Goal: Feedback & Contribution: Submit feedback/report problem

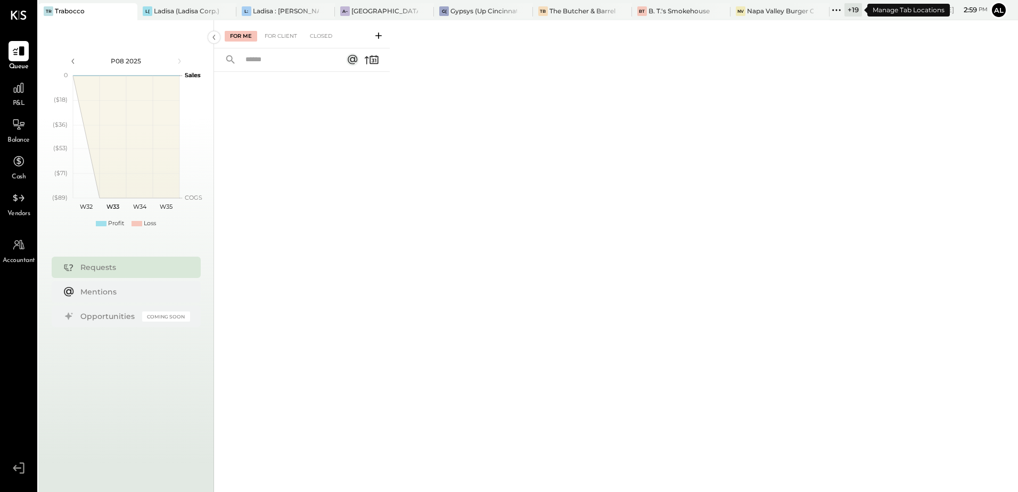
click at [847, 11] on div "+ 19" at bounding box center [854, 9] width 18 height 13
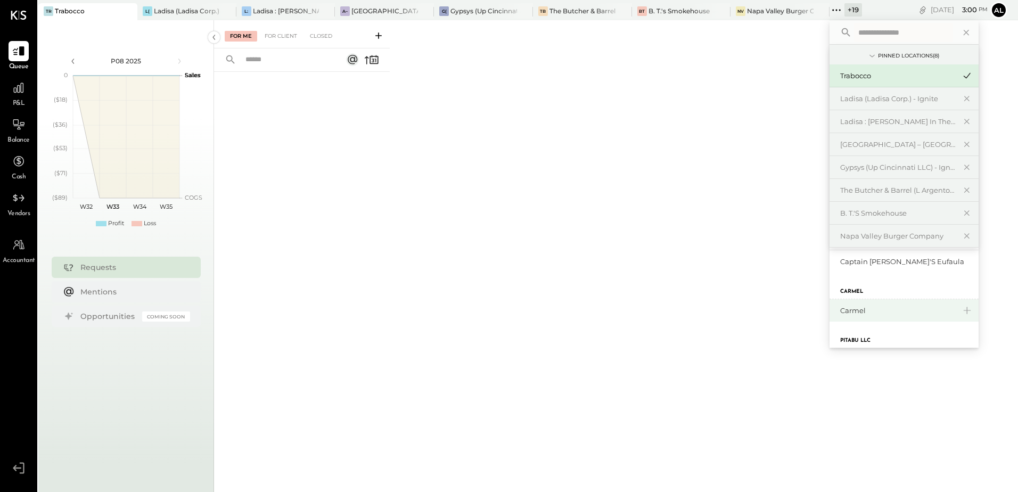
scroll to position [599, 0]
click at [901, 323] on div "Wild Heart Brewing Company" at bounding box center [904, 328] width 149 height 22
click at [859, 333] on div "Wild Heart Brewing Company" at bounding box center [897, 329] width 115 height 10
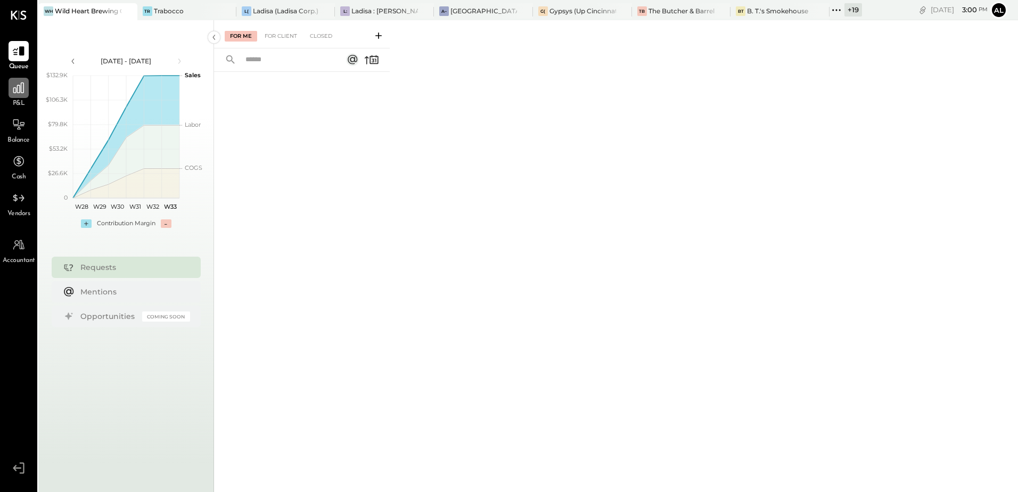
click at [24, 96] on div at bounding box center [19, 88] width 20 height 20
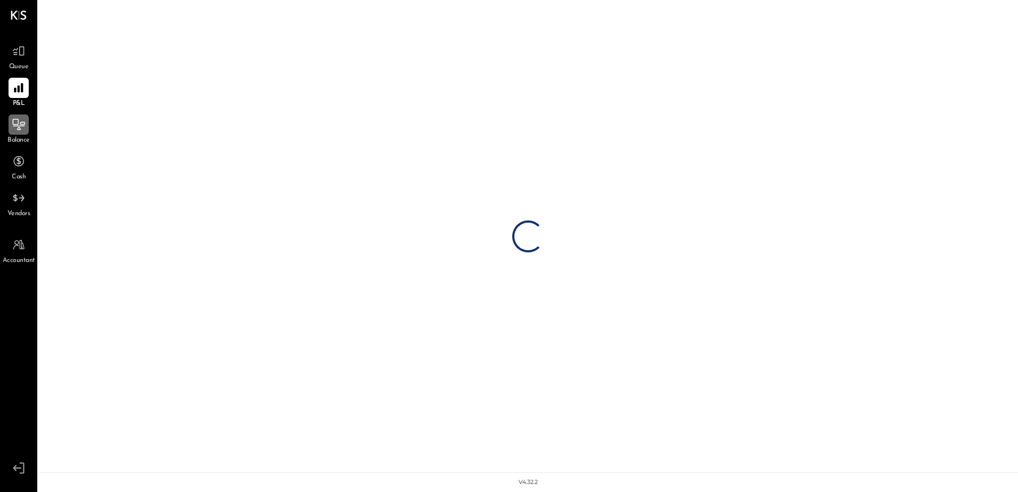
click at [23, 134] on div at bounding box center [19, 125] width 20 height 20
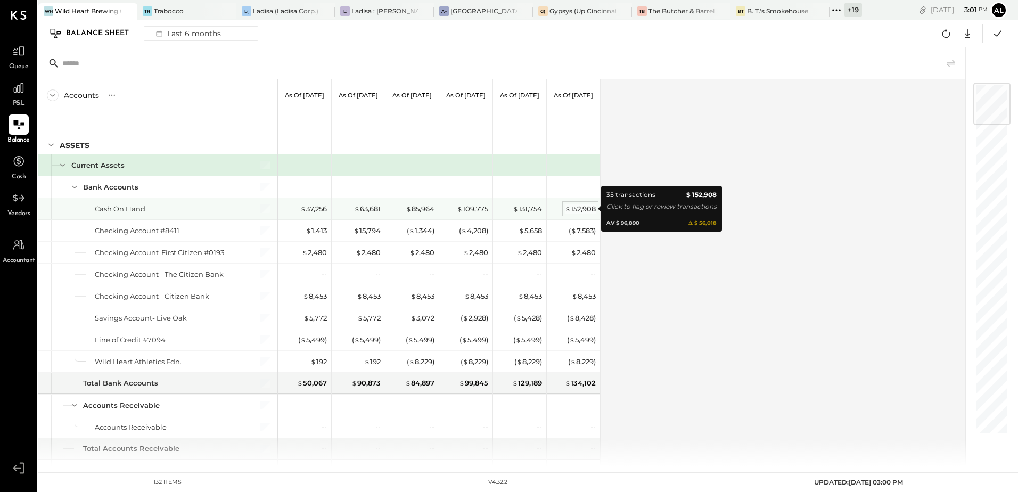
click at [581, 210] on div "$ 152,908" at bounding box center [580, 209] width 31 height 10
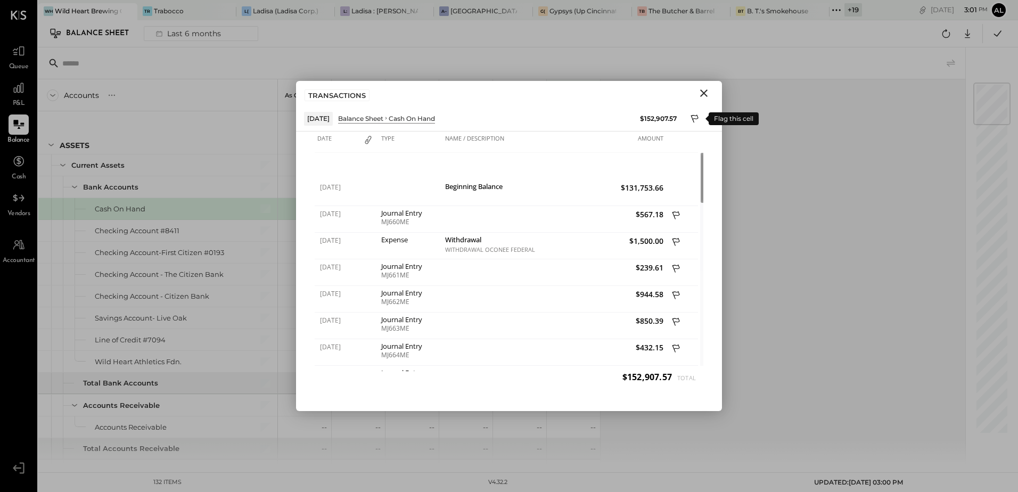
click at [697, 119] on icon at bounding box center [694, 119] width 7 height 8
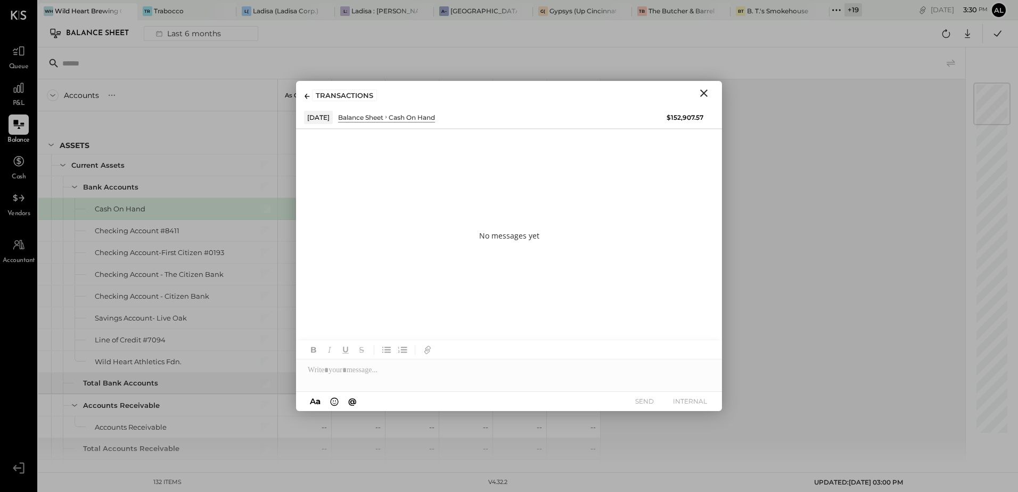
drag, startPoint x: 706, startPoint y: 93, endPoint x: 540, endPoint y: 287, distance: 255.3
click at [706, 93] on icon "Close" at bounding box center [704, 93] width 13 height 13
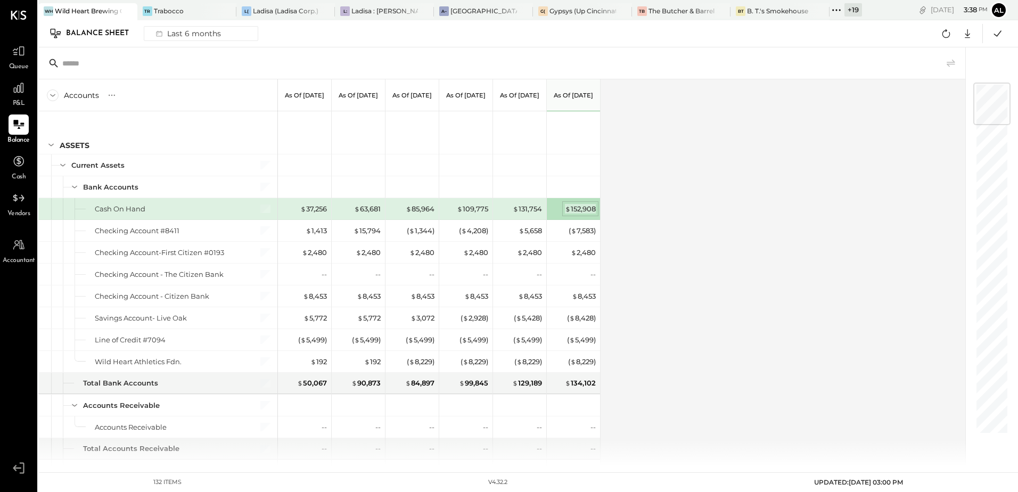
click at [576, 206] on div "$ 152,908" at bounding box center [580, 209] width 31 height 10
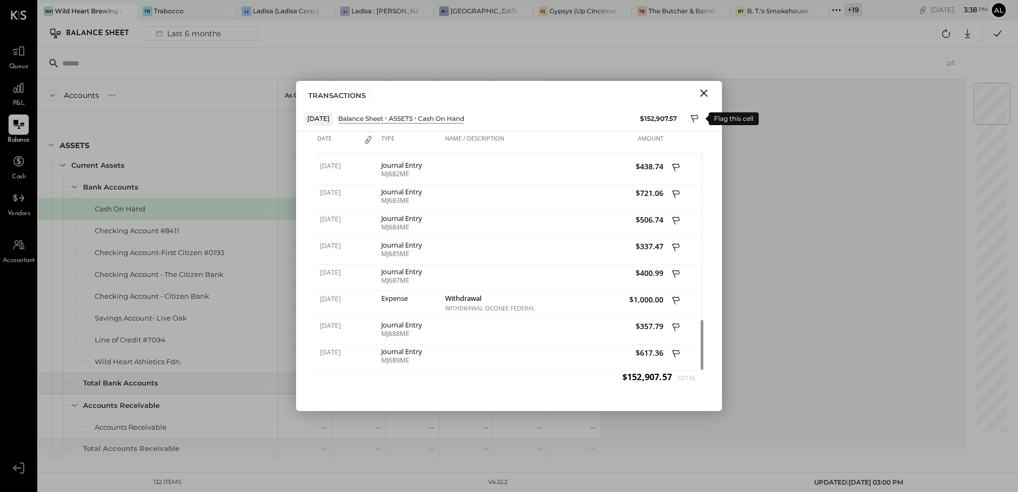
click at [693, 120] on icon at bounding box center [696, 119] width 10 height 13
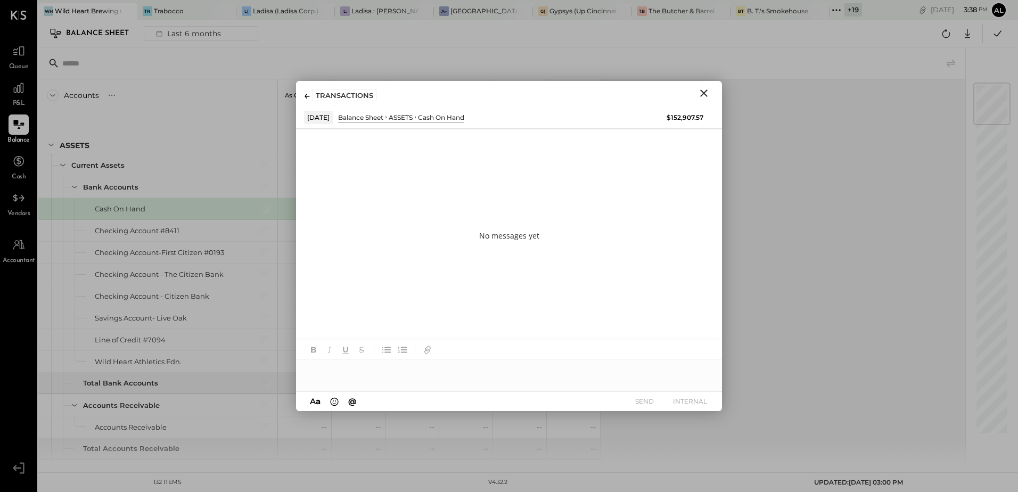
click at [349, 378] on div at bounding box center [509, 370] width 426 height 21
drag, startPoint x: 413, startPoint y: 370, endPoint x: 609, endPoint y: 362, distance: 196.7
click at [609, 362] on div "**********" at bounding box center [509, 370] width 426 height 21
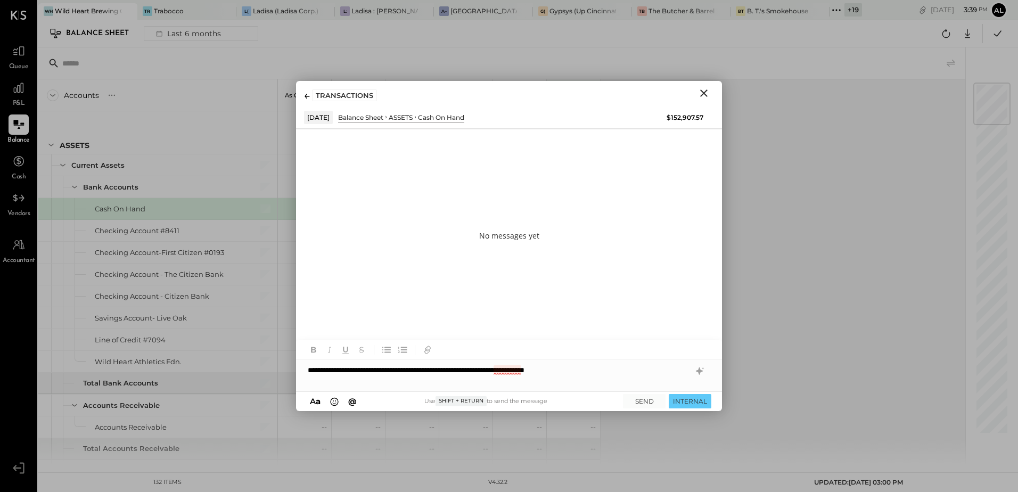
drag, startPoint x: 507, startPoint y: 373, endPoint x: 500, endPoint y: 372, distance: 7.5
click at [500, 372] on div "**********" at bounding box center [509, 370] width 426 height 21
click at [500, 371] on div "**********" at bounding box center [509, 370] width 426 height 21
click at [504, 373] on div "**********" at bounding box center [509, 370] width 426 height 21
click at [511, 370] on div "**********" at bounding box center [509, 370] width 426 height 21
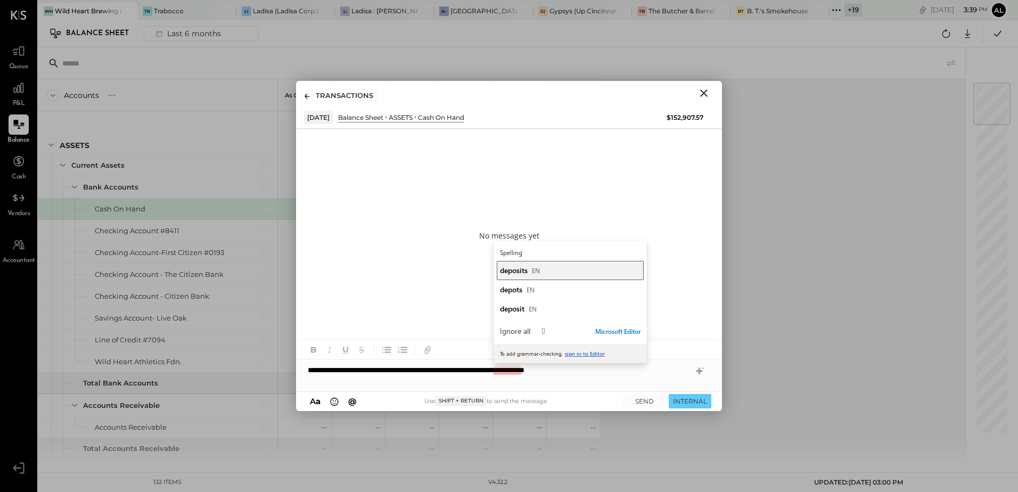
click at [529, 267] on div "deposits EN" at bounding box center [570, 270] width 141 height 10
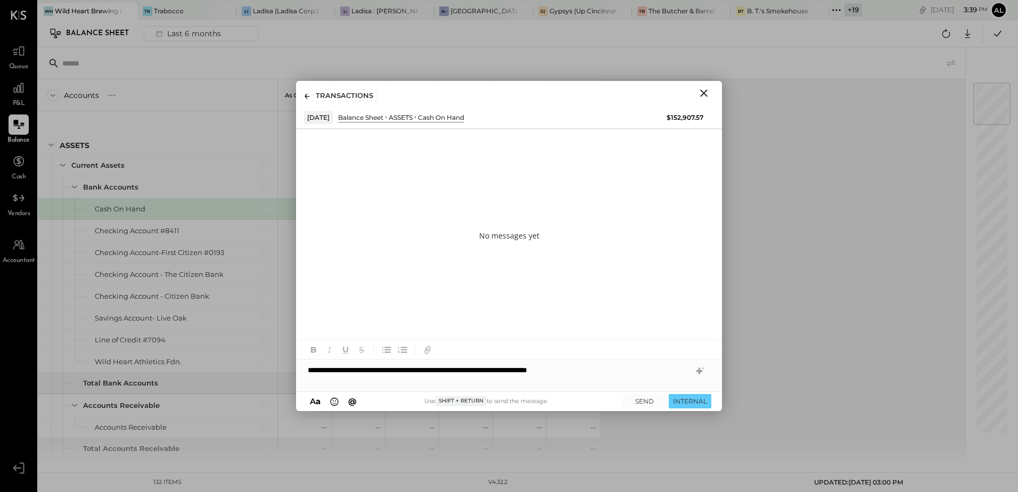
click at [624, 371] on div "**********" at bounding box center [509, 370] width 426 height 21
click at [647, 398] on button "SEND" at bounding box center [644, 401] width 43 height 14
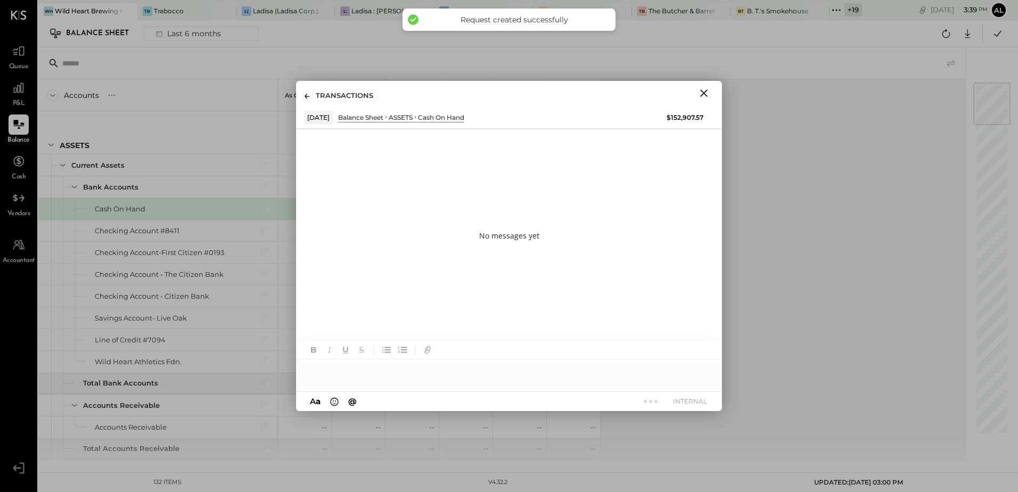
click at [378, 260] on div "No messages yet" at bounding box center [509, 235] width 426 height 213
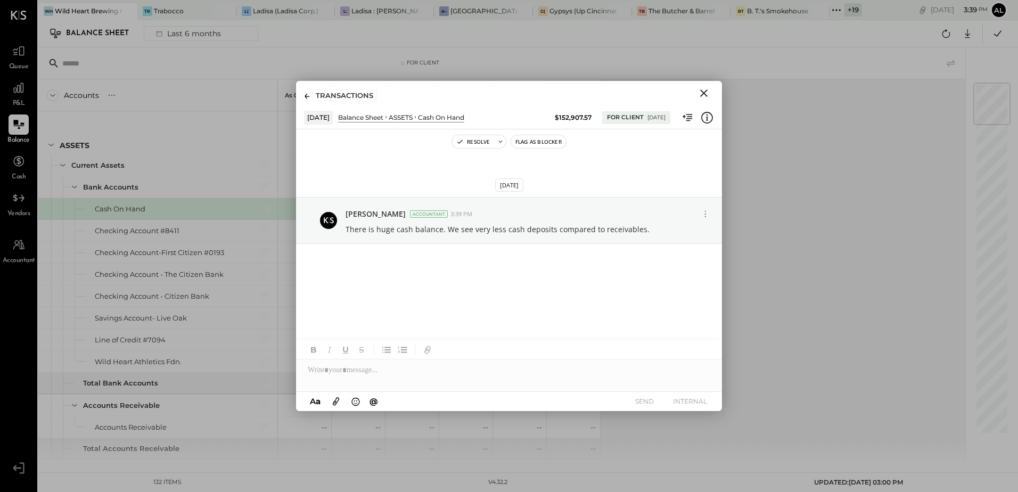
click at [701, 94] on icon "Close" at bounding box center [704, 93] width 13 height 13
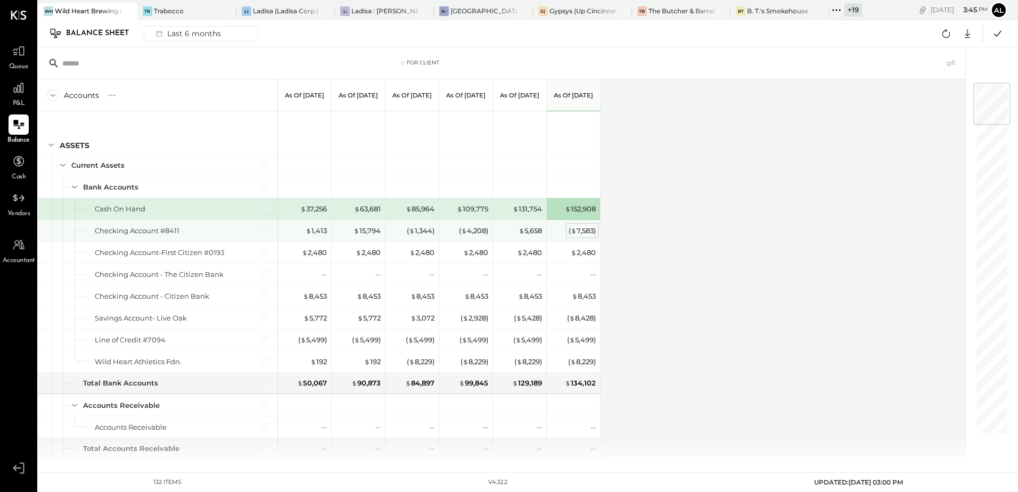
click at [583, 231] on div "( $ 7,583 )" at bounding box center [582, 231] width 27 height 10
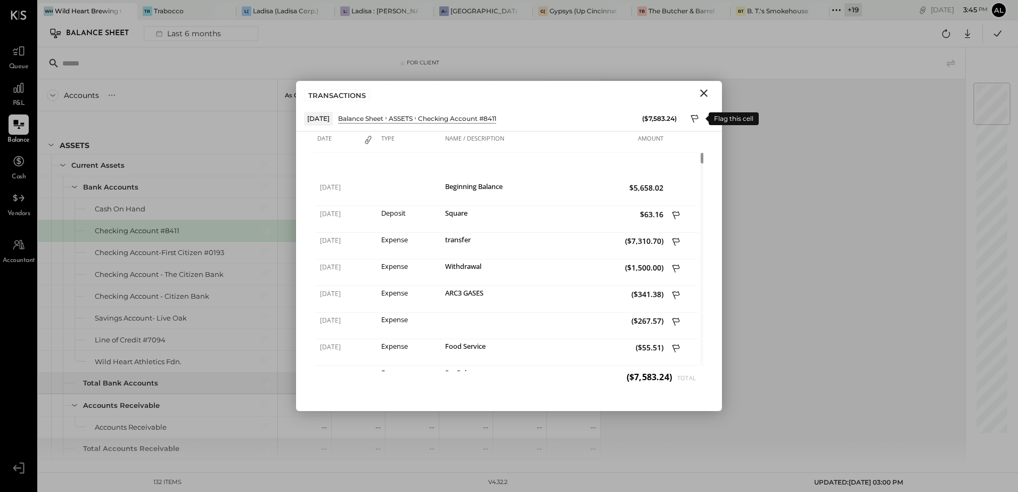
click at [692, 119] on icon at bounding box center [696, 119] width 10 height 13
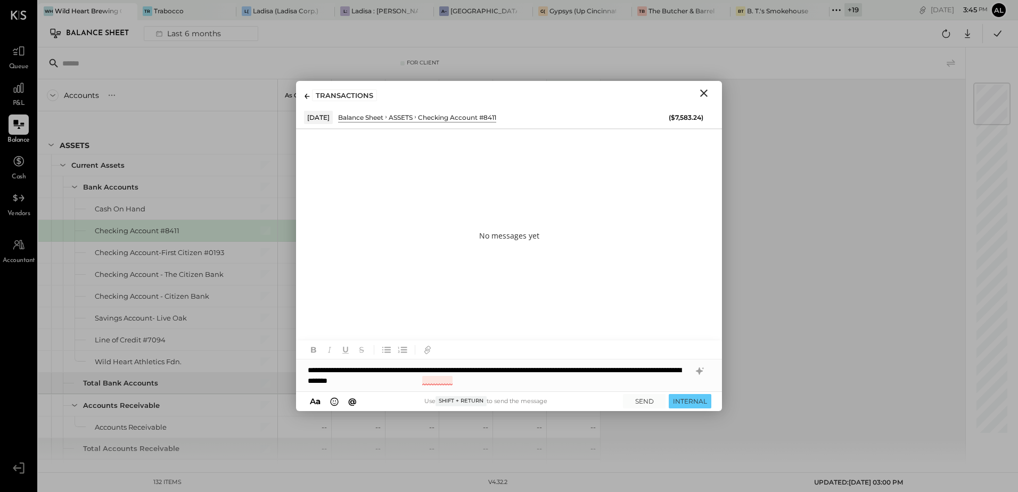
click at [436, 380] on div "**********" at bounding box center [509, 376] width 426 height 32
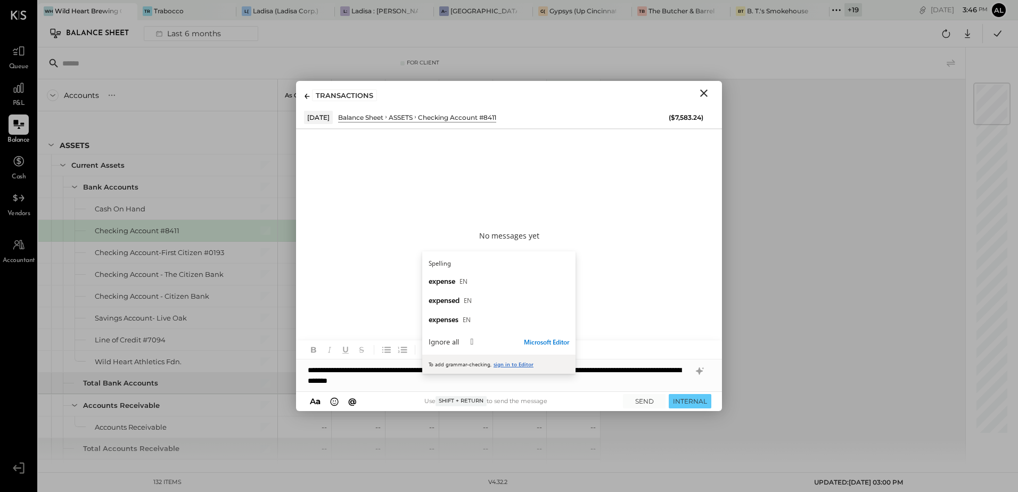
click at [503, 378] on div "**********" at bounding box center [509, 376] width 426 height 32
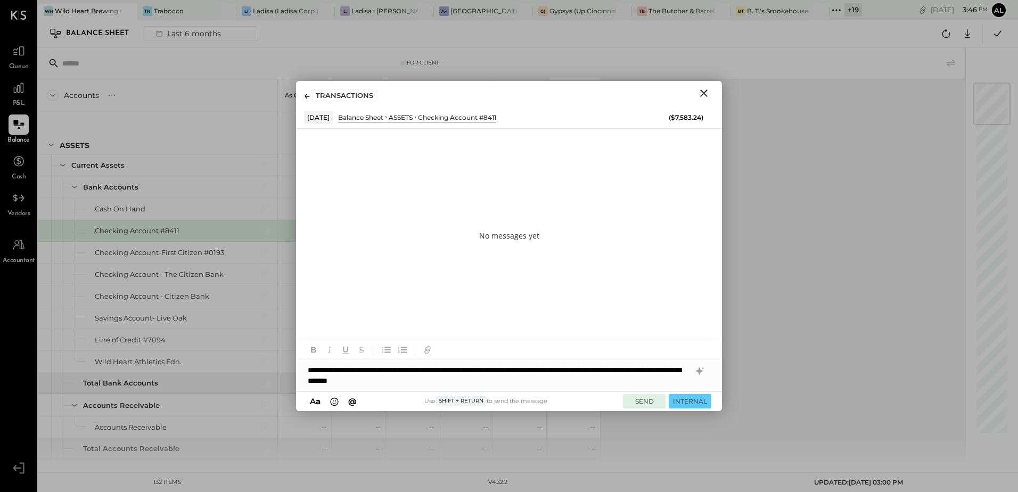
click at [641, 398] on button "SEND" at bounding box center [644, 401] width 43 height 14
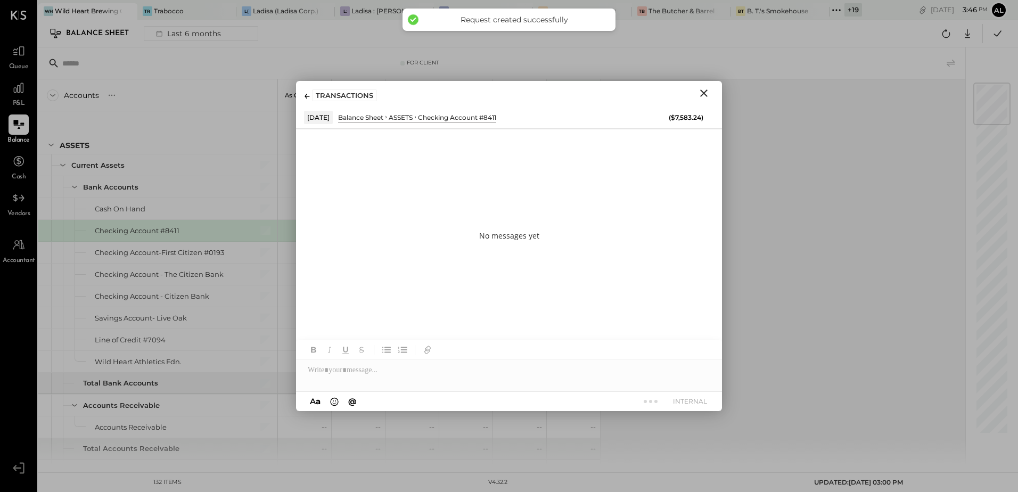
click at [703, 93] on icon "Close" at bounding box center [704, 93] width 13 height 13
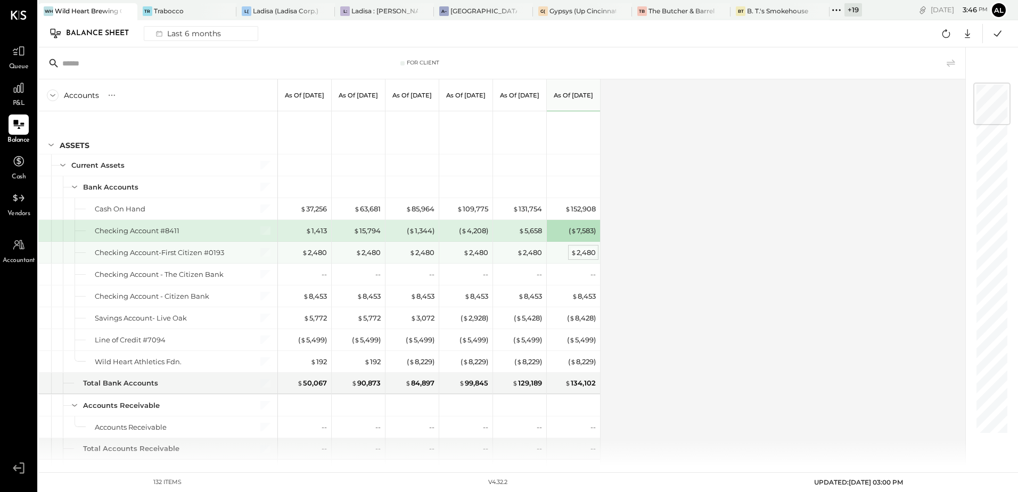
click at [589, 257] on div "$ 2,480" at bounding box center [583, 253] width 25 height 10
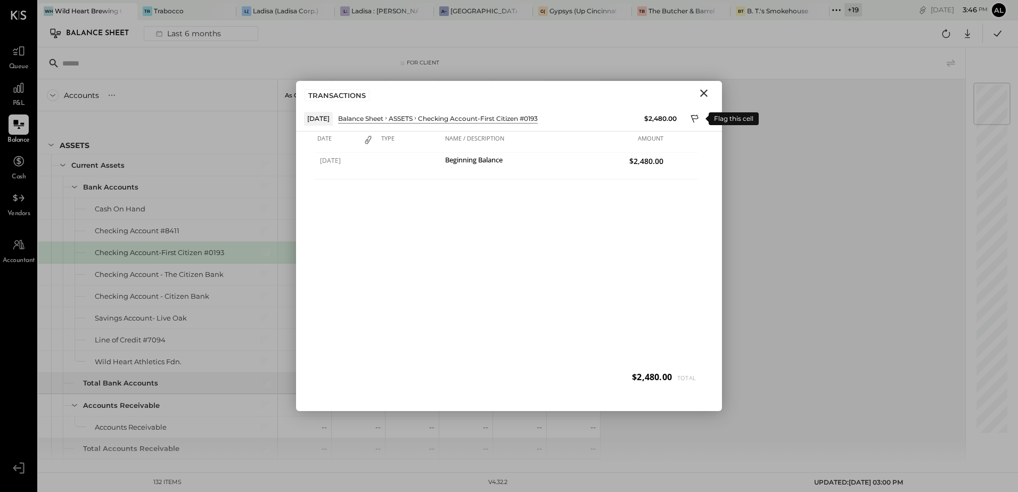
click at [697, 115] on icon at bounding box center [694, 119] width 7 height 8
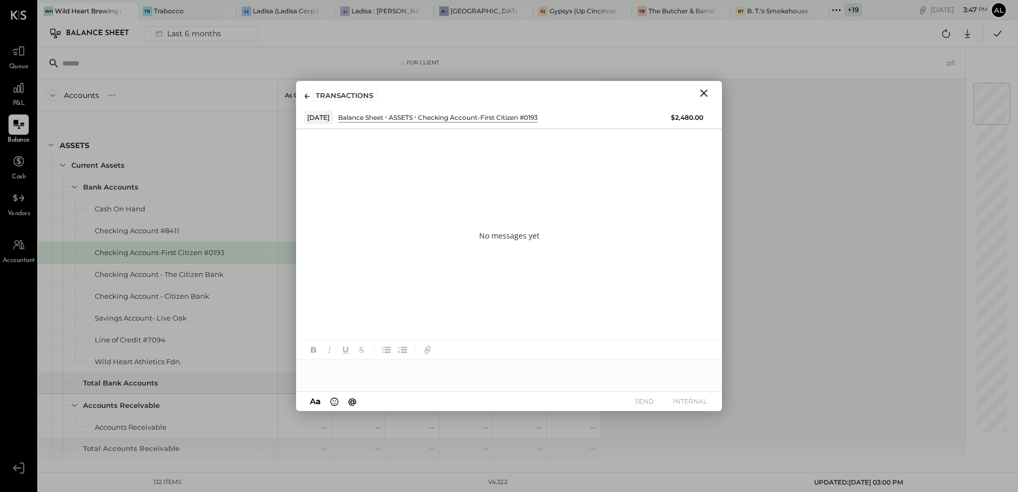
click at [384, 374] on div at bounding box center [509, 370] width 426 height 21
click at [411, 364] on div "**********" at bounding box center [509, 370] width 426 height 21
click at [600, 369] on div "**********" at bounding box center [509, 370] width 426 height 21
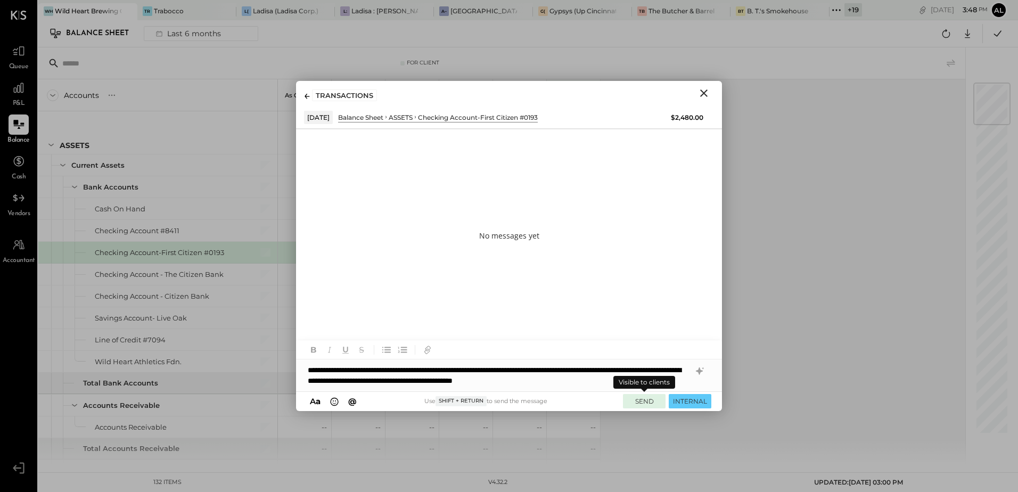
click at [639, 403] on button "SEND" at bounding box center [644, 401] width 43 height 14
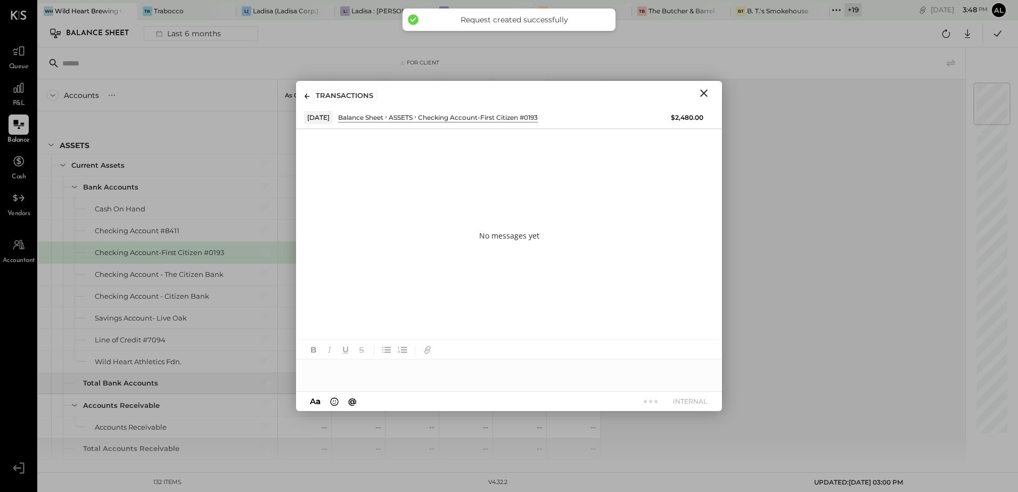
click at [704, 88] on icon "Close" at bounding box center [704, 93] width 13 height 13
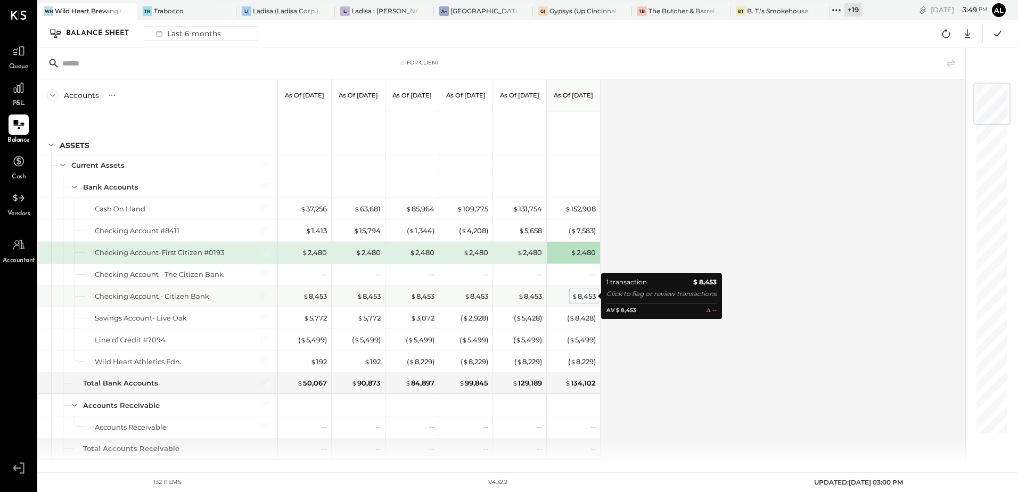
click at [581, 298] on div "$ 8,453" at bounding box center [584, 296] width 24 height 10
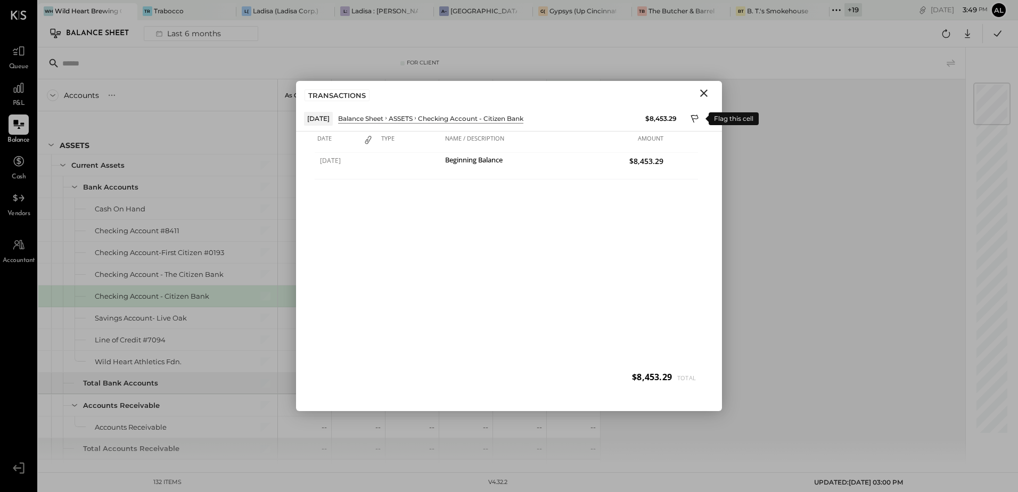
click at [692, 115] on icon at bounding box center [696, 119] width 10 height 13
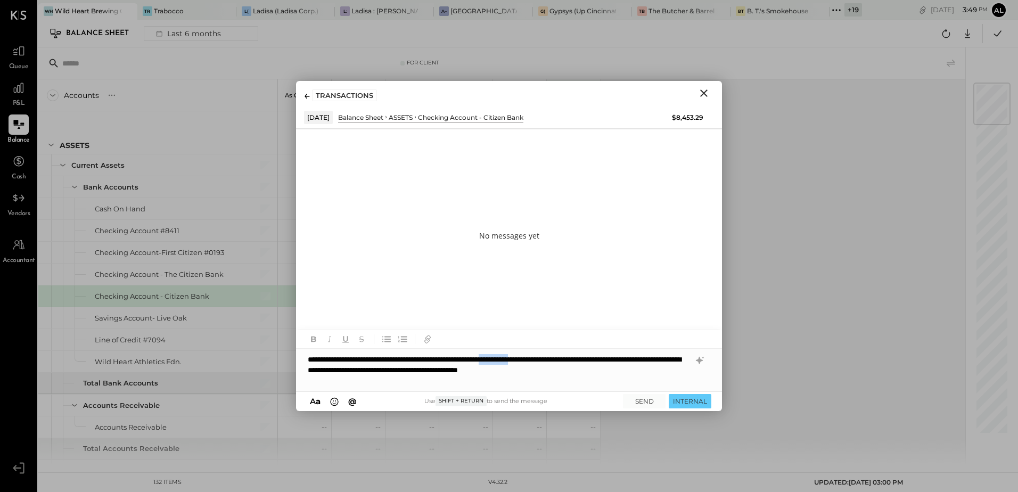
drag, startPoint x: 535, startPoint y: 359, endPoint x: 577, endPoint y: 360, distance: 42.1
click at [577, 360] on div "**********" at bounding box center [509, 370] width 426 height 43
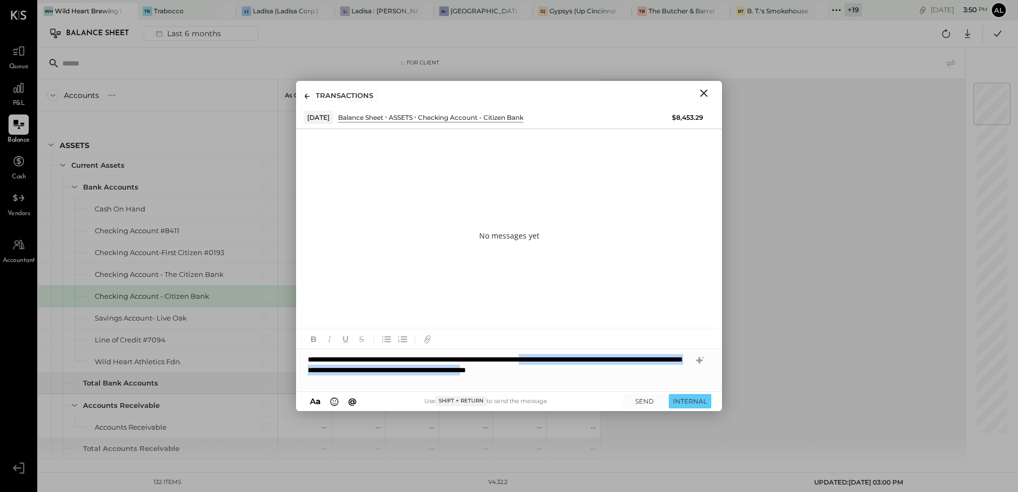
drag, startPoint x: 589, startPoint y: 358, endPoint x: 654, endPoint y: 369, distance: 65.4
click at [654, 369] on div "**********" at bounding box center [509, 370] width 426 height 43
click at [627, 357] on div "**********" at bounding box center [509, 370] width 426 height 43
click at [650, 399] on button "SEND" at bounding box center [644, 401] width 43 height 14
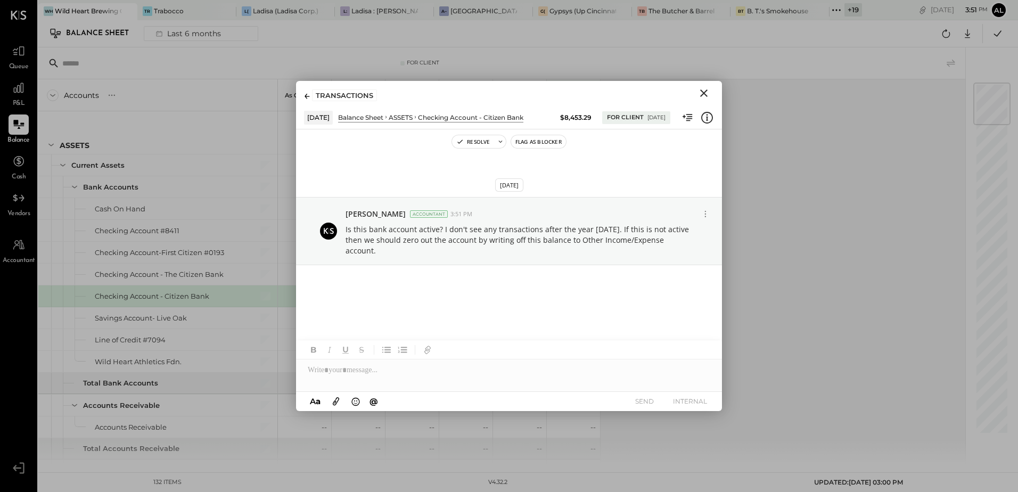
click at [705, 95] on icon "Close" at bounding box center [703, 92] width 7 height 7
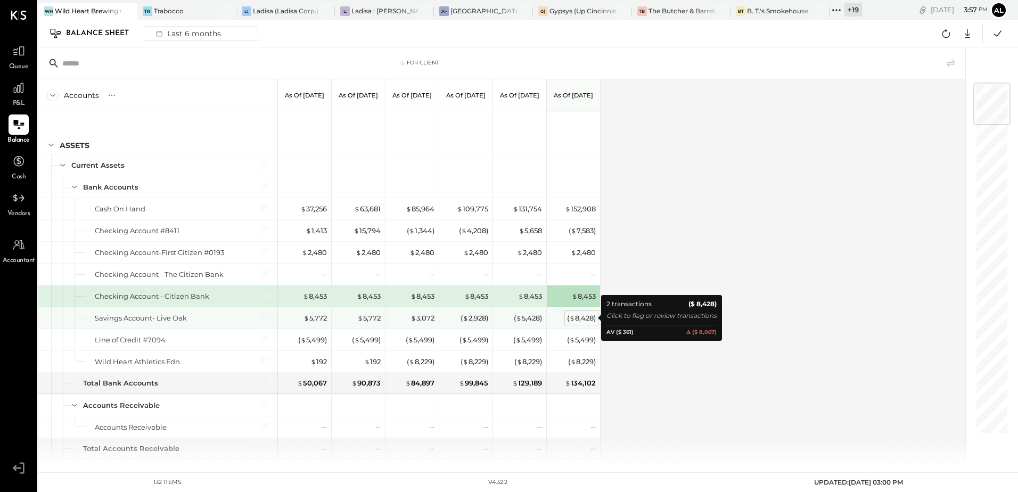
click at [579, 319] on div "( $ 8,428 )" at bounding box center [581, 318] width 29 height 10
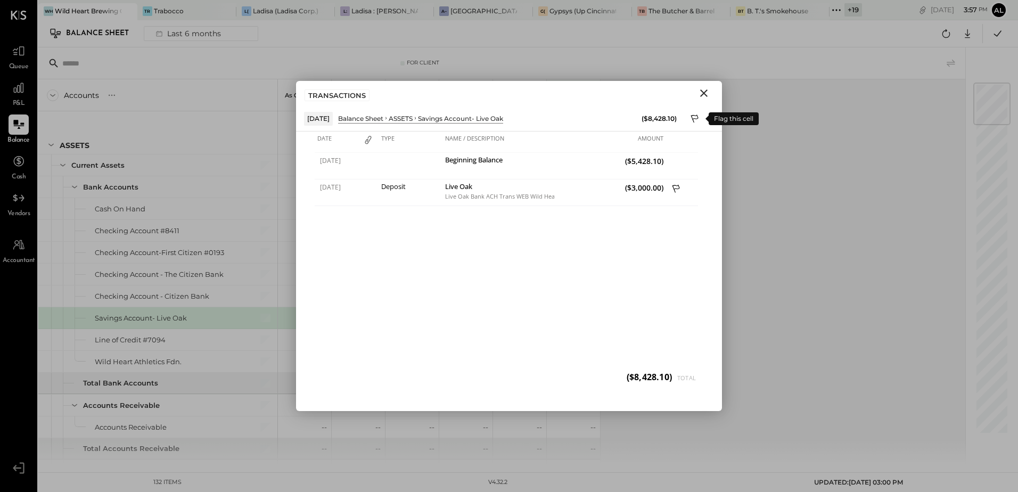
click at [694, 116] on icon at bounding box center [696, 119] width 10 height 13
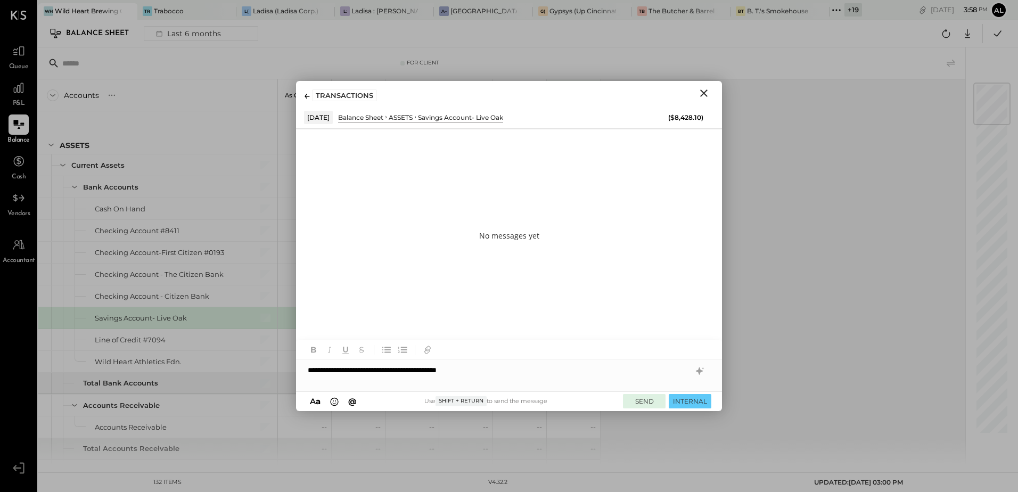
click at [644, 401] on button "SEND" at bounding box center [644, 401] width 43 height 14
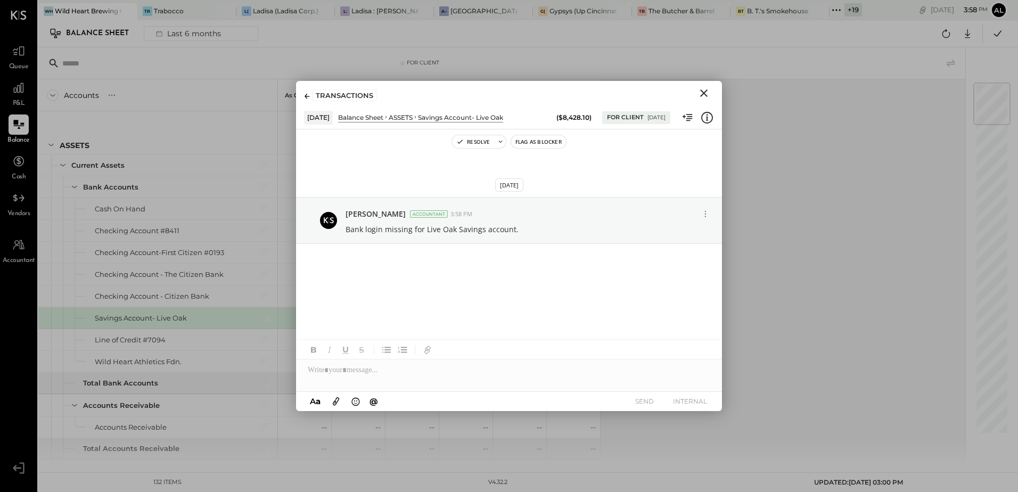
click at [709, 92] on icon "Close" at bounding box center [704, 93] width 13 height 13
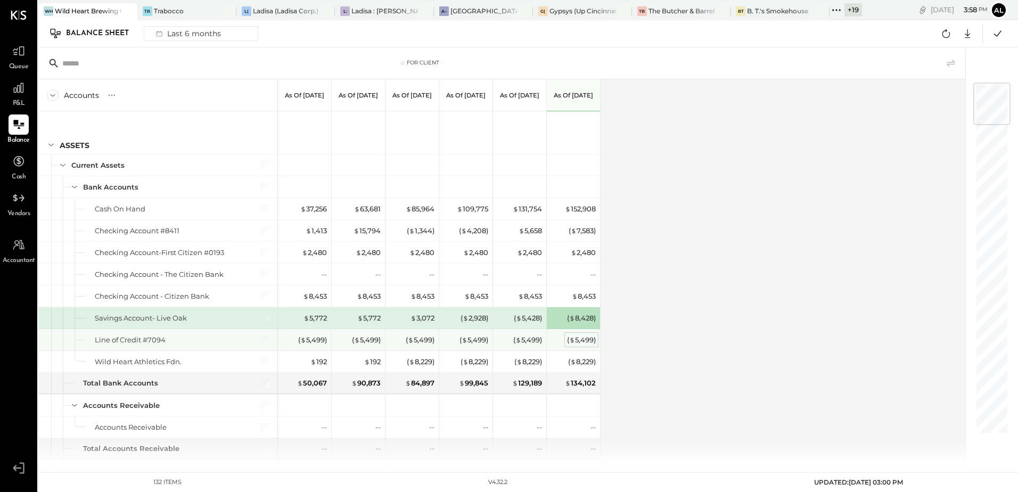
click at [579, 341] on div "( $ 5,499 )" at bounding box center [581, 340] width 29 height 10
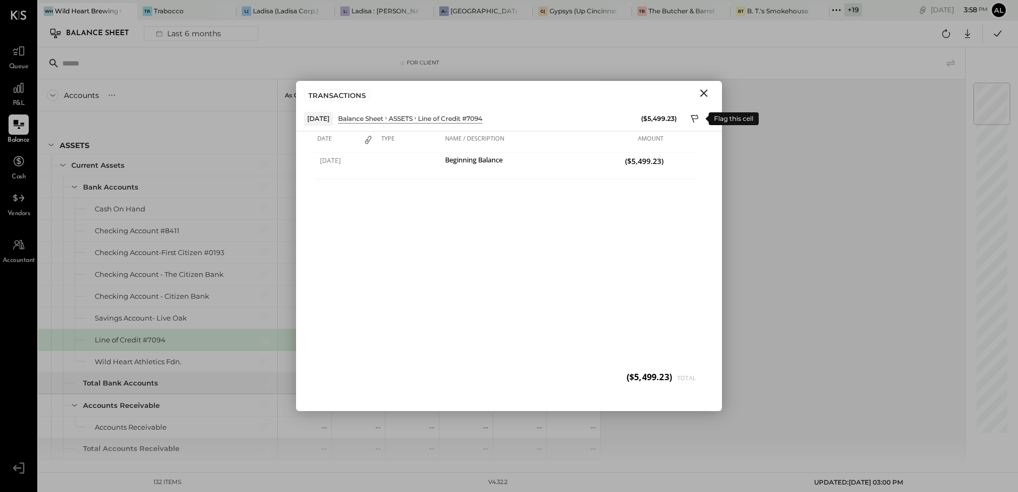
click at [690, 115] on button at bounding box center [696, 119] width 16 height 16
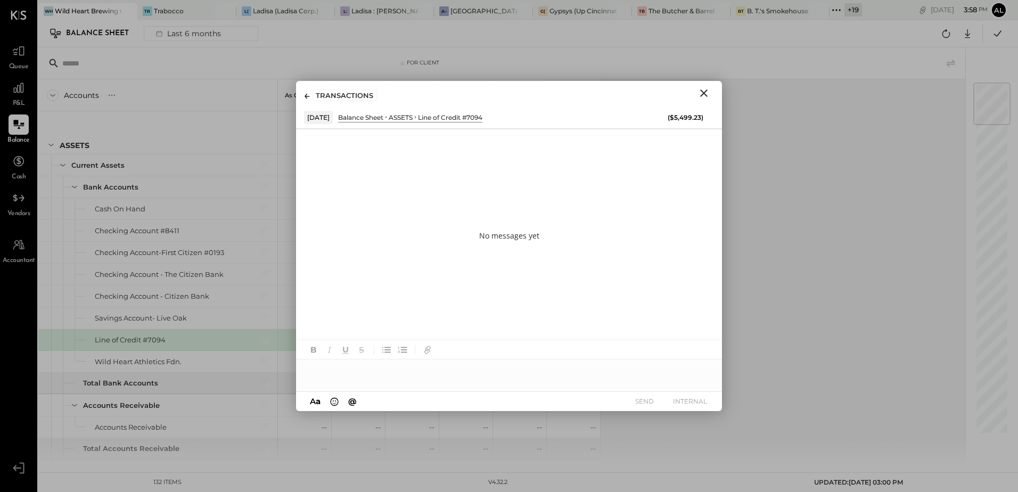
click at [374, 373] on div at bounding box center [509, 370] width 426 height 21
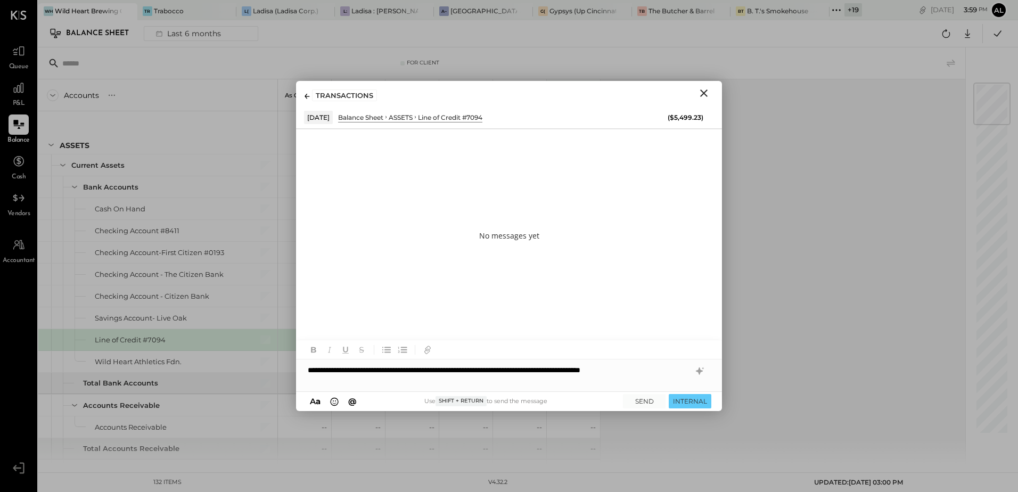
click at [674, 367] on div "**********" at bounding box center [509, 376] width 426 height 32
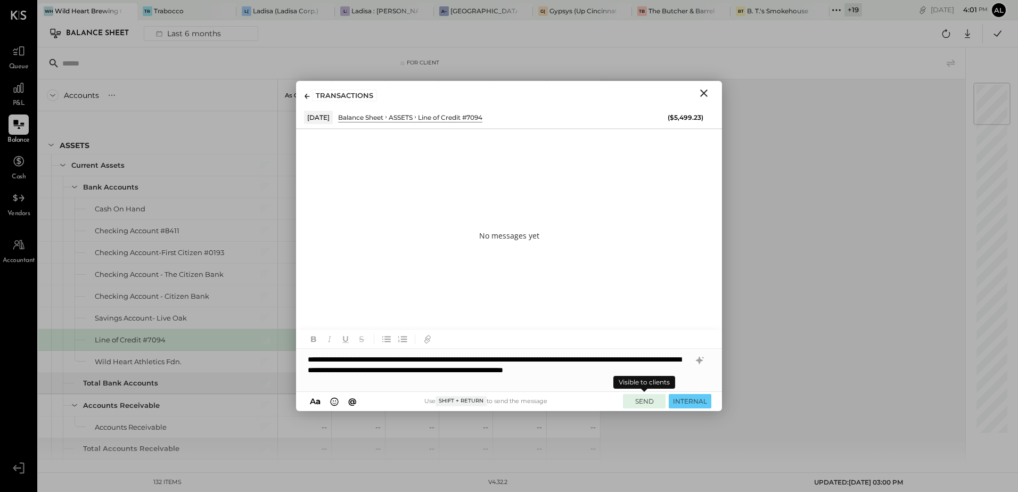
click at [642, 399] on button "SEND" at bounding box center [644, 401] width 43 height 14
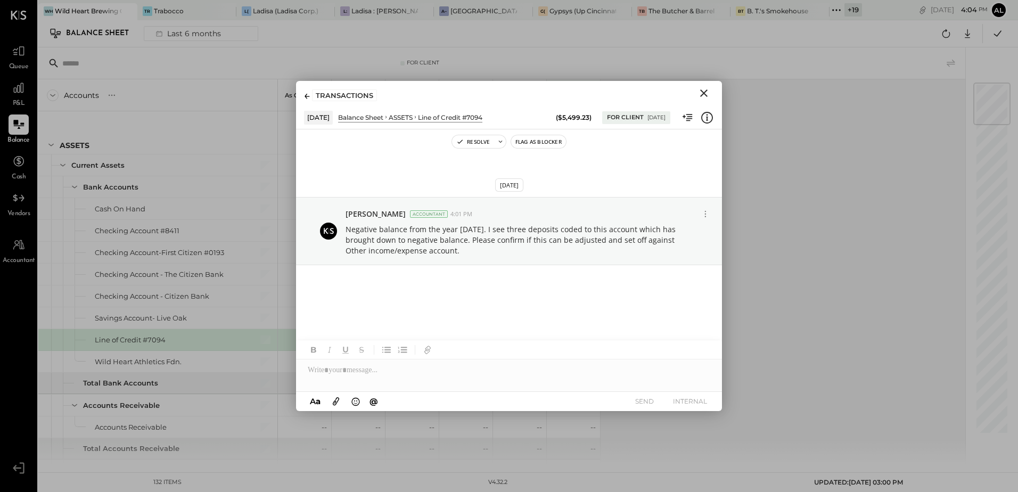
drag, startPoint x: 708, startPoint y: 96, endPoint x: 51, endPoint y: 135, distance: 659.0
click at [708, 96] on icon "Close" at bounding box center [704, 93] width 13 height 13
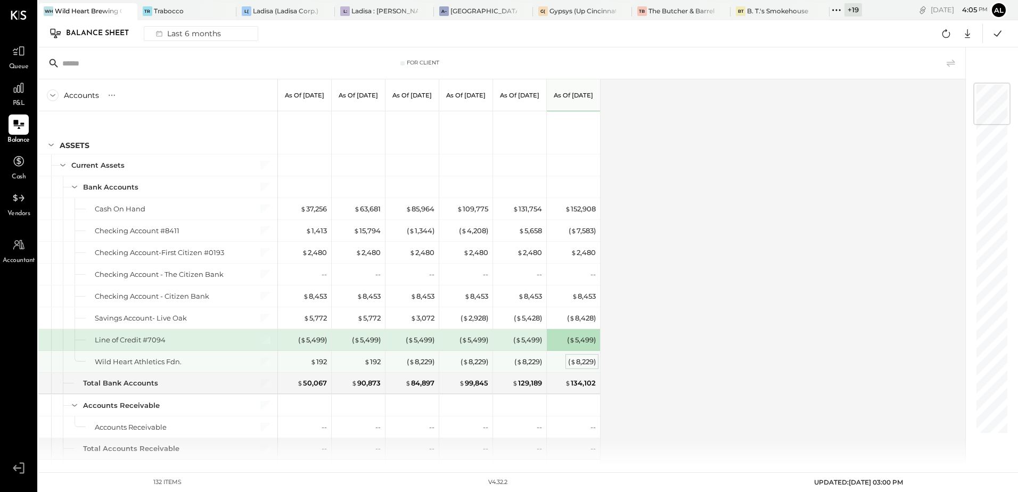
click at [589, 357] on div "( $ 8,229 )" at bounding box center [582, 362] width 28 height 10
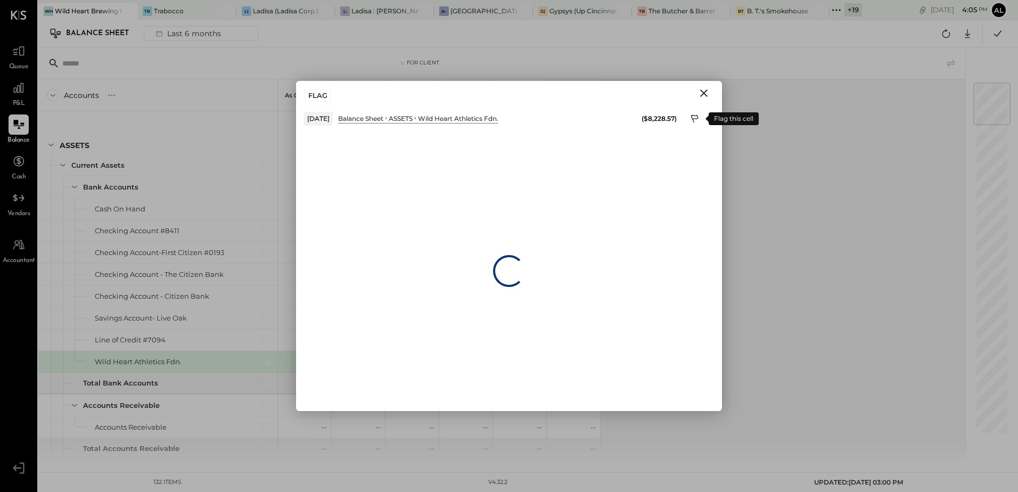
click at [696, 117] on icon at bounding box center [696, 119] width 10 height 13
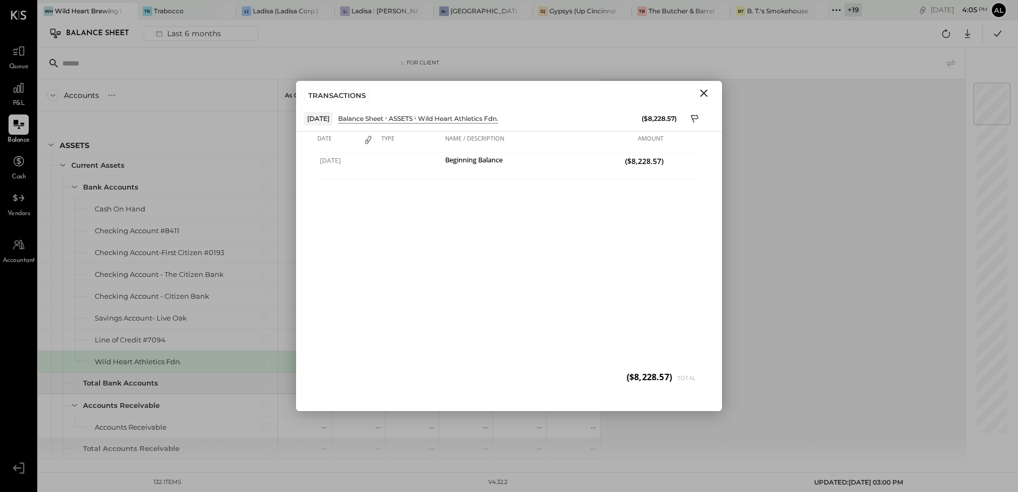
click at [702, 99] on icon "Close" at bounding box center [704, 93] width 13 height 13
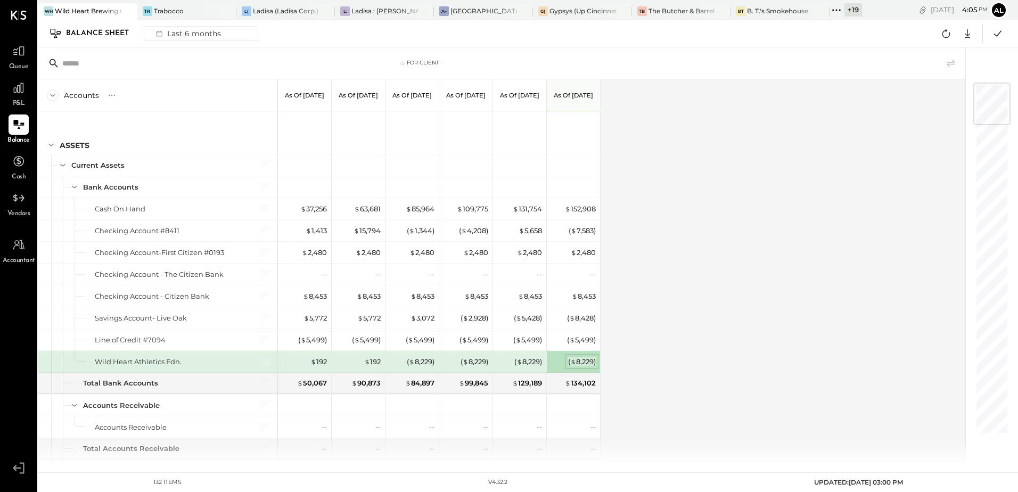
click at [577, 366] on div "( $ 8,229 )" at bounding box center [582, 362] width 28 height 10
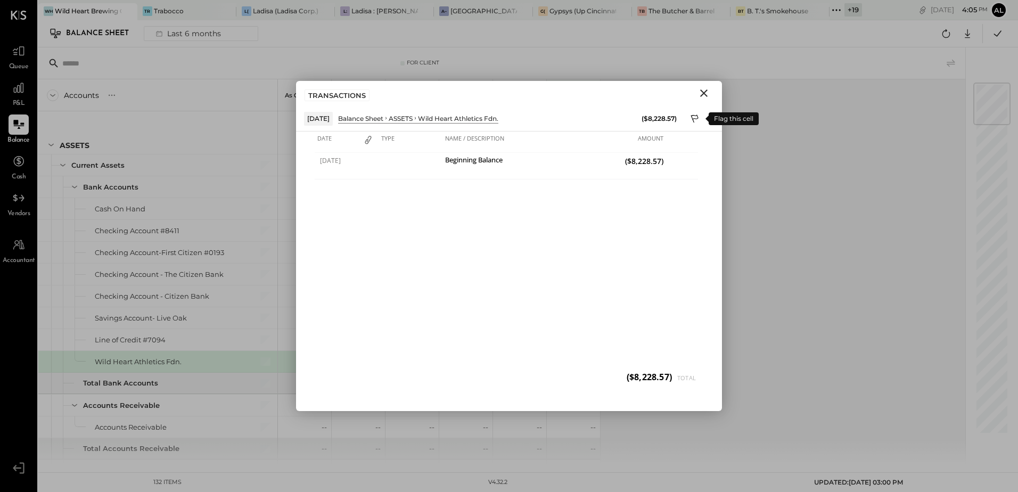
click at [693, 118] on icon at bounding box center [696, 119] width 10 height 13
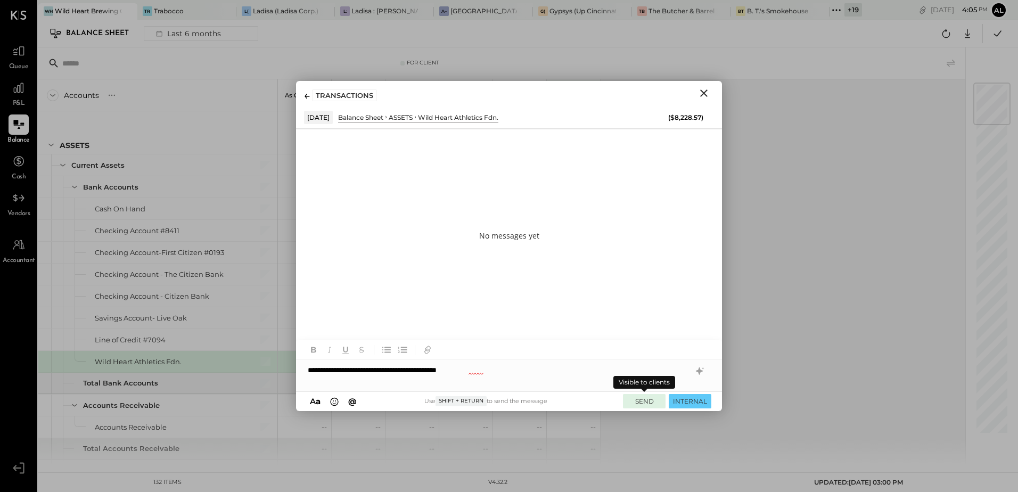
click at [641, 402] on button "SEND" at bounding box center [644, 401] width 43 height 14
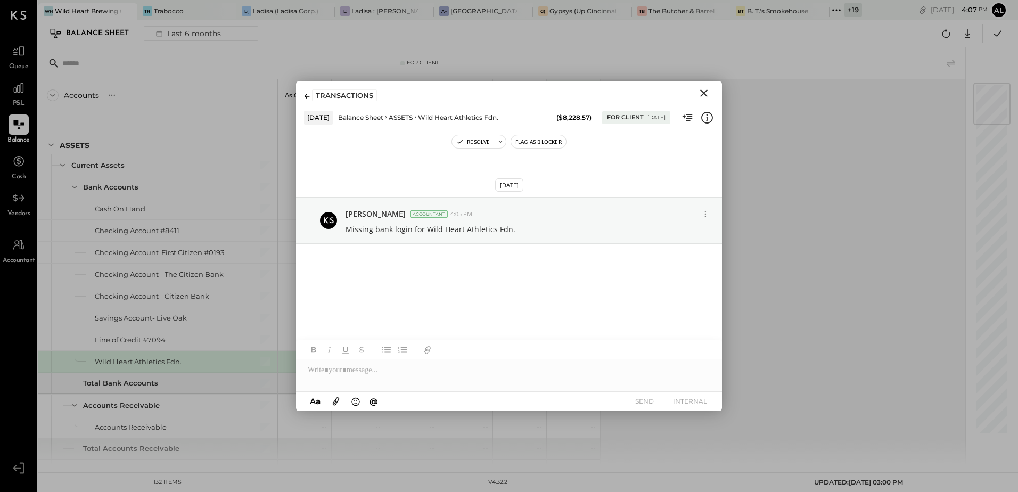
drag, startPoint x: 703, startPoint y: 88, endPoint x: 216, endPoint y: 64, distance: 488.0
click at [703, 88] on icon "Close" at bounding box center [704, 93] width 13 height 13
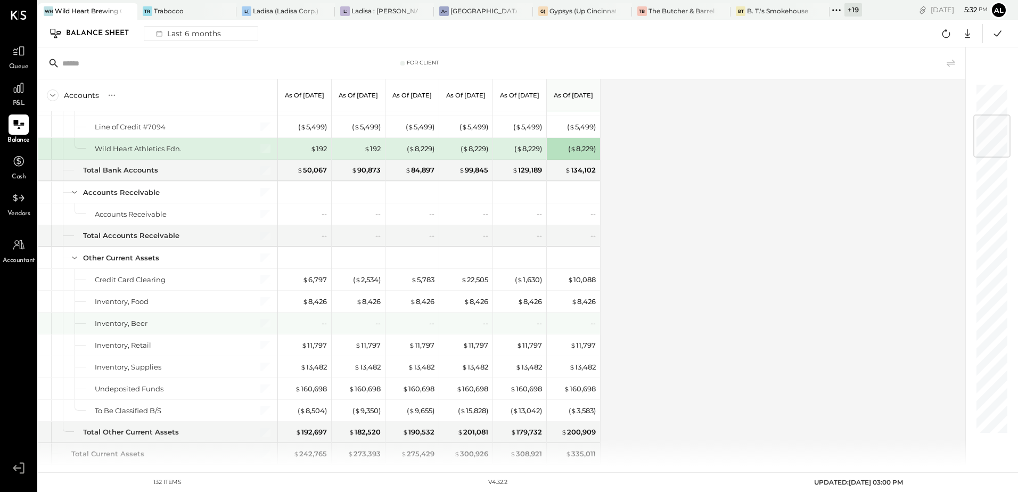
scroll to position [266, 0]
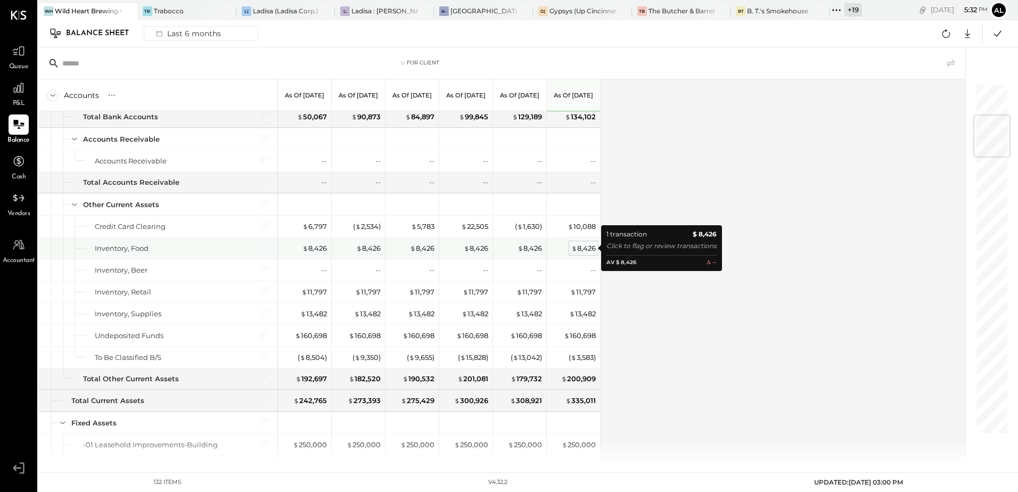
click at [578, 249] on div "$ 8,426" at bounding box center [584, 248] width 25 height 10
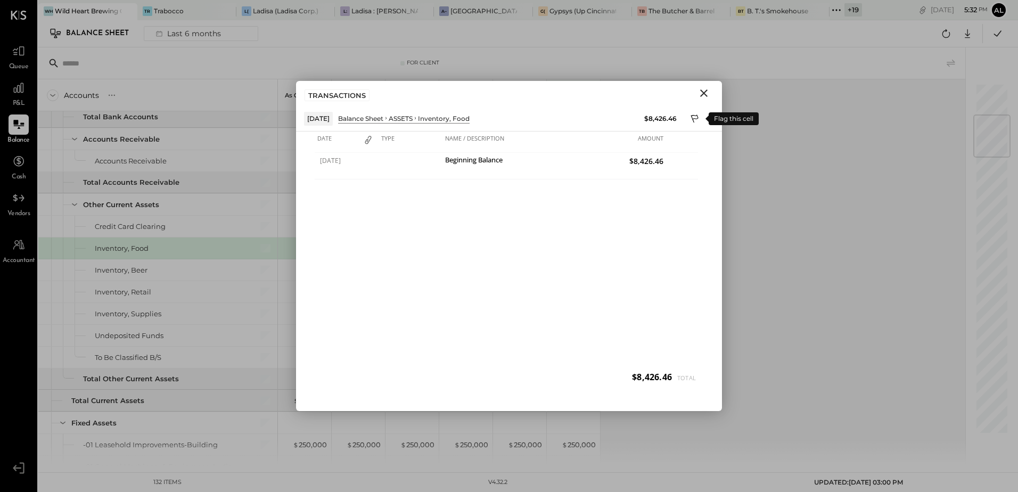
click at [695, 119] on icon at bounding box center [696, 119] width 10 height 13
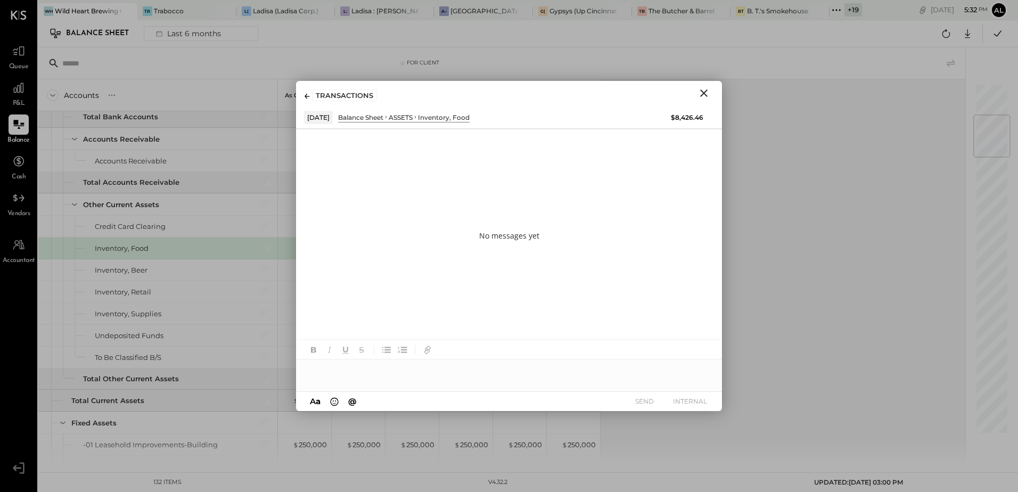
click at [350, 369] on div at bounding box center [509, 370] width 426 height 21
click at [366, 368] on div at bounding box center [509, 370] width 426 height 21
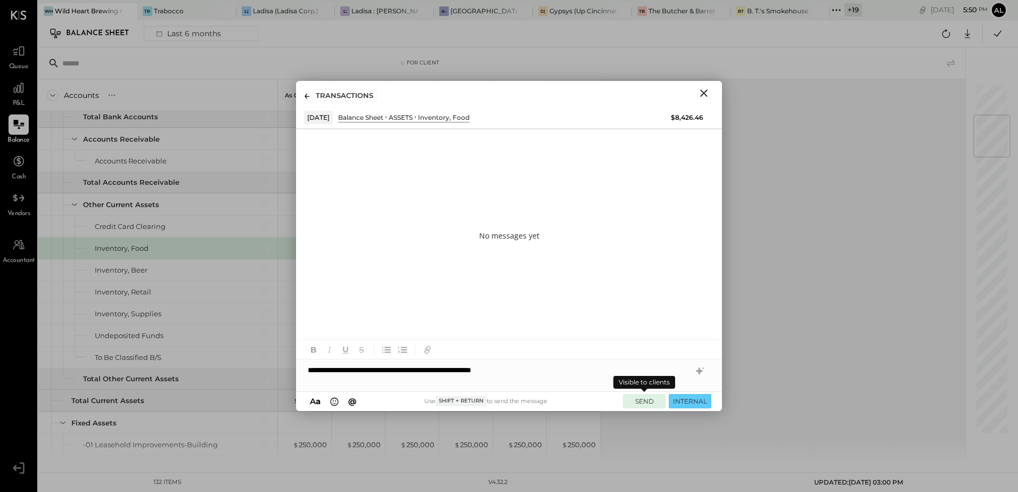
click at [639, 396] on button "SEND" at bounding box center [644, 401] width 43 height 14
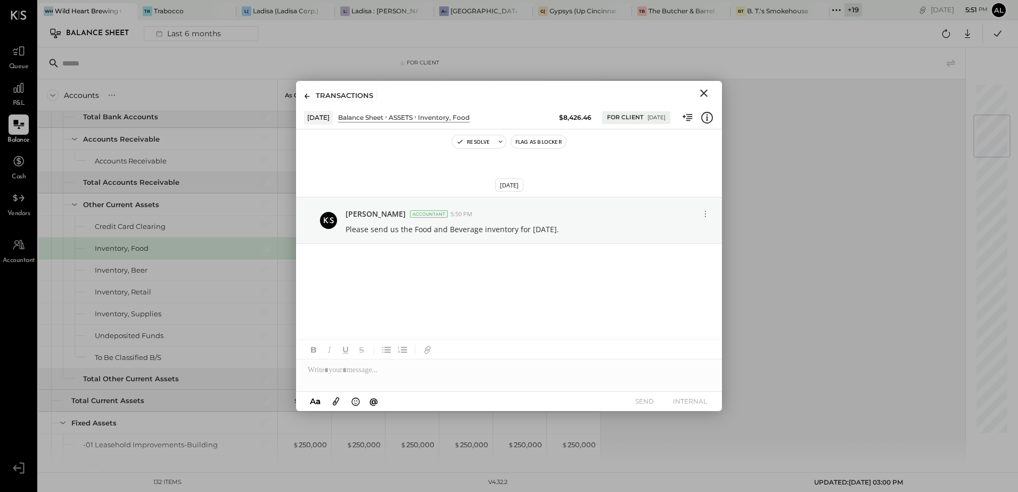
click at [707, 96] on icon "Close" at bounding box center [703, 92] width 7 height 7
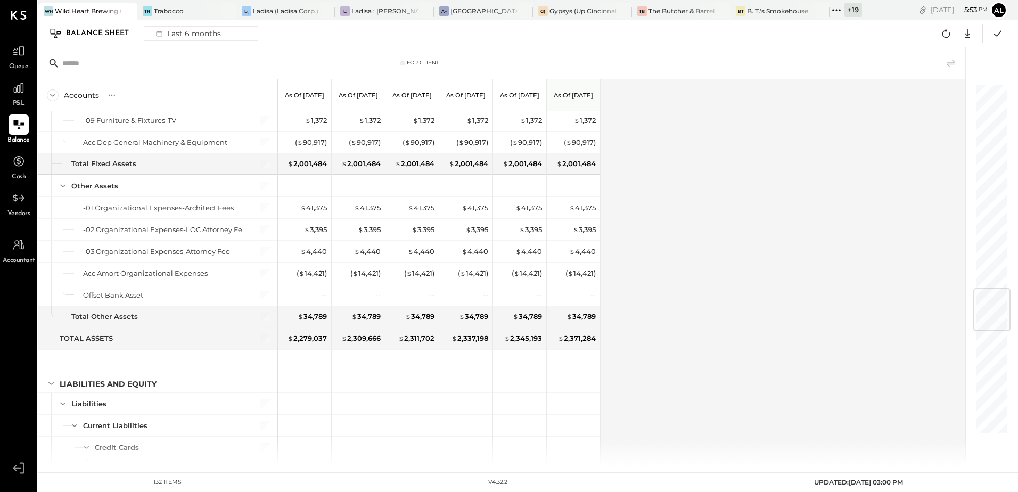
scroll to position [1971, 0]
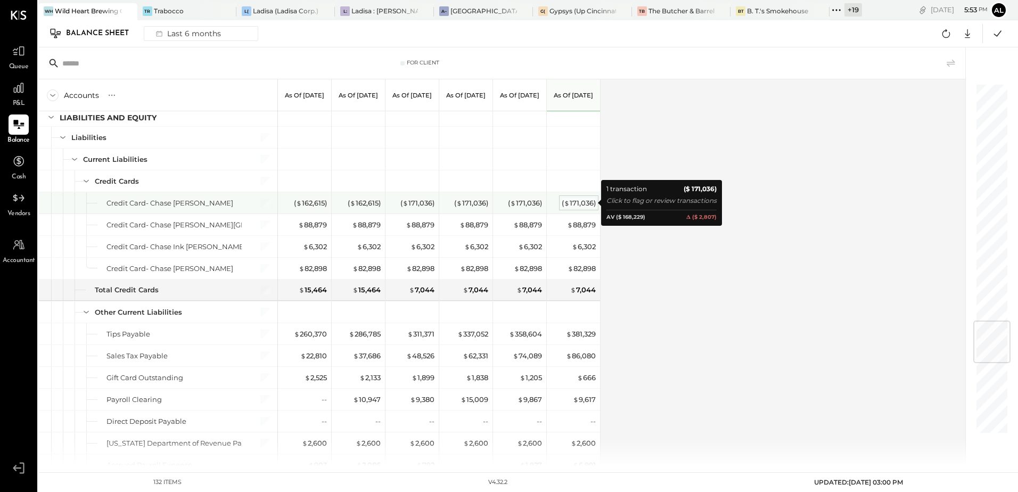
click at [583, 202] on div "( $ 171,036 )" at bounding box center [579, 203] width 34 height 10
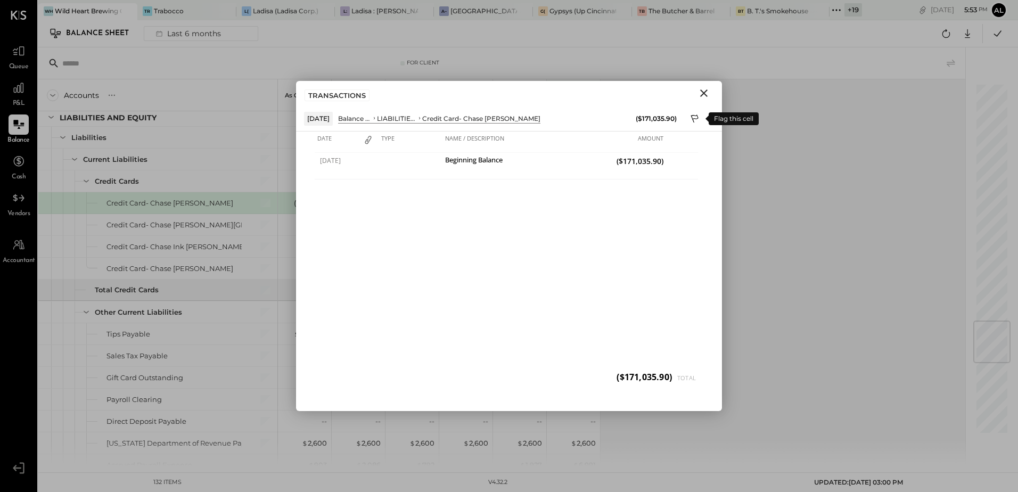
drag, startPoint x: 696, startPoint y: 119, endPoint x: 677, endPoint y: 124, distance: 18.9
click at [695, 119] on icon at bounding box center [694, 119] width 7 height 8
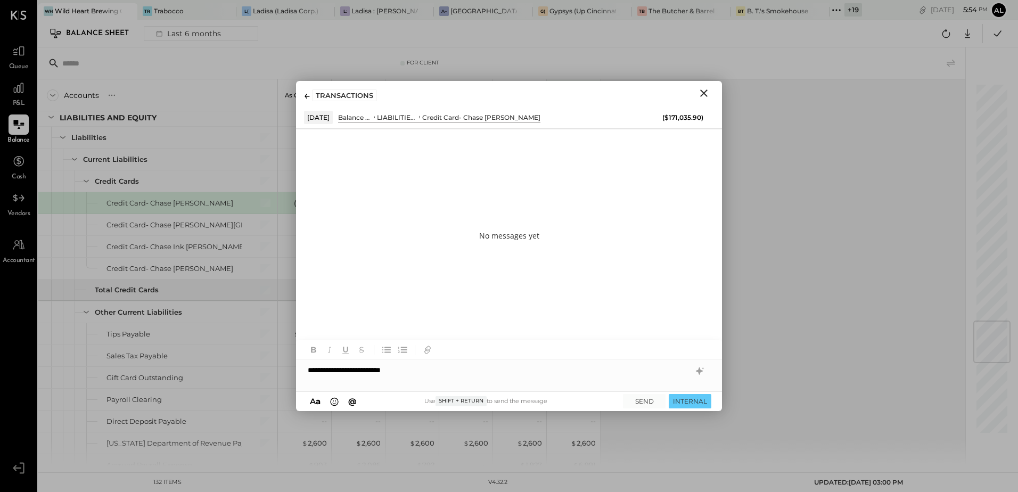
click at [417, 373] on div "**********" at bounding box center [509, 370] width 426 height 21
click at [482, 369] on div "**********" at bounding box center [509, 370] width 426 height 21
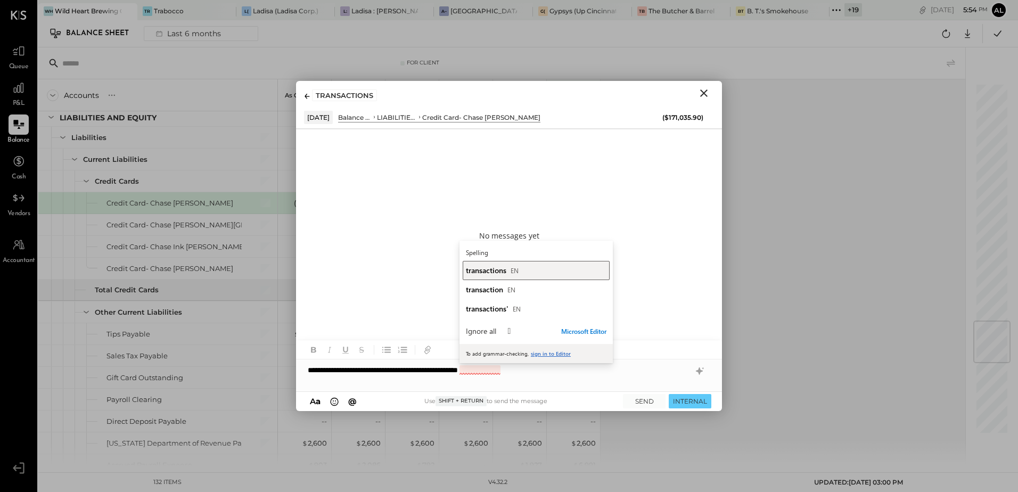
click at [484, 273] on span "transactions" at bounding box center [486, 270] width 40 height 10
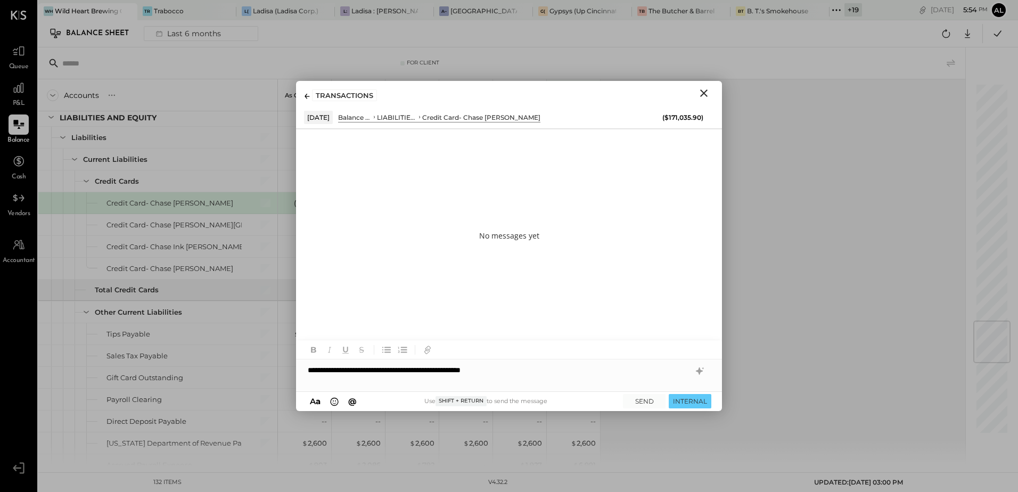
click at [524, 373] on div "**********" at bounding box center [509, 370] width 426 height 21
click at [636, 370] on div "**********" at bounding box center [509, 370] width 426 height 21
click at [644, 396] on button "SEND" at bounding box center [644, 401] width 43 height 14
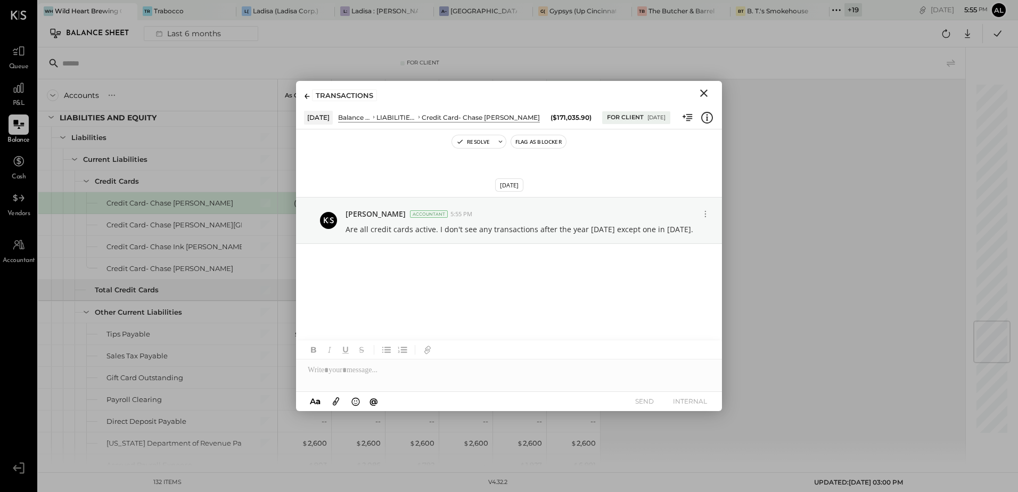
drag, startPoint x: 708, startPoint y: 94, endPoint x: 615, endPoint y: 151, distance: 108.8
click at [708, 94] on icon "Close" at bounding box center [704, 93] width 13 height 13
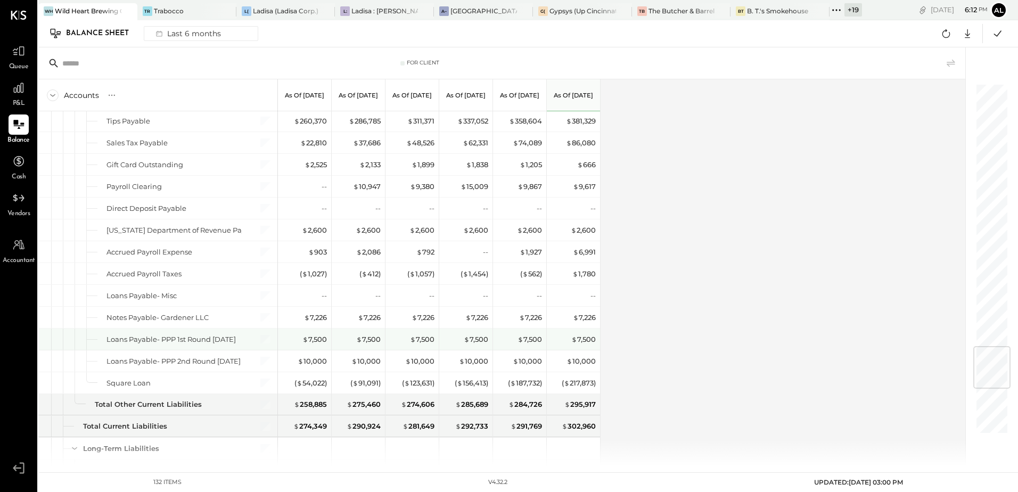
scroll to position [2024, 0]
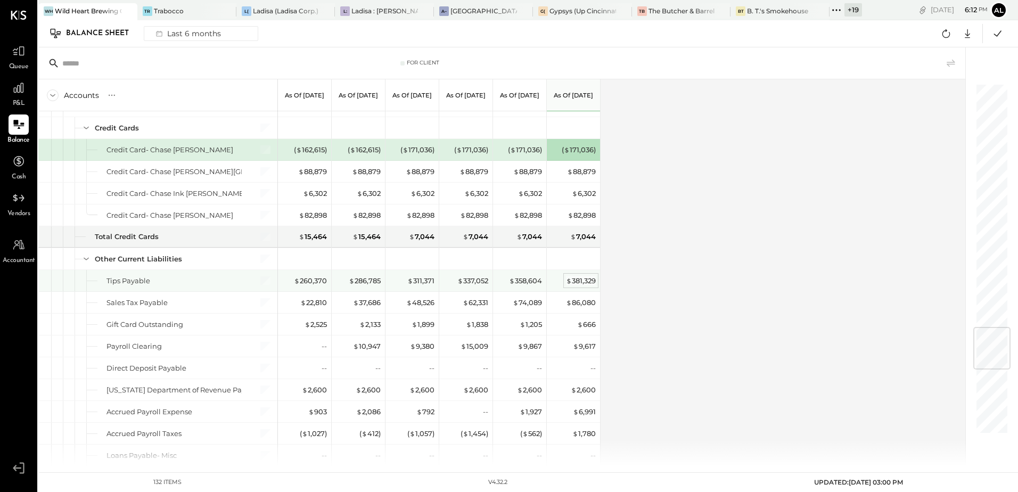
click at [579, 277] on div "$ 381,329" at bounding box center [581, 281] width 30 height 10
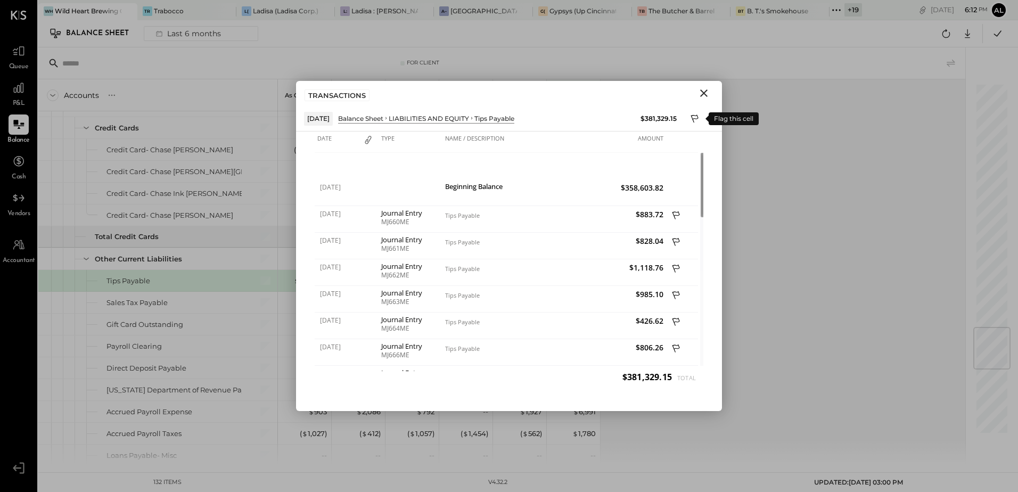
click at [699, 120] on icon at bounding box center [696, 119] width 10 height 13
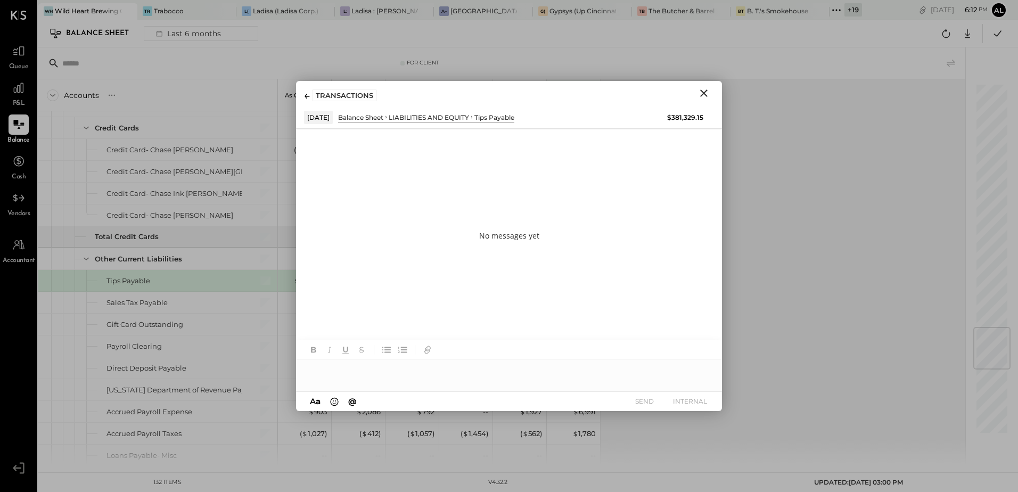
click at [358, 377] on div at bounding box center [509, 370] width 426 height 21
drag, startPoint x: 306, startPoint y: 369, endPoint x: 525, endPoint y: 370, distance: 218.9
click at [525, 370] on div "**********" at bounding box center [509, 370] width 426 height 21
drag, startPoint x: 308, startPoint y: 371, endPoint x: 643, endPoint y: 370, distance: 335.6
click at [643, 370] on div "**********" at bounding box center [509, 370] width 426 height 21
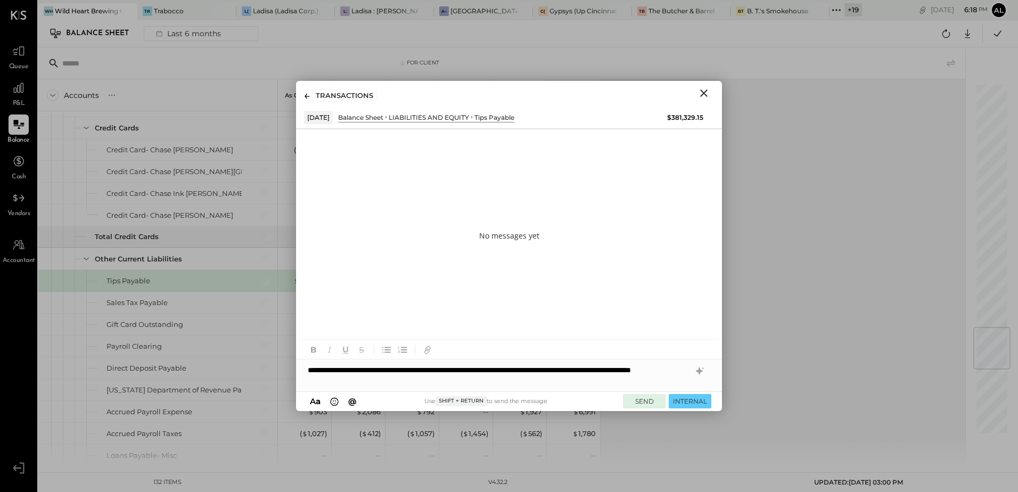
click at [647, 403] on button "SEND" at bounding box center [644, 401] width 43 height 14
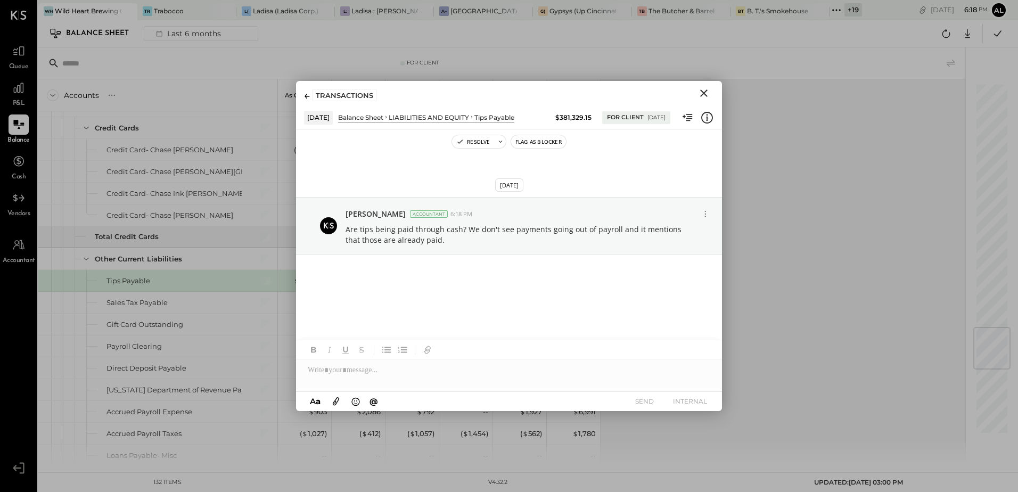
drag, startPoint x: 707, startPoint y: 93, endPoint x: 700, endPoint y: 95, distance: 7.2
click at [707, 93] on icon "Close" at bounding box center [704, 93] width 13 height 13
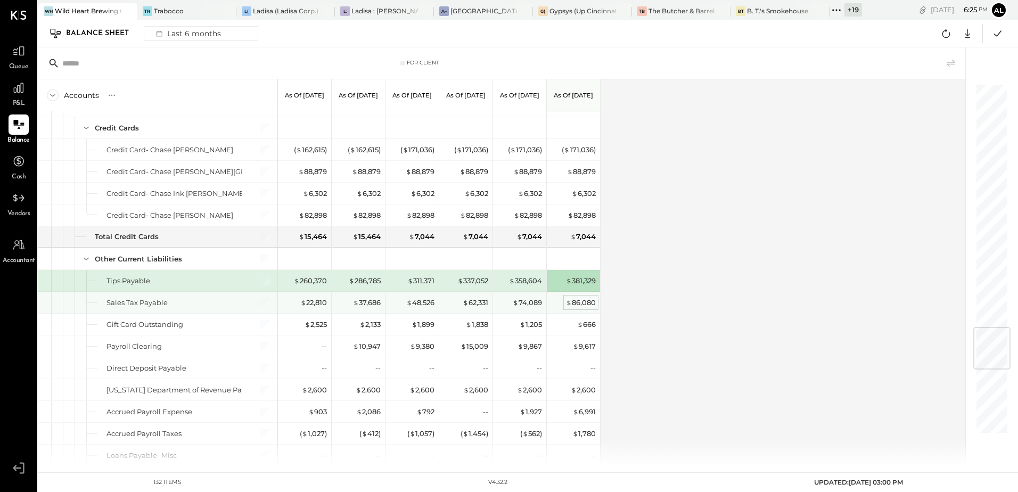
click at [585, 306] on div "$ 86,080" at bounding box center [581, 303] width 30 height 10
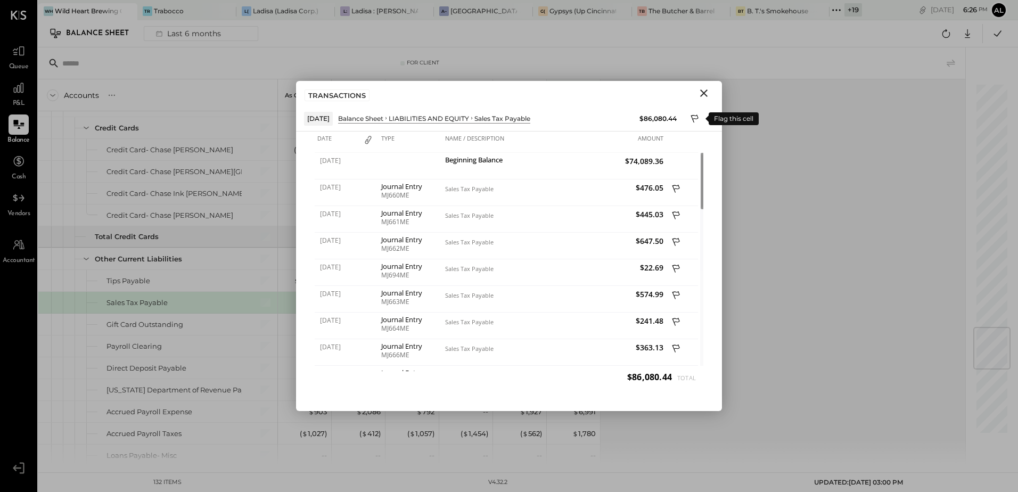
click at [694, 118] on icon at bounding box center [696, 119] width 10 height 13
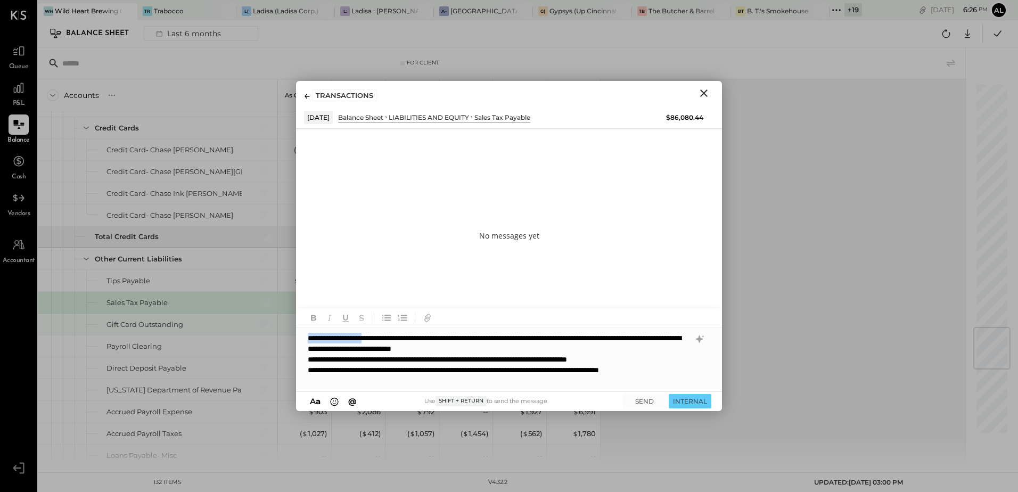
drag, startPoint x: 379, startPoint y: 339, endPoint x: 282, endPoint y: 331, distance: 97.2
click at [282, 331] on div "For Client Accounts S GL As of Feb 28th 2025 As of Mar 31st 2025 As of Apr 30th…" at bounding box center [528, 256] width 980 height 419
drag, startPoint x: 316, startPoint y: 340, endPoint x: 326, endPoint y: 341, distance: 10.2
click at [317, 339] on div "**********" at bounding box center [509, 360] width 426 height 64
click at [649, 340] on div "**********" at bounding box center [509, 360] width 426 height 64
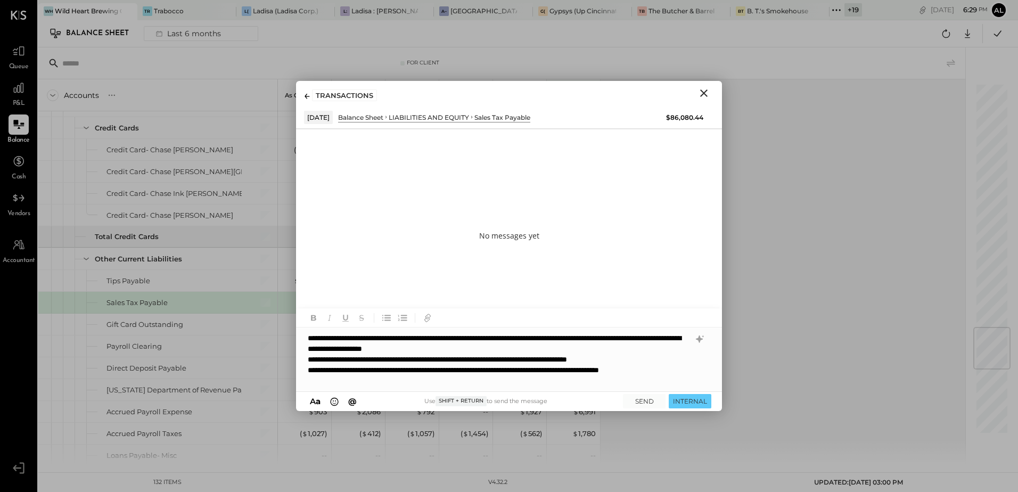
click at [647, 336] on div "**********" at bounding box center [509, 360] width 426 height 64
drag, startPoint x: 384, startPoint y: 361, endPoint x: 402, endPoint y: 360, distance: 17.6
click at [402, 360] on div "**********" at bounding box center [509, 360] width 426 height 64
click at [329, 370] on div "**********" at bounding box center [509, 360] width 426 height 64
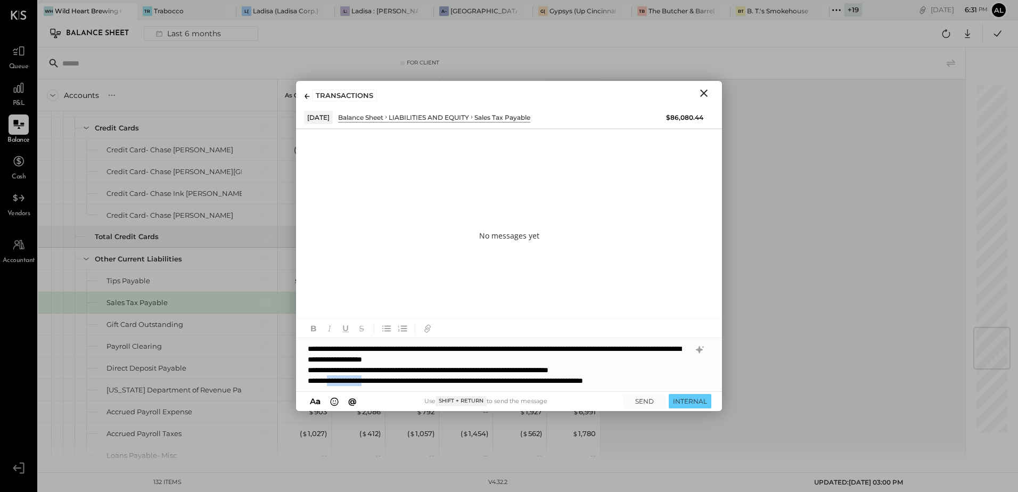
drag, startPoint x: 381, startPoint y: 380, endPoint x: 335, endPoint y: 382, distance: 45.9
click at [335, 382] on div "**********" at bounding box center [509, 364] width 426 height 53
click at [630, 383] on div "**********" at bounding box center [509, 364] width 426 height 53
click at [649, 403] on button "SEND" at bounding box center [644, 401] width 43 height 14
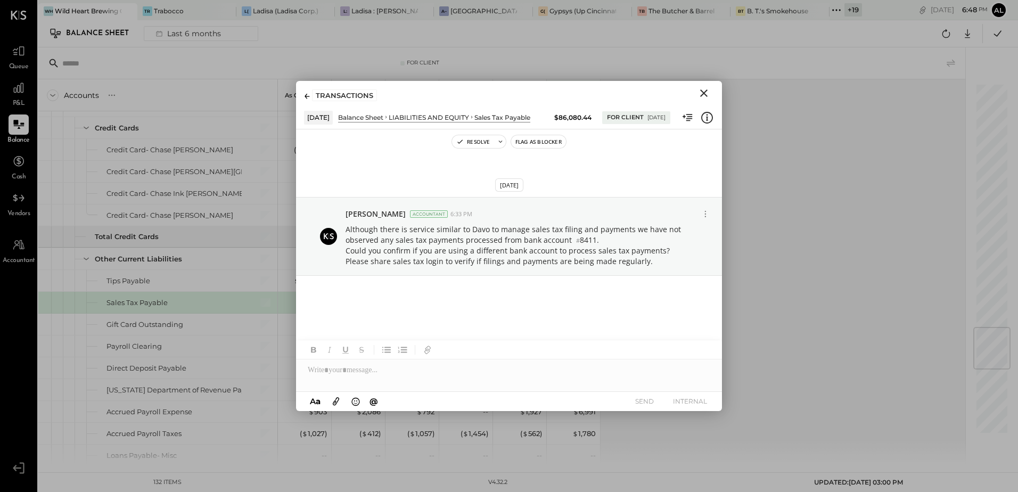
click at [701, 90] on icon "Close" at bounding box center [703, 92] width 7 height 7
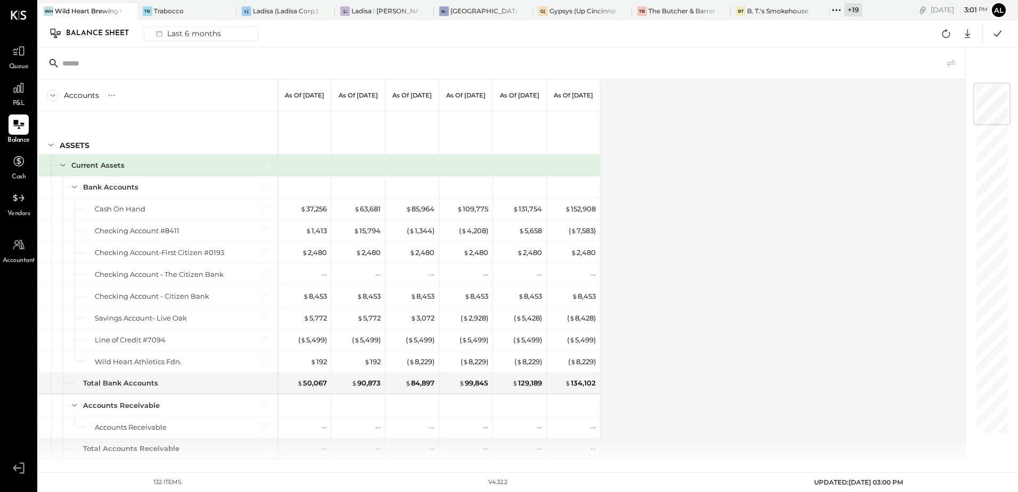
click at [17, 68] on span "Queue" at bounding box center [19, 67] width 20 height 10
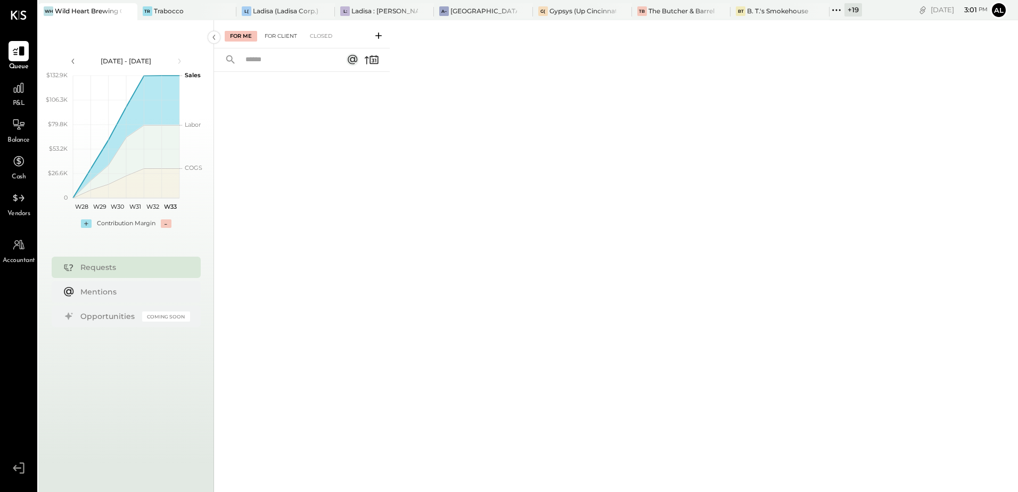
click at [281, 36] on div "For Client" at bounding box center [280, 36] width 43 height 11
click at [320, 34] on div "Closed" at bounding box center [321, 36] width 33 height 11
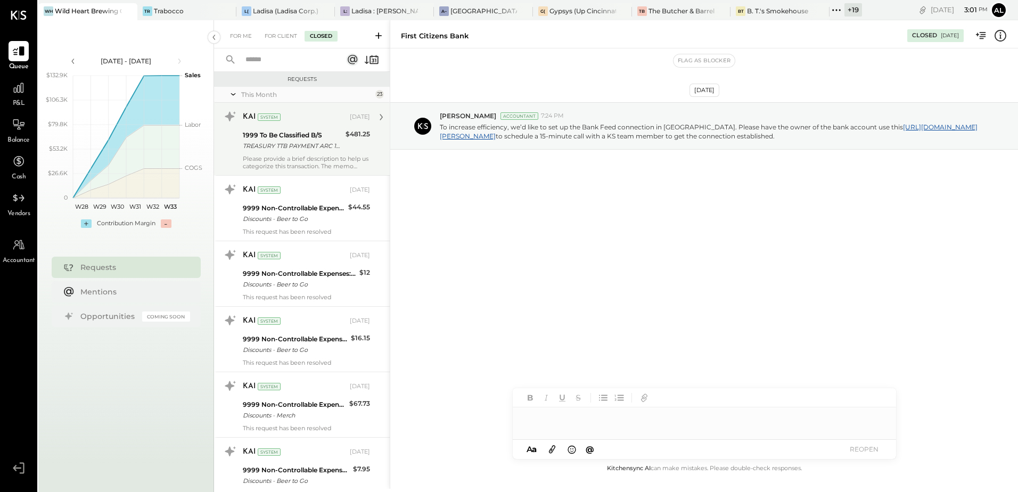
click at [298, 148] on div "TREASURY TTB PAYMENT ARC 1001" at bounding box center [293, 146] width 100 height 11
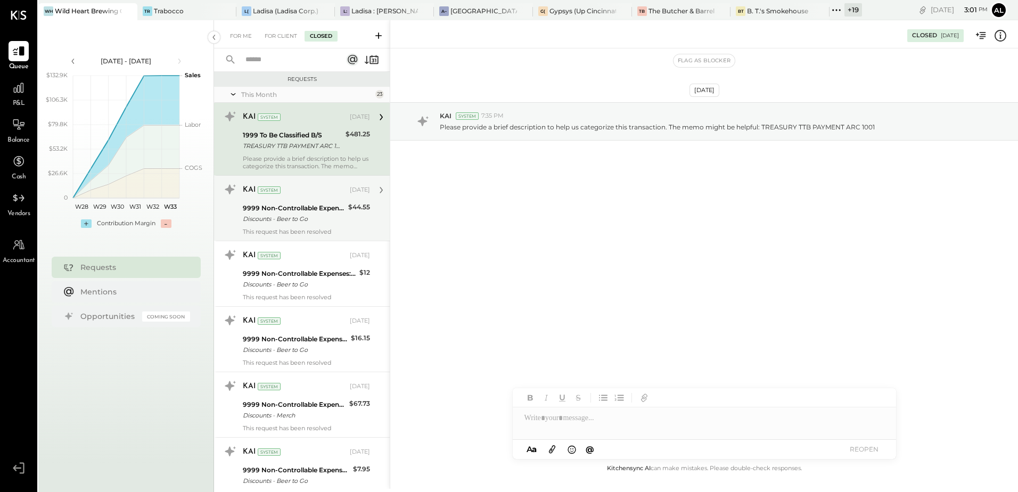
click at [288, 208] on div "9999 Non-Controllable Expenses:Other Income and Expenses:To Be Classified P&L" at bounding box center [294, 208] width 102 height 11
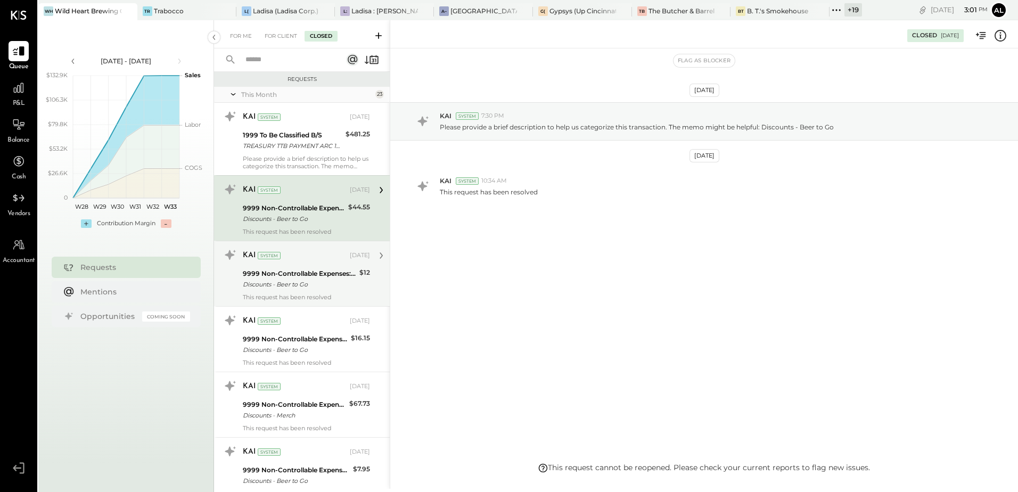
click at [297, 262] on div "KAI System Aug 02, 2025" at bounding box center [306, 255] width 127 height 15
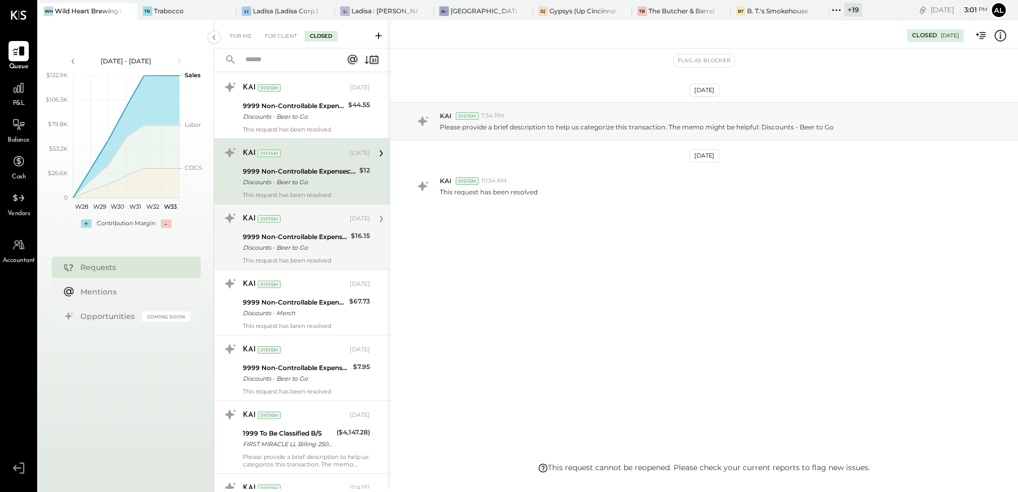
scroll to position [107, 0]
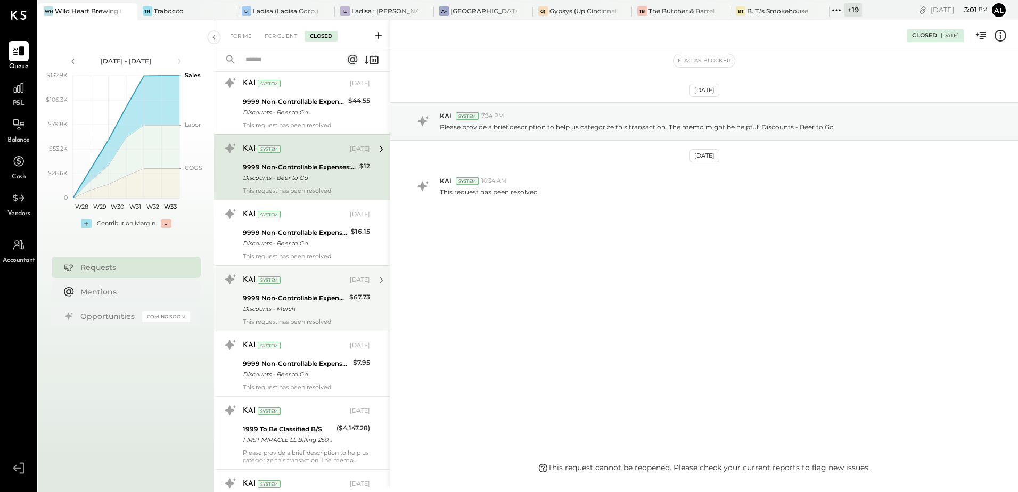
click at [272, 234] on div "9999 Non-Controllable Expenses:Other Income and Expenses:To Be Classified P&L" at bounding box center [295, 232] width 105 height 11
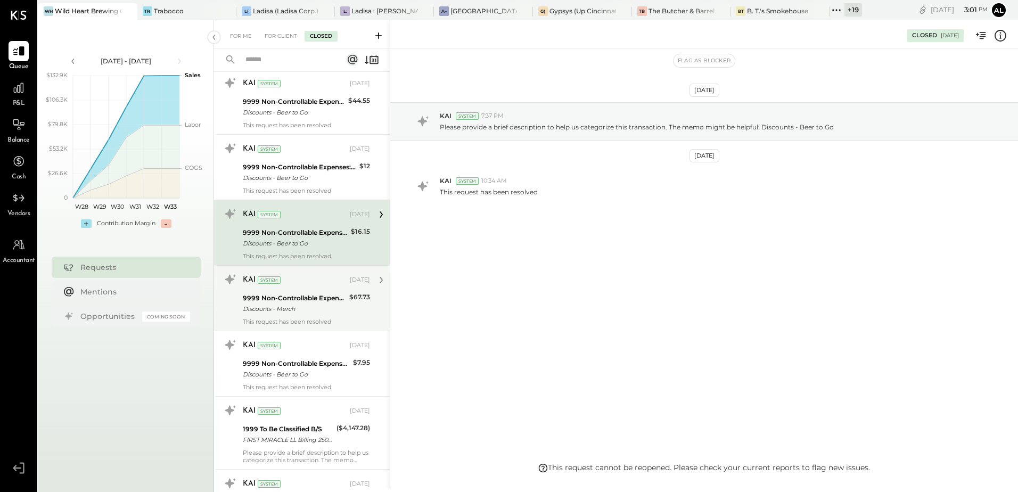
click at [276, 312] on div "Discounts - Merch" at bounding box center [294, 309] width 103 height 11
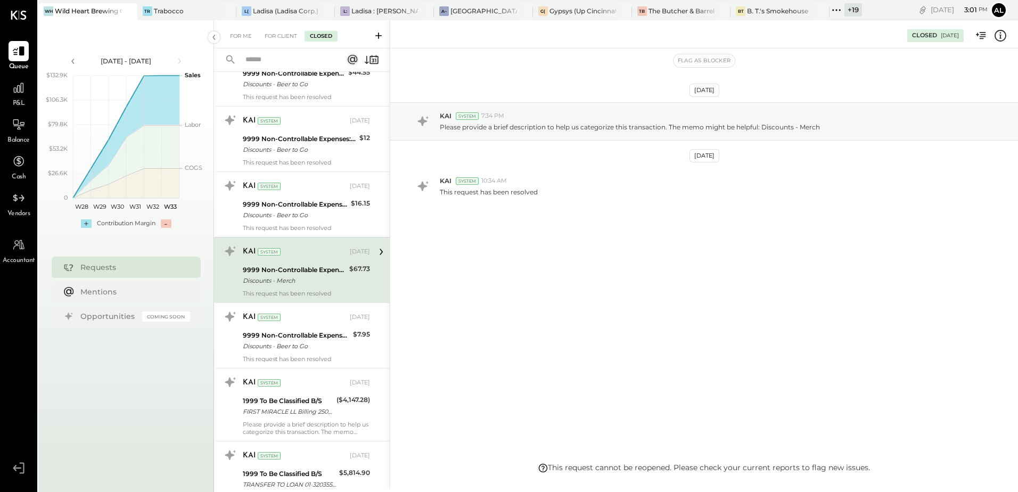
scroll to position [213, 0]
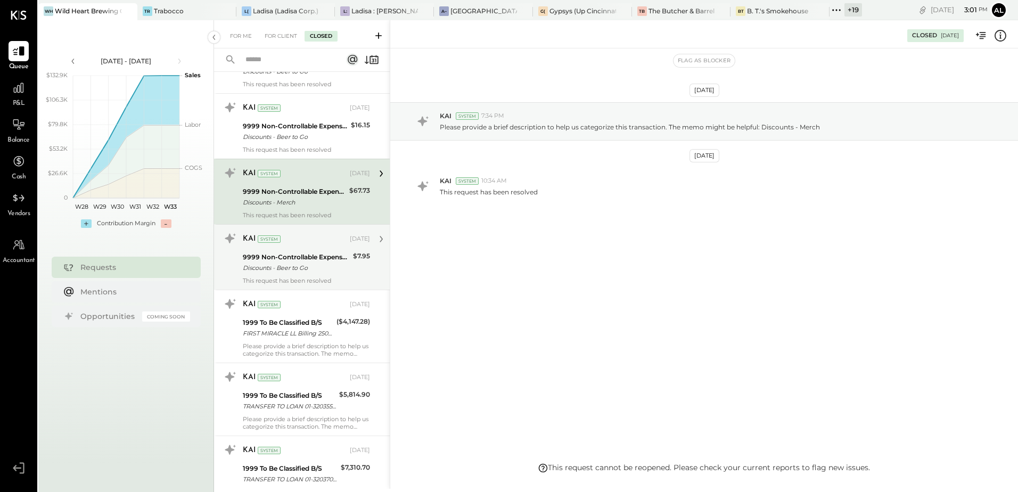
click at [289, 261] on div "9999 Non-Controllable Expenses:Other Income and Expenses:To Be Classified P&L" at bounding box center [296, 257] width 107 height 11
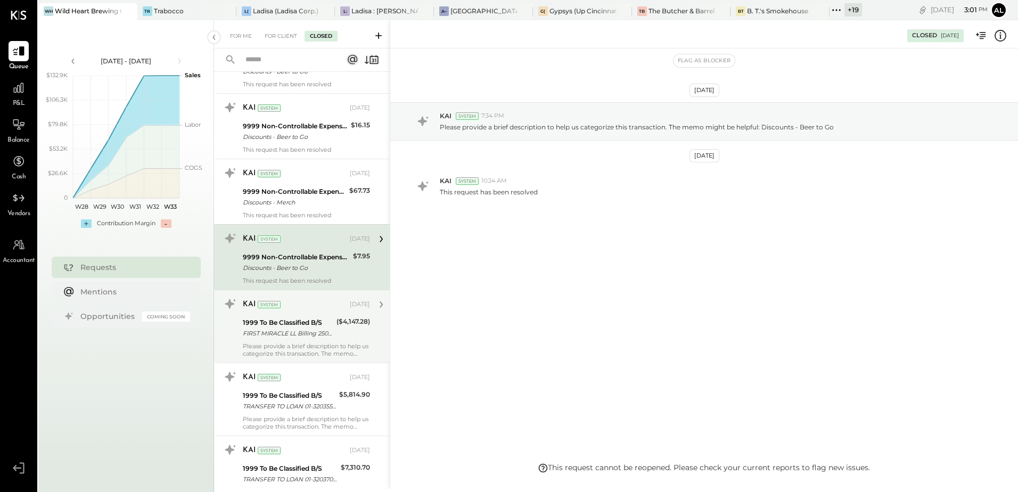
click at [310, 328] on div "FIRST MIRACLE LL Billing 250730 CCD" at bounding box center [288, 333] width 91 height 11
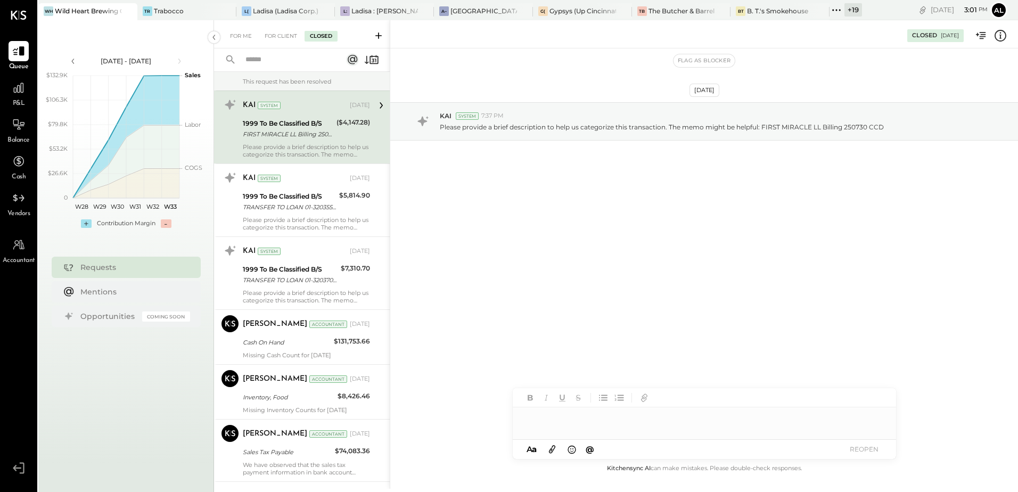
scroll to position [426, 0]
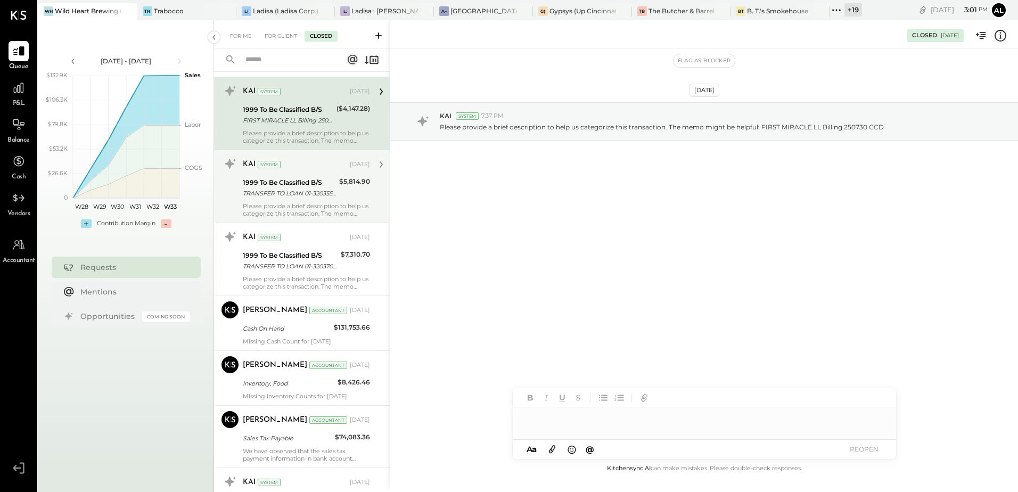
click at [286, 209] on div "Please provide a brief description to help us categorize this transaction. The …" at bounding box center [306, 209] width 127 height 15
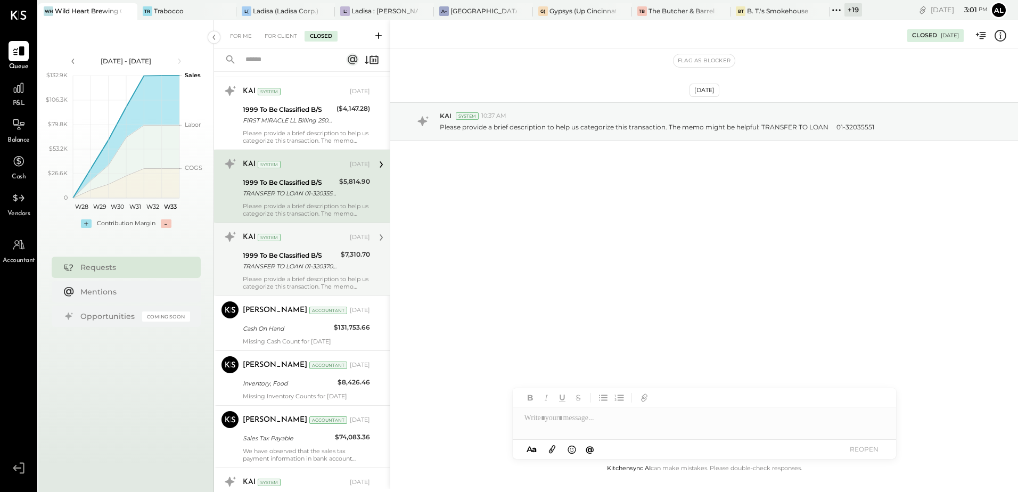
click at [288, 240] on div "KAI System" at bounding box center [295, 237] width 105 height 11
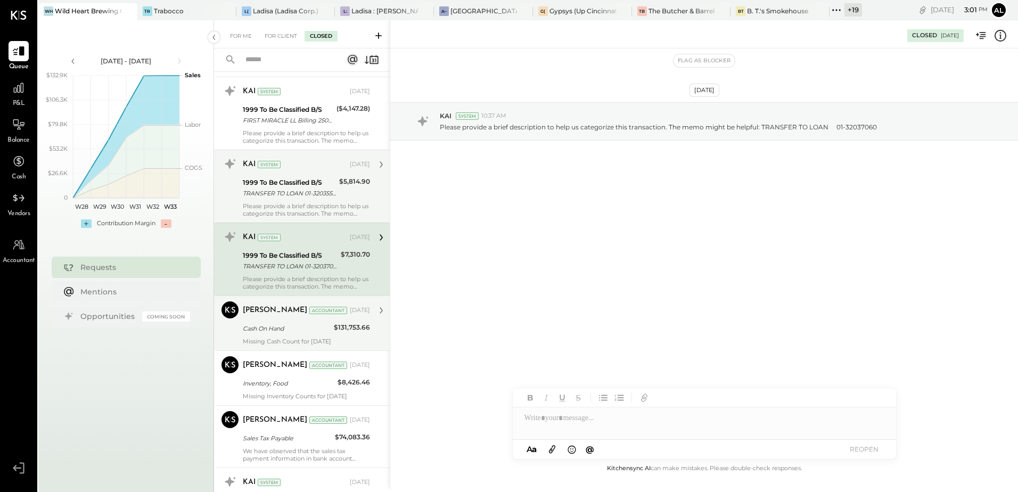
click at [321, 329] on div "Cash On Hand" at bounding box center [287, 328] width 88 height 11
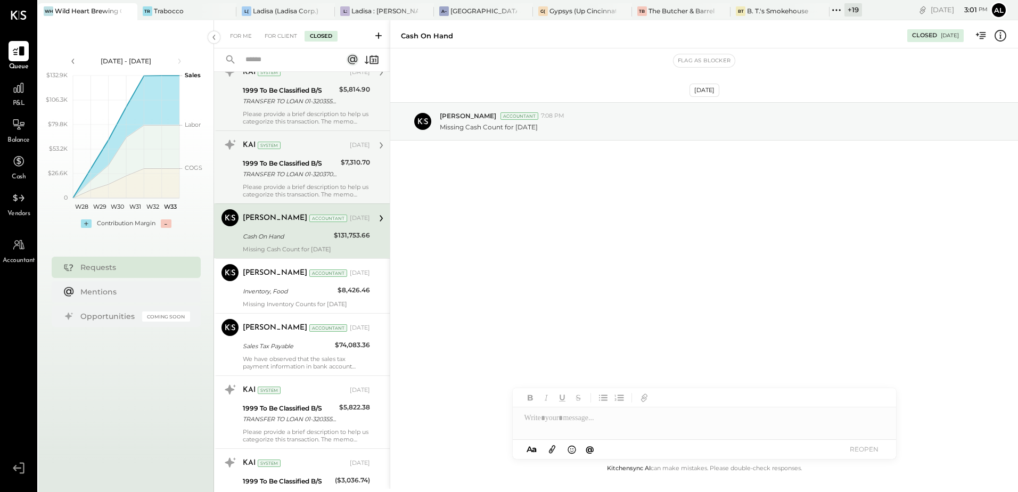
scroll to position [533, 0]
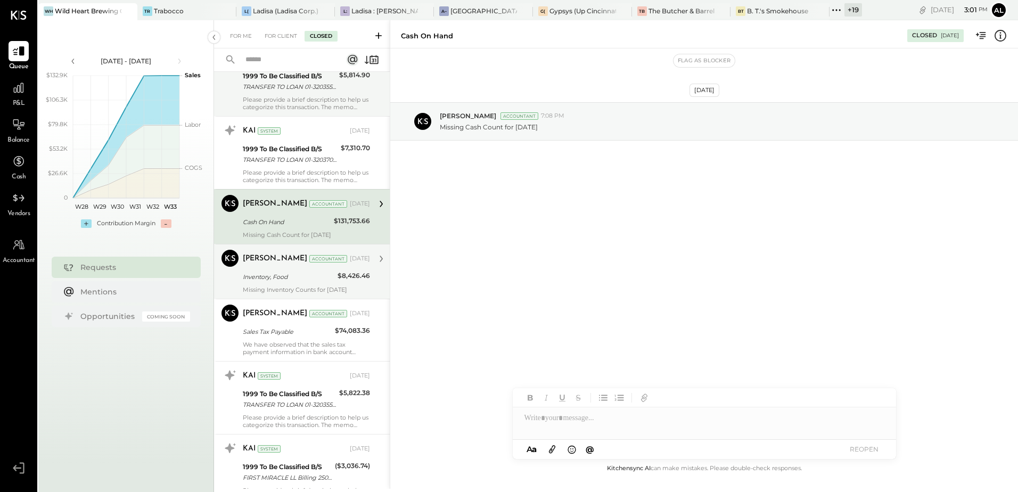
click at [271, 284] on div "Mohammadsalkin Ansari Accountant Aug 05, 2025 Inventory, Food $8,426.46 Missing…" at bounding box center [306, 272] width 127 height 44
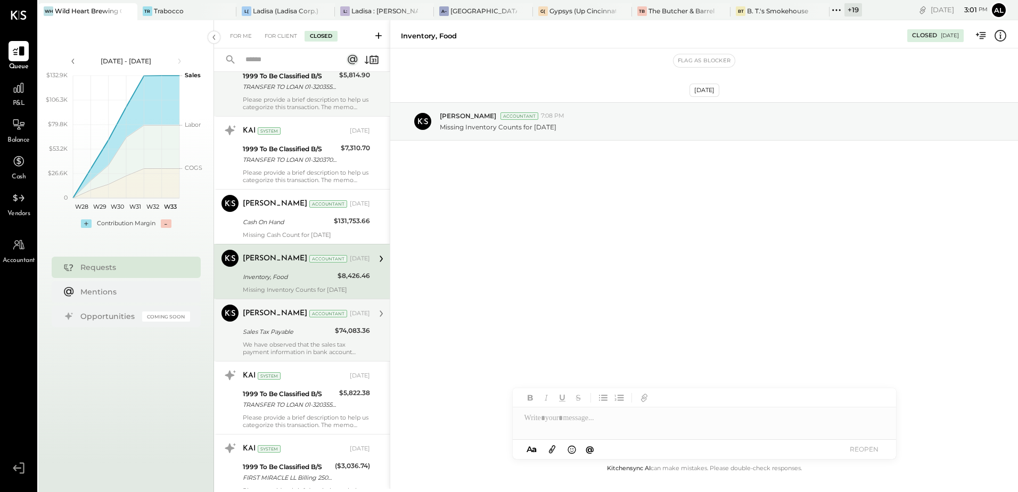
click at [268, 331] on div "Sales Tax Payable" at bounding box center [287, 331] width 89 height 11
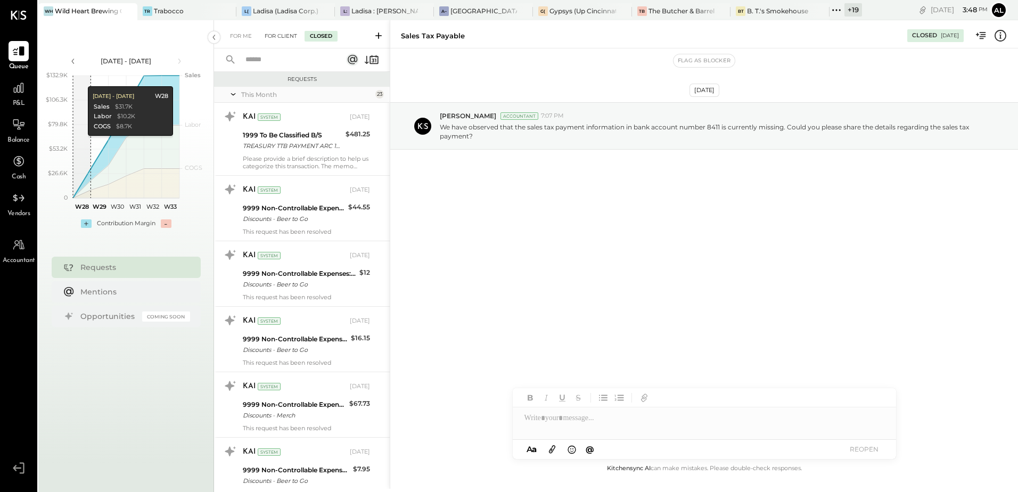
click at [290, 34] on div "For Client" at bounding box center [280, 36] width 43 height 11
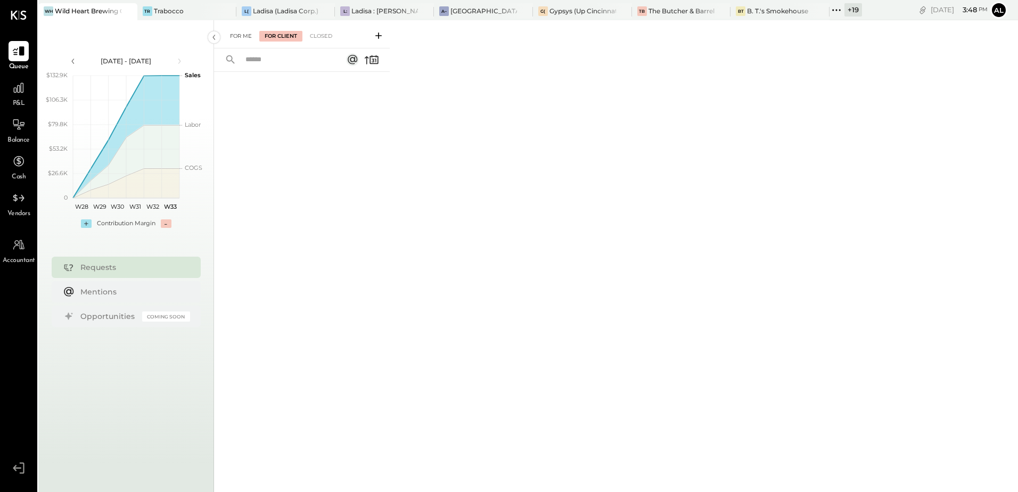
click at [244, 35] on div "For Me" at bounding box center [241, 36] width 32 height 11
click at [276, 39] on div "For Client" at bounding box center [280, 36] width 43 height 11
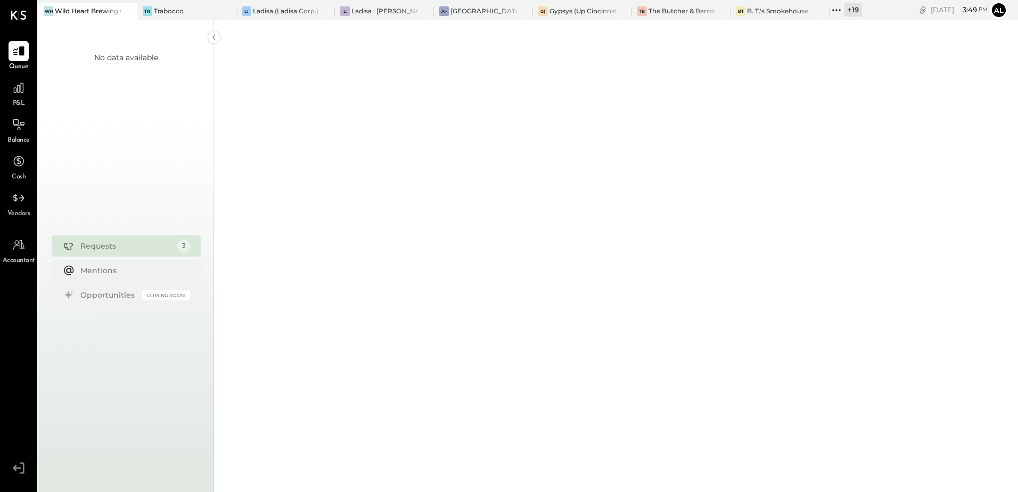
click at [157, 249] on div "No data available Requests 3 Mentions Opportunities Coming Soon" at bounding box center [126, 266] width 176 height 492
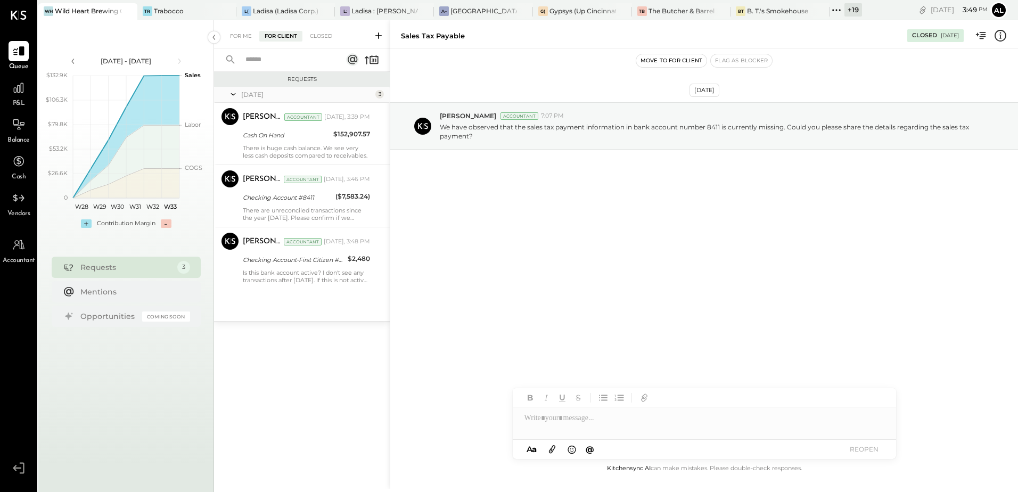
click at [157, 249] on div "Jul 7 - Aug 17, 2025 polygon, polyline { transition: fill-opacity 0.1s, stroke-…" at bounding box center [126, 266] width 176 height 492
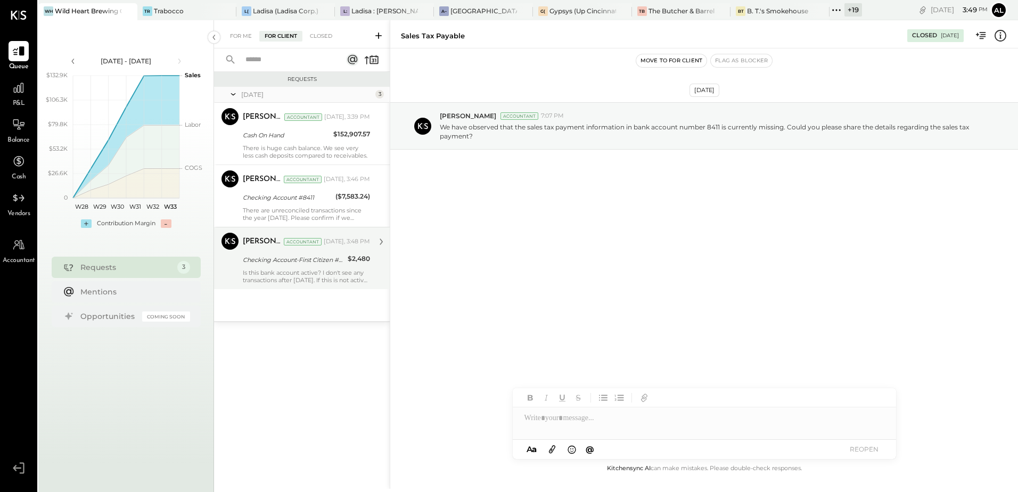
click at [282, 261] on div "Checking Account-First Citizen #0193" at bounding box center [294, 260] width 102 height 11
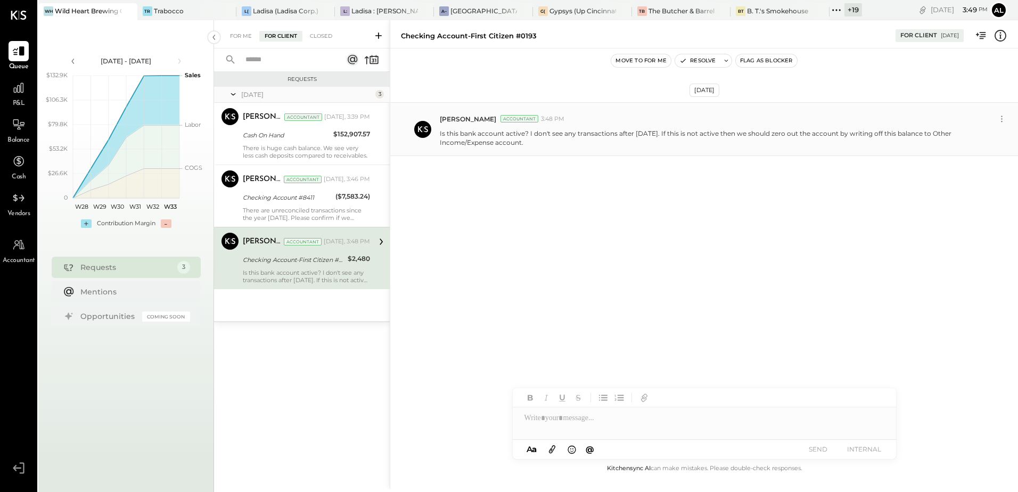
click at [516, 136] on p "Is this bank account active? I don't see any transactions after 05.06.2024. If …" at bounding box center [711, 138] width 542 height 18
copy div "Is this bank account active? I don't see any transactions after 05.06.2024. If …"
click at [328, 40] on div "Closed" at bounding box center [321, 36] width 33 height 11
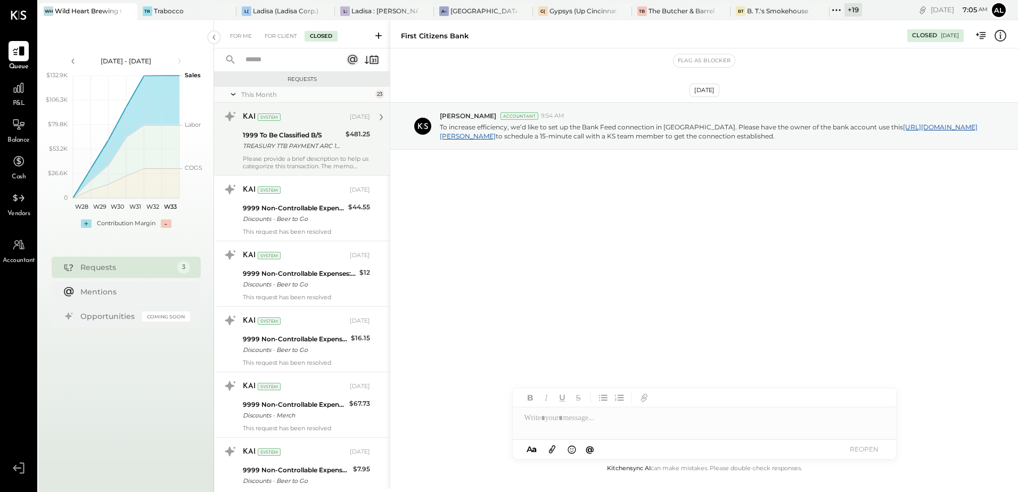
click at [291, 156] on div "Please provide a brief description to help us categorize this transaction. The …" at bounding box center [306, 162] width 127 height 15
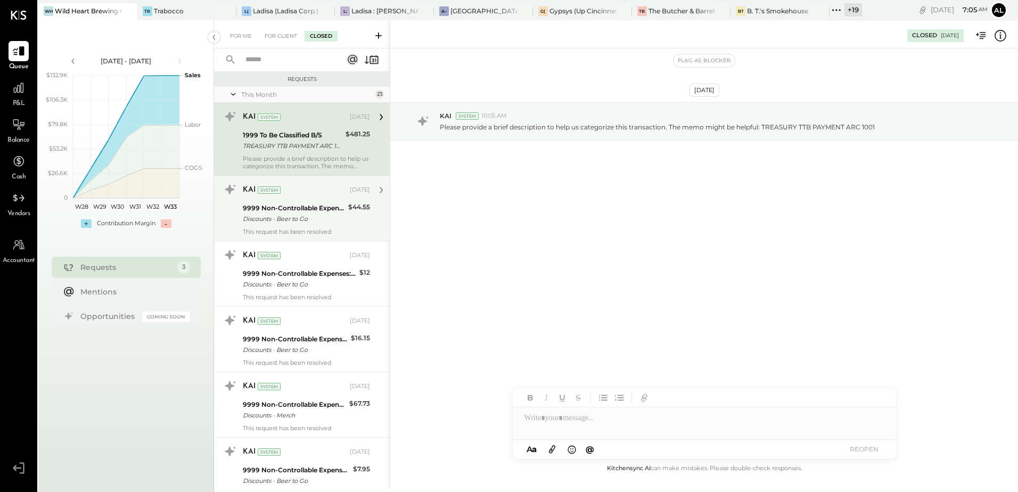
click at [295, 208] on div "9999 Non-Controllable Expenses:Other Income and Expenses:To Be Classified P&L" at bounding box center [294, 208] width 102 height 11
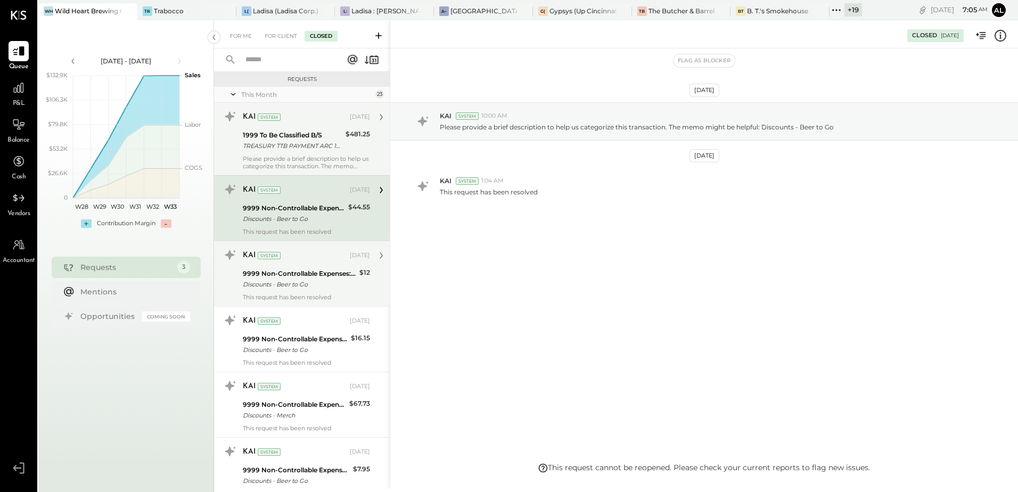
click at [309, 278] on div "9999 Non-Controllable Expenses:Other Income and Expenses:To Be Classified P&L" at bounding box center [299, 273] width 113 height 11
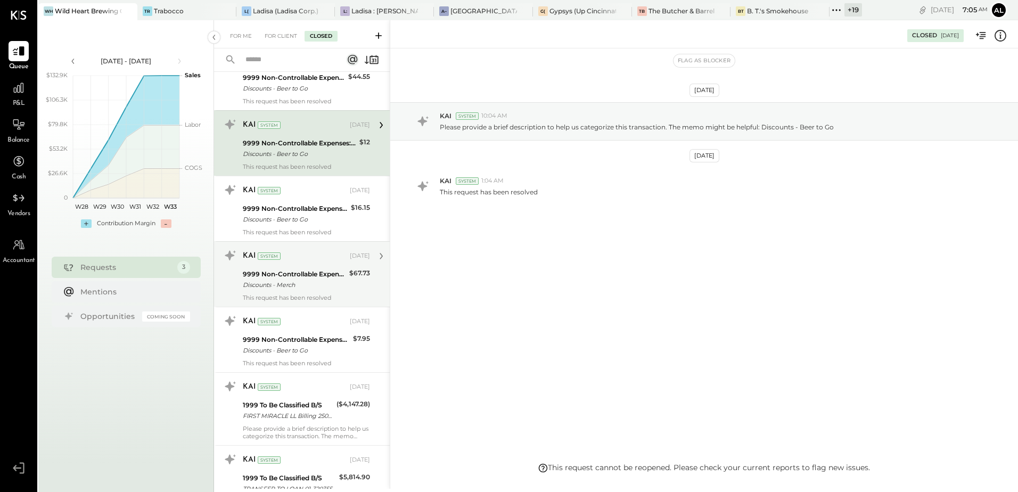
scroll to position [160, 0]
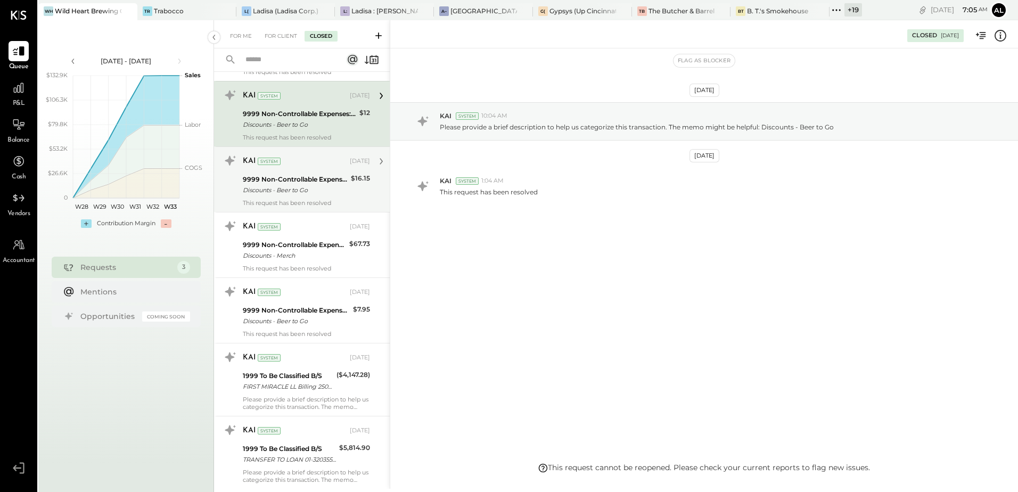
click at [286, 179] on div "9999 Non-Controllable Expenses:Other Income and Expenses:To Be Classified P&L" at bounding box center [295, 179] width 105 height 11
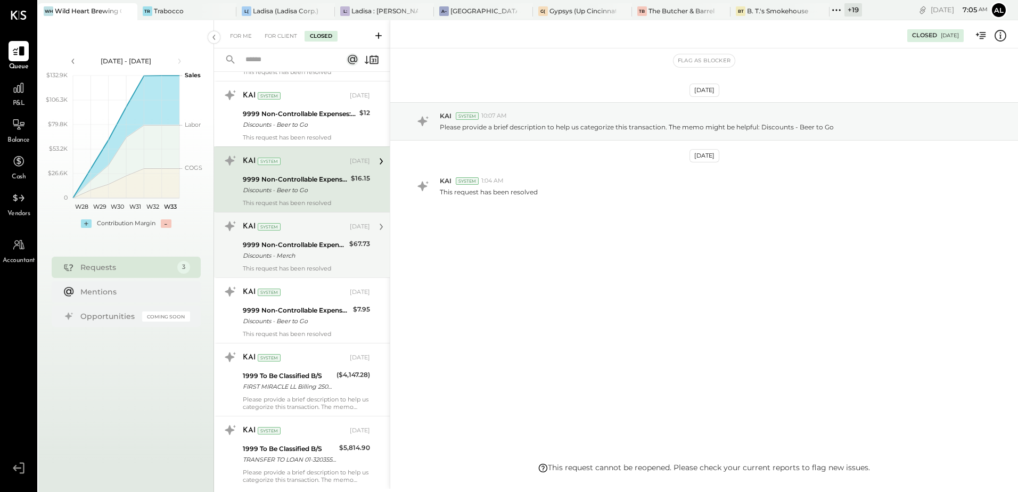
click at [292, 246] on div "9999 Non-Controllable Expenses:Other Income and Expenses:To Be Classified P&L" at bounding box center [294, 245] width 103 height 11
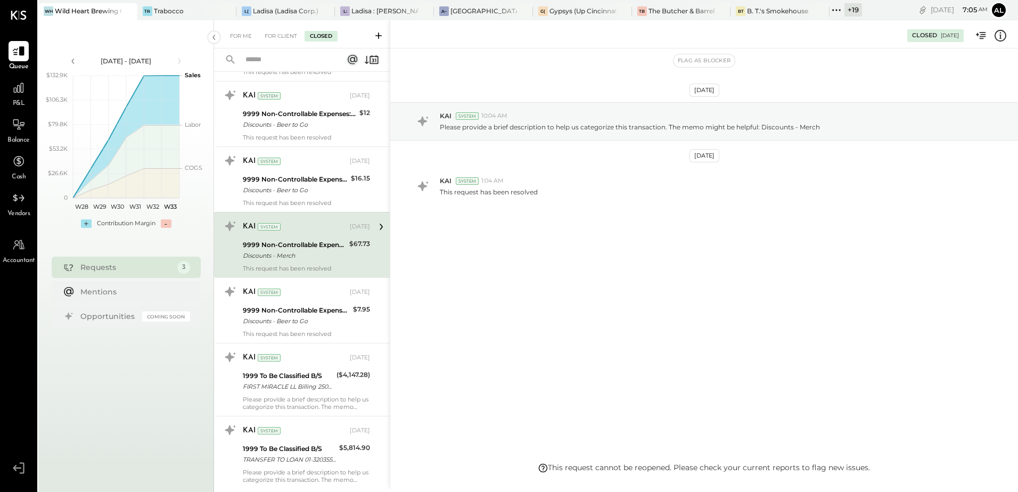
scroll to position [213, 0]
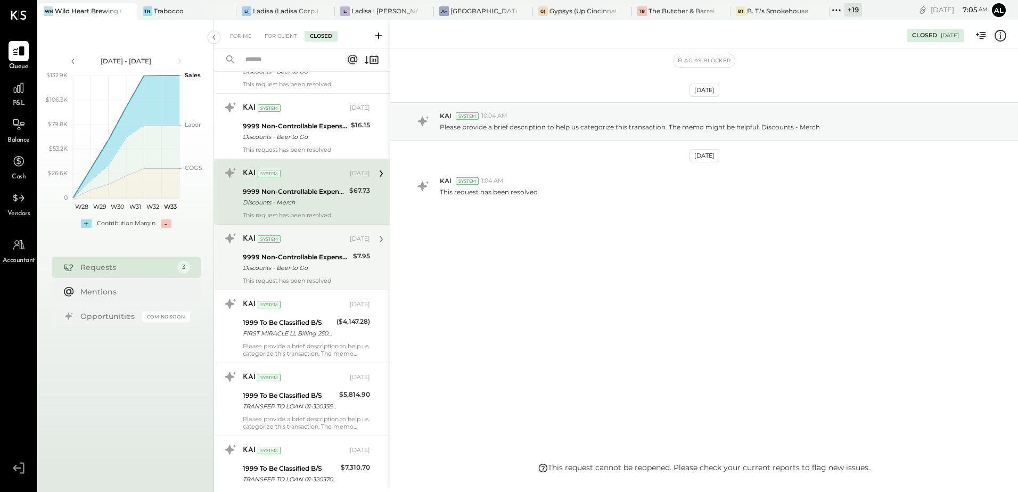
click at [297, 272] on div "Discounts - Beer to Go" at bounding box center [296, 268] width 107 height 11
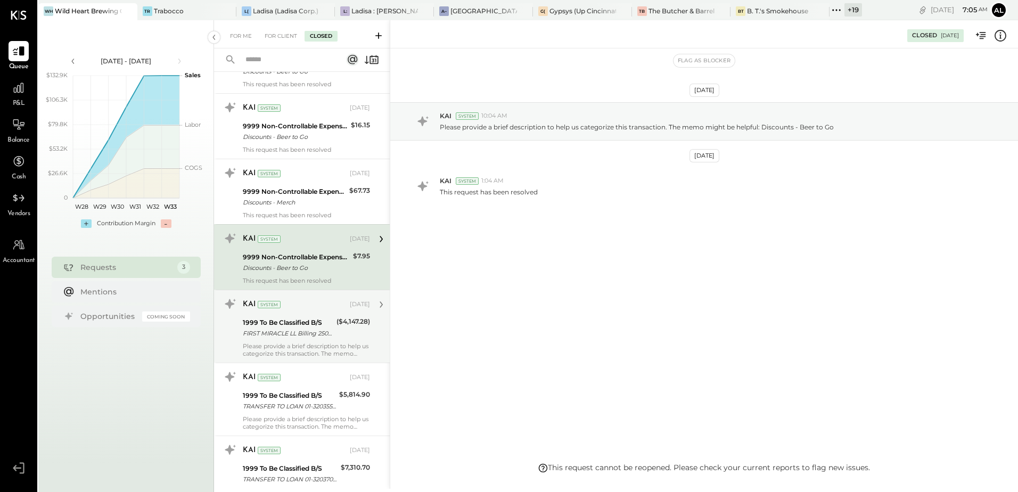
click at [312, 333] on div "FIRST MIRACLE LL Billing 250730 CCD" at bounding box center [288, 333] width 91 height 11
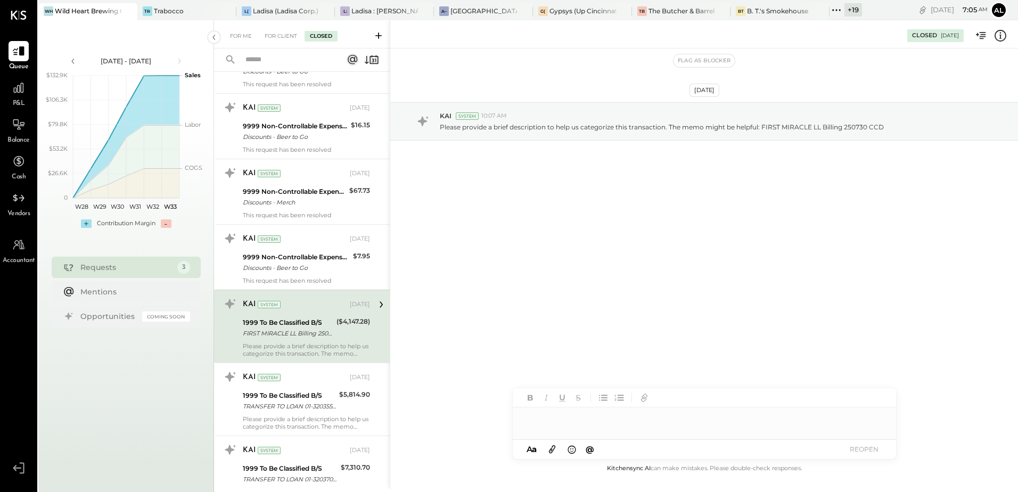
scroll to position [320, 0]
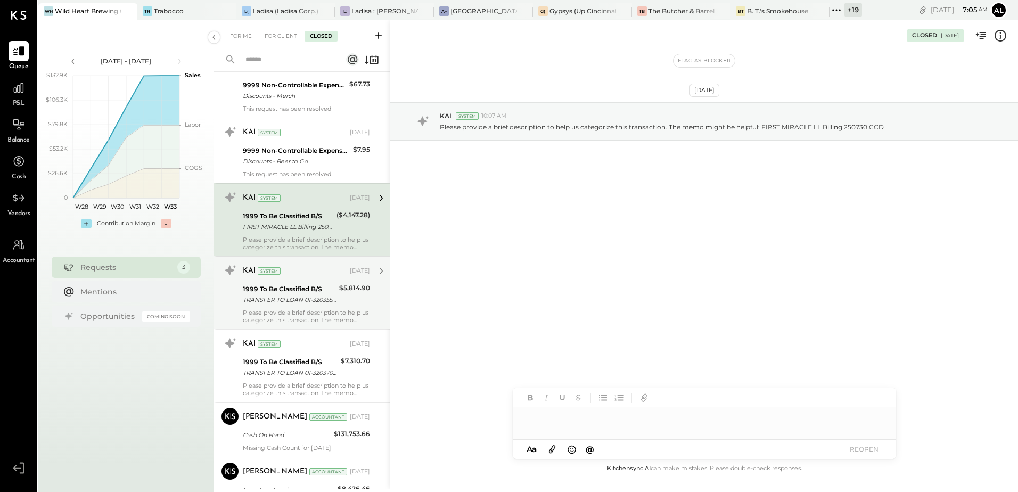
click at [299, 302] on div "TRANSFER TO LOAN 01-32035551" at bounding box center [289, 300] width 93 height 11
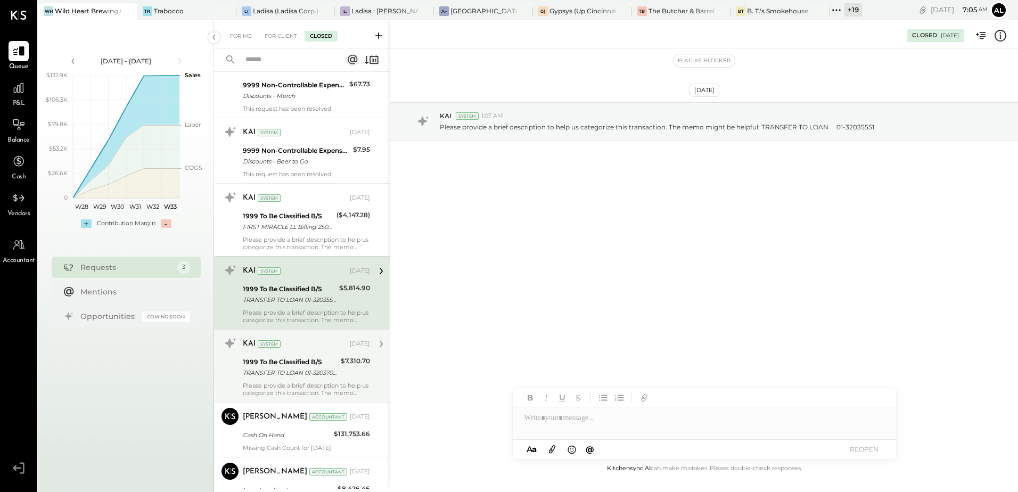
drag, startPoint x: 308, startPoint y: 362, endPoint x: 303, endPoint y: 330, distance: 32.4
click at [308, 362] on div "1999 To Be Classified B/S" at bounding box center [290, 362] width 95 height 11
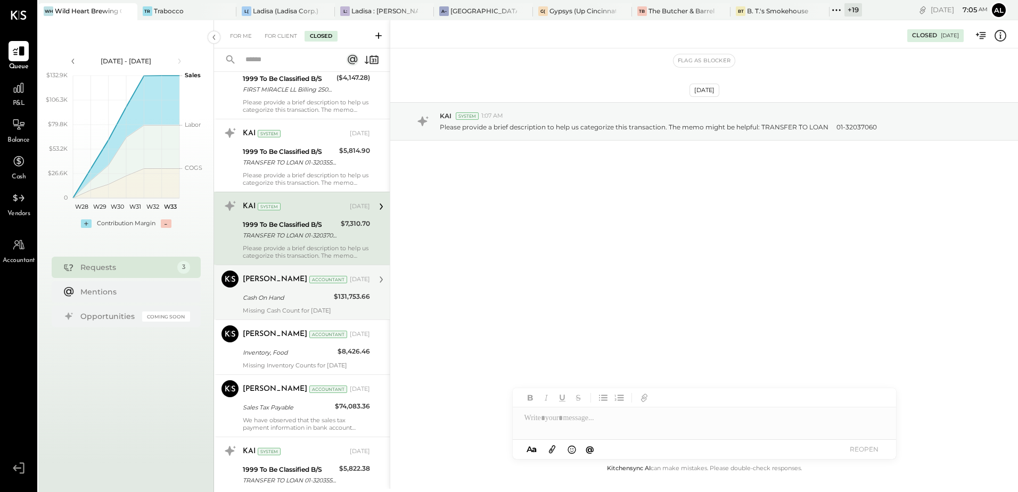
scroll to position [479, 0]
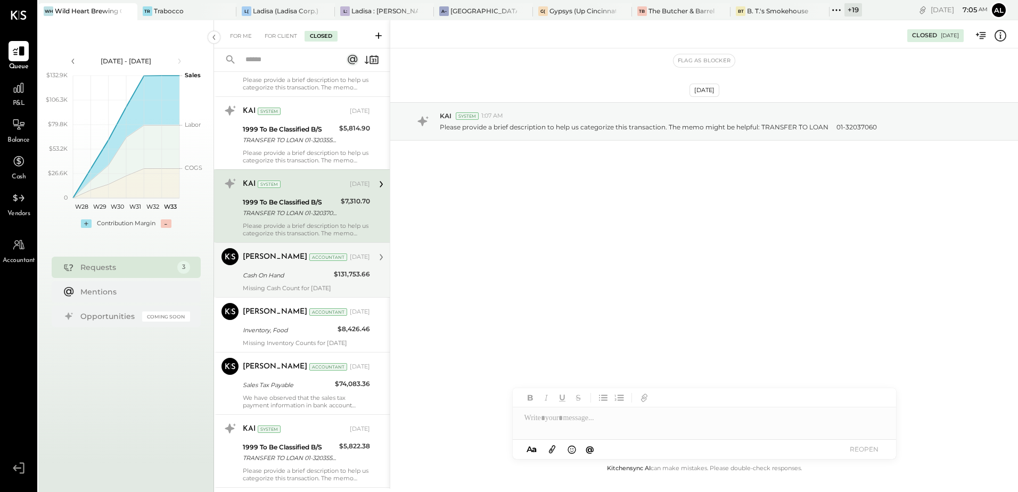
click at [282, 286] on div "Missing Cash Count for [DATE]" at bounding box center [306, 287] width 127 height 7
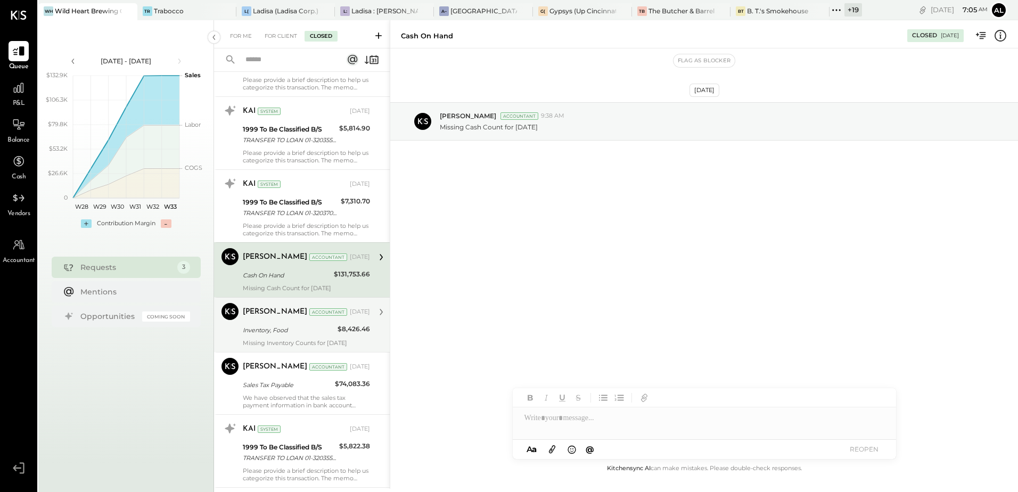
click at [285, 338] on div "Mohammadsalkin Ansari Accountant Aug 05, 2025 Inventory, Food $8,426.46 Missing…" at bounding box center [306, 325] width 127 height 44
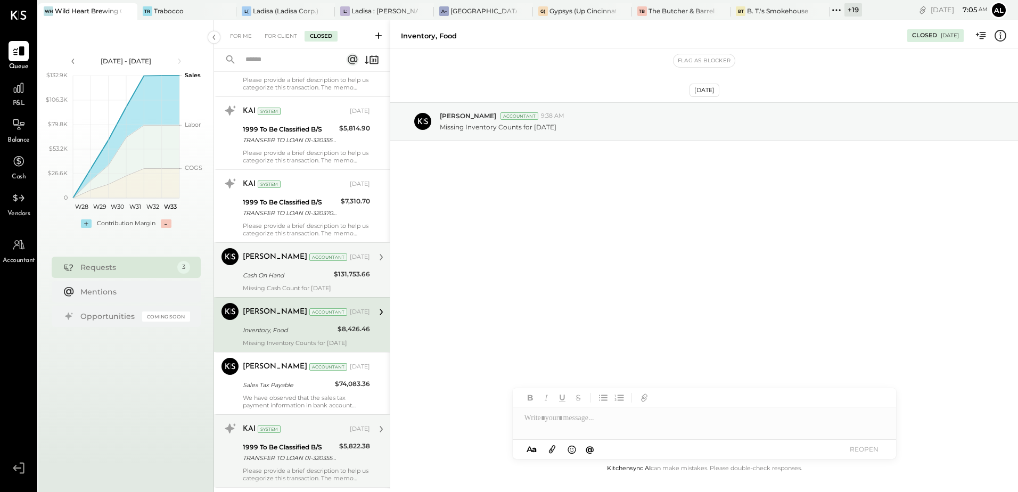
scroll to position [586, 0]
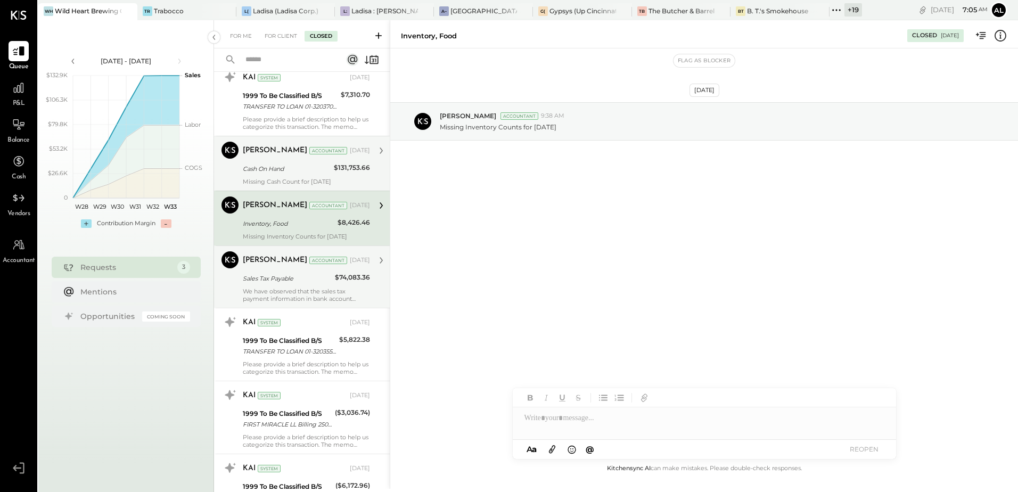
click at [303, 274] on div "Sales Tax Payable" at bounding box center [287, 278] width 89 height 11
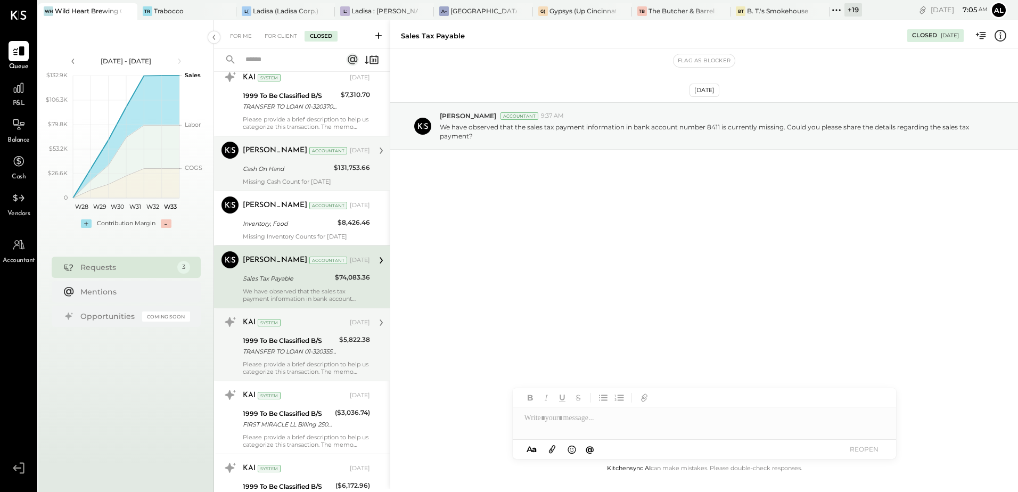
click at [302, 360] on div "KAI System Aug 05, 2025 1999 To Be Classified B/S TRANSFER TO LOAN 01-32035551 …" at bounding box center [306, 345] width 127 height 62
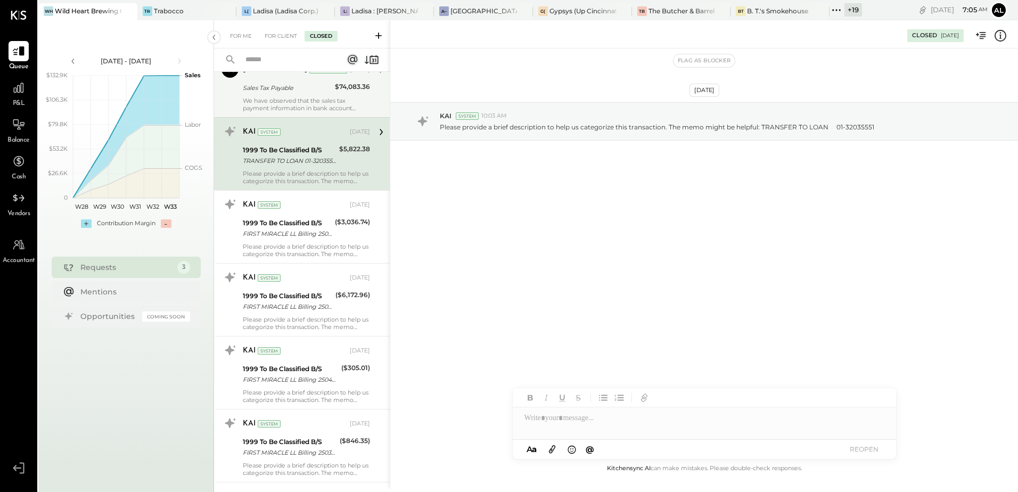
scroll to position [799, 0]
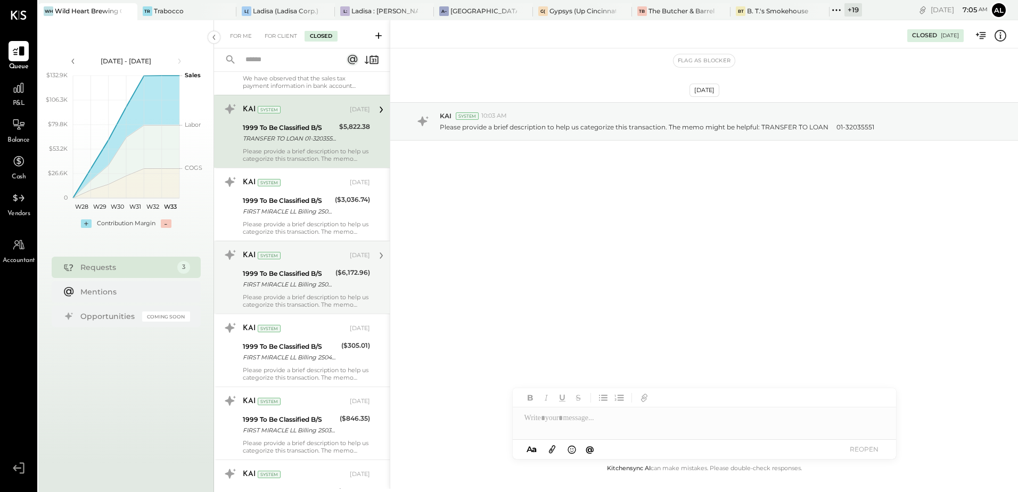
click at [281, 213] on div "FIRST MIRACLE LL Billing 250625 CCD" at bounding box center [287, 211] width 89 height 11
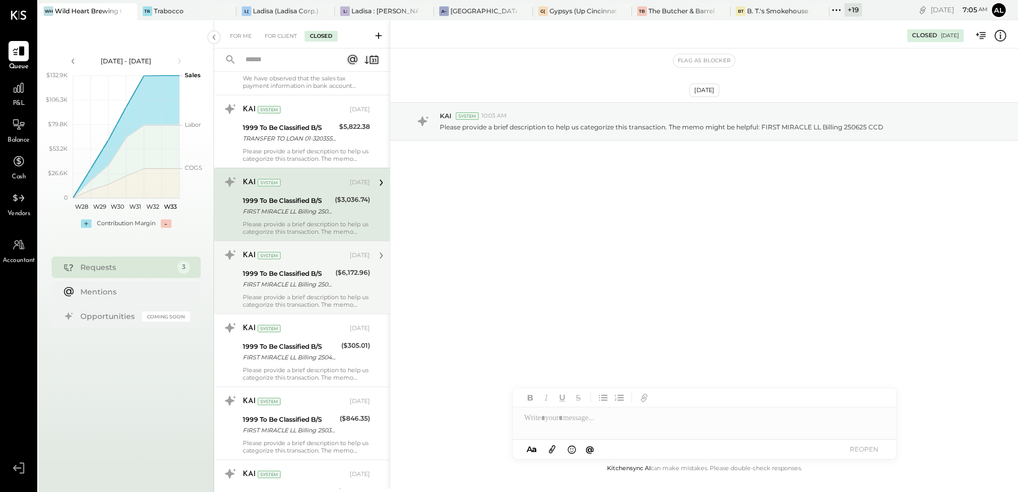
click at [307, 279] on div "FIRST MIRACLE LL Billing 250521 CCD" at bounding box center [287, 284] width 89 height 11
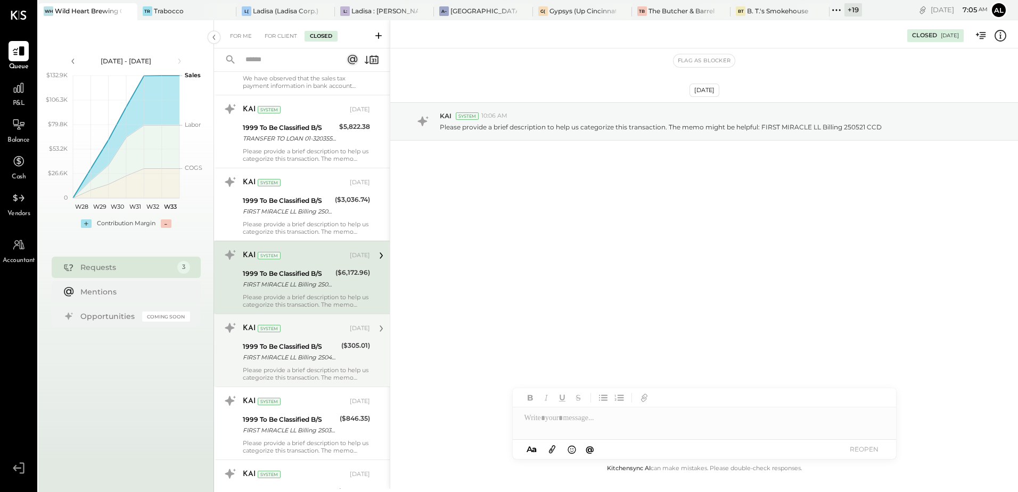
click at [304, 353] on div "FIRST MIRACLE LL Billing 250430 CCD" at bounding box center [290, 357] width 95 height 11
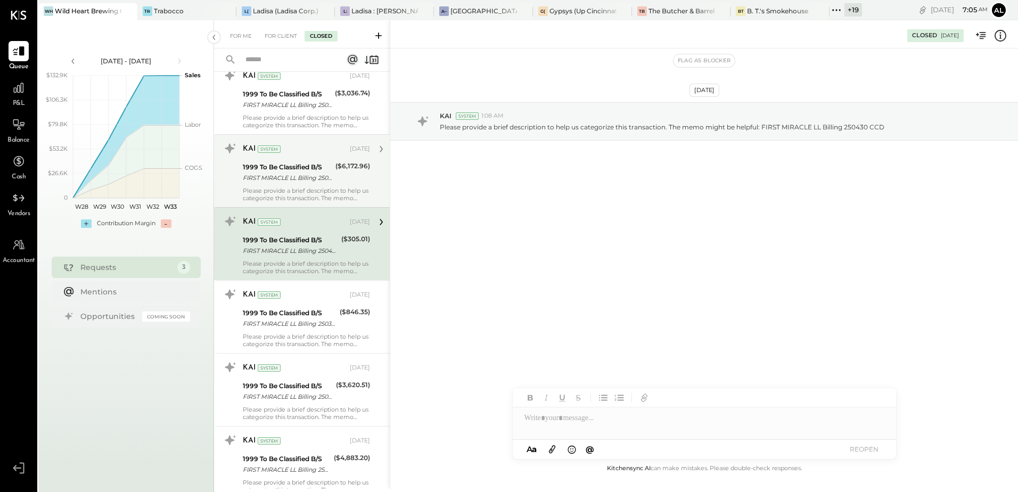
scroll to position [959, 0]
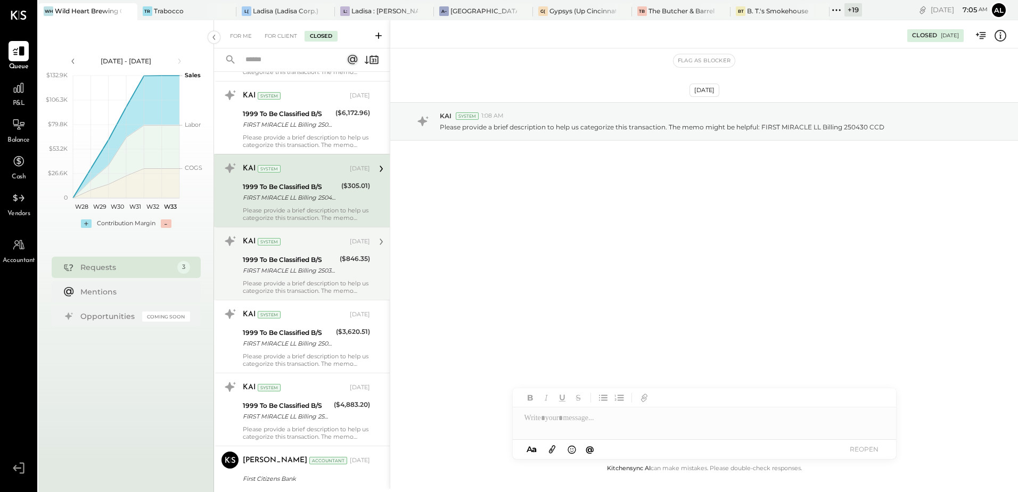
click at [287, 262] on div "1999 To Be Classified B/S" at bounding box center [290, 260] width 94 height 11
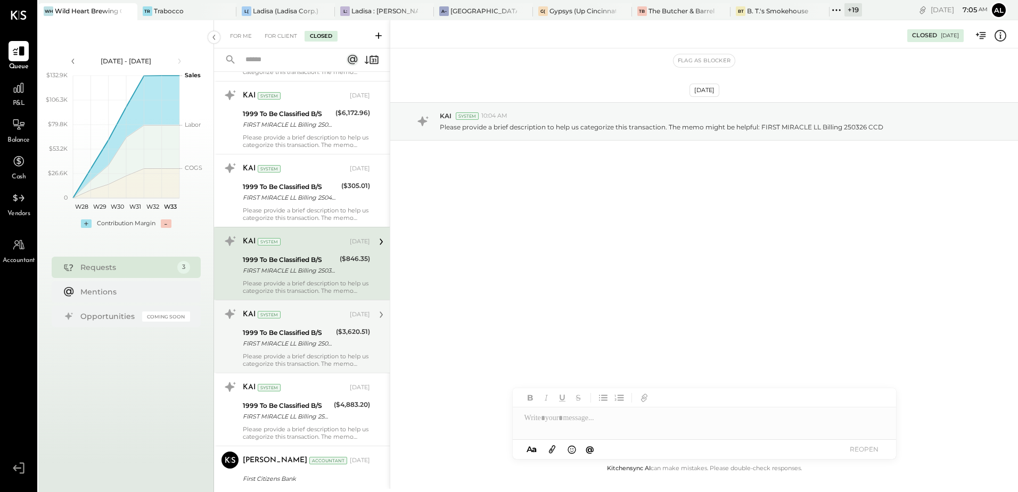
click at [297, 333] on div "1999 To Be Classified B/S" at bounding box center [288, 333] width 90 height 11
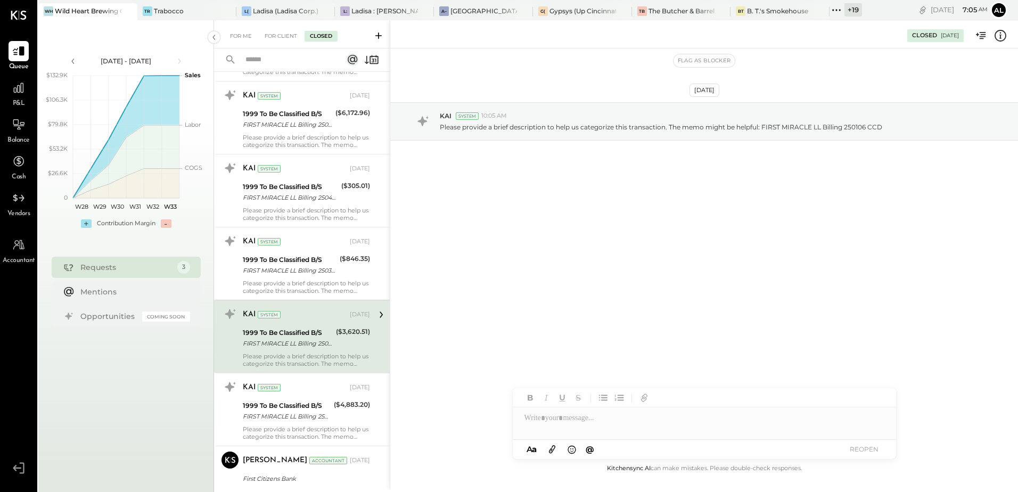
click at [282, 415] on div "FIRST MIRACLE LL Billing 250228 CCD" at bounding box center [287, 416] width 88 height 11
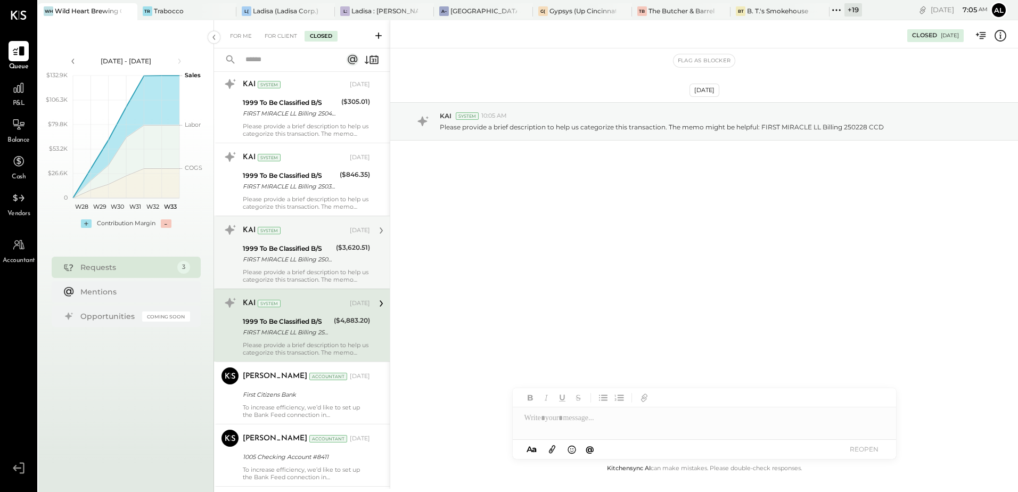
scroll to position [1119, 0]
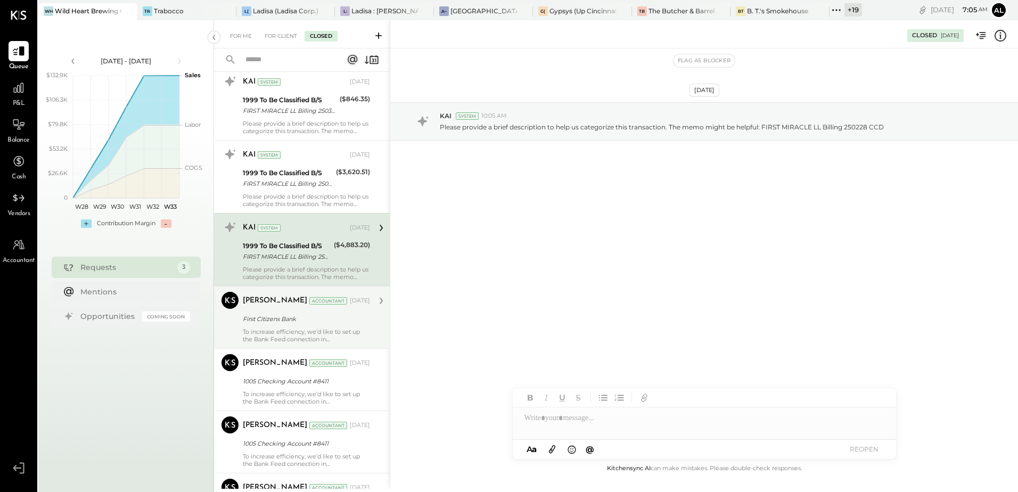
click at [296, 313] on div "First Citizens Bank" at bounding box center [305, 319] width 124 height 13
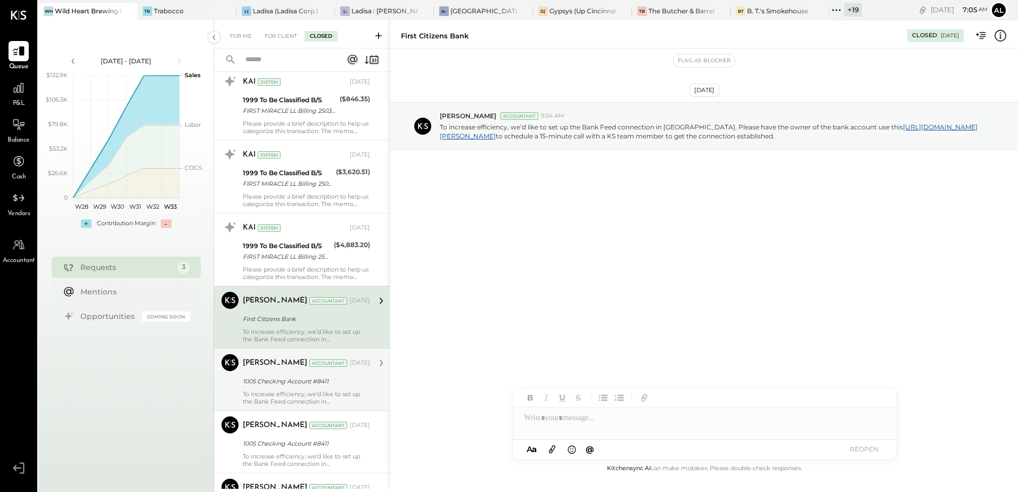
click at [291, 377] on div "1005 Checking Account #8411" at bounding box center [305, 381] width 124 height 11
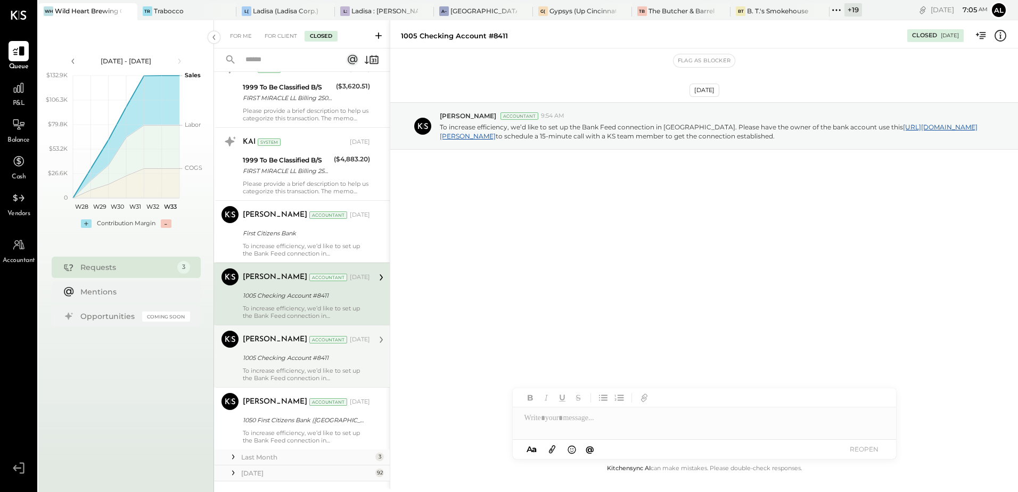
scroll to position [1227, 0]
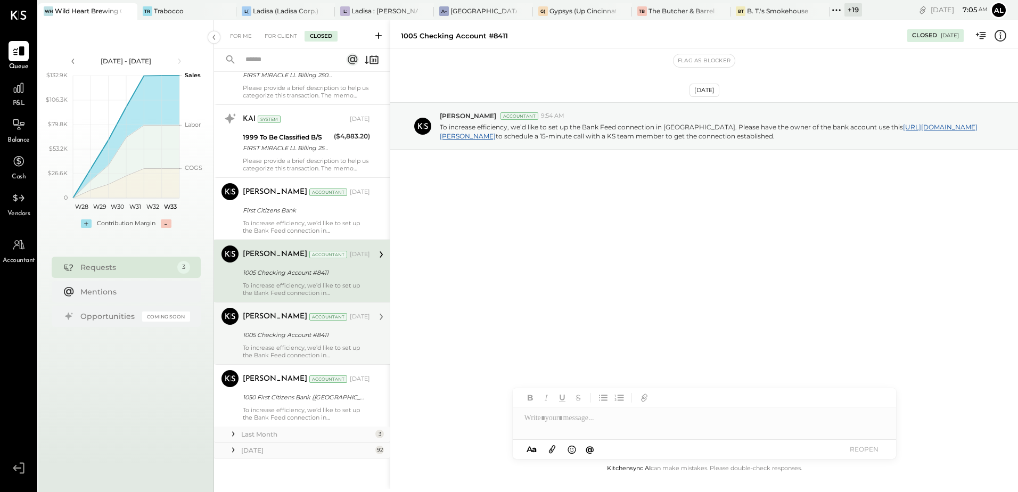
click at [280, 345] on div "To increase efficiency, we’d like to set up the Bank Feed connection in [GEOGRA…" at bounding box center [306, 351] width 127 height 15
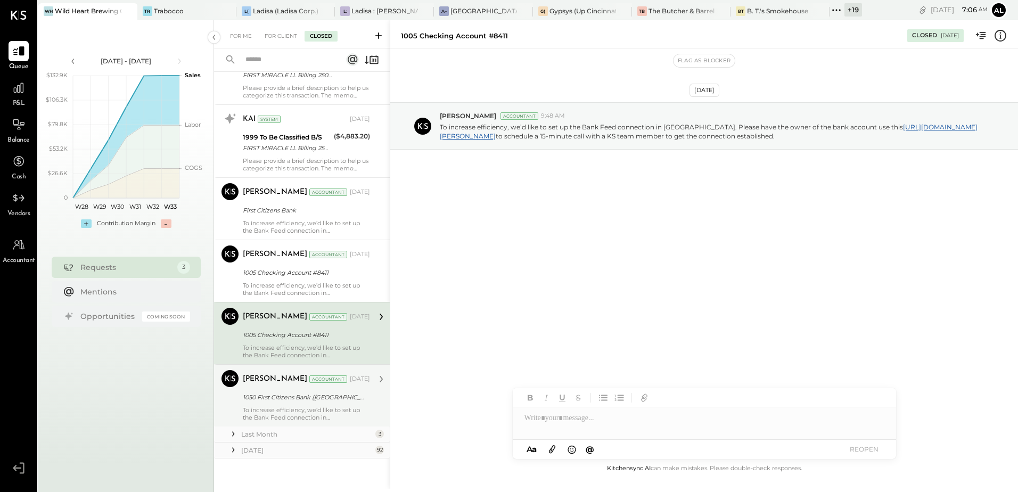
click at [269, 396] on div "1050 First Citizens Bank ([GEOGRAPHIC_DATA])" at bounding box center [305, 397] width 124 height 11
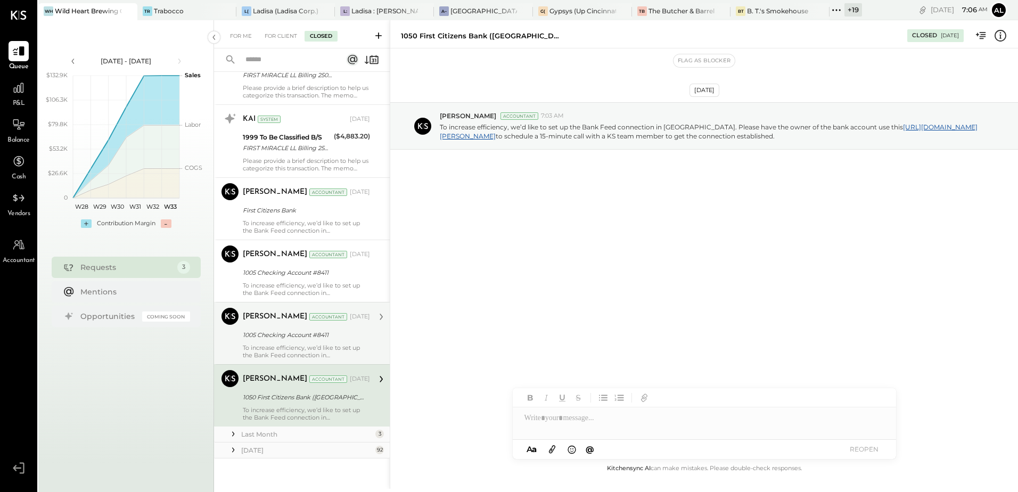
click at [254, 435] on div "Last Month" at bounding box center [307, 434] width 132 height 9
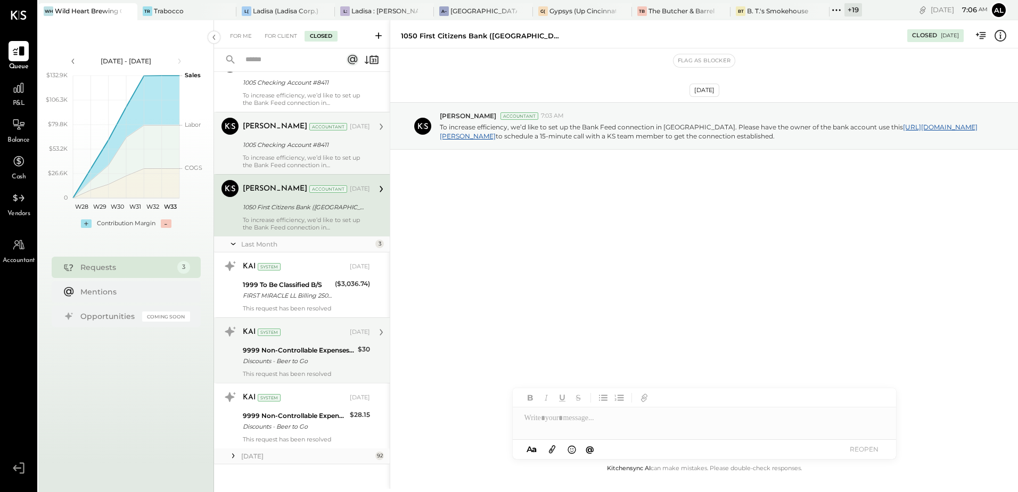
scroll to position [1423, 0]
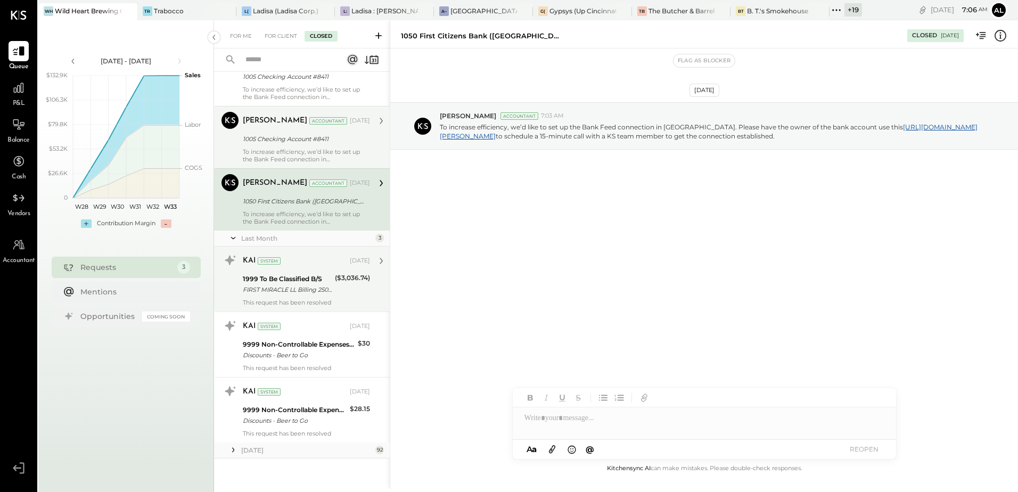
click at [296, 281] on div "1999 To Be Classified B/S" at bounding box center [287, 279] width 89 height 11
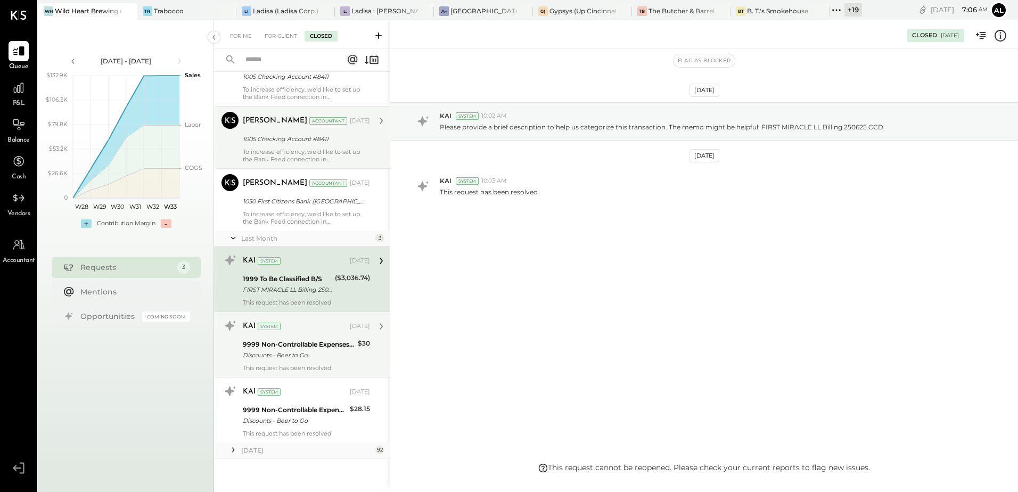
click at [289, 355] on div "Discounts - Beer to Go" at bounding box center [299, 355] width 112 height 11
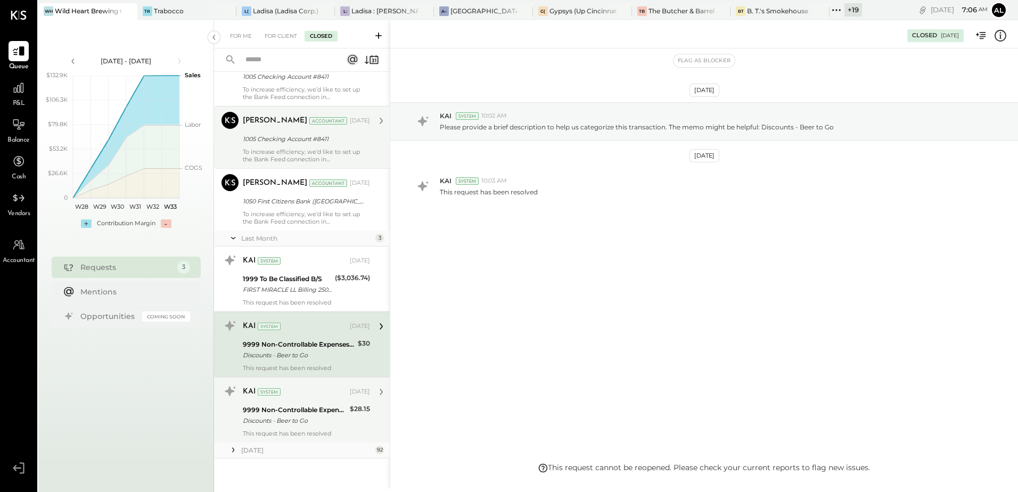
click at [303, 415] on div "Discounts - Beer to Go" at bounding box center [295, 420] width 104 height 11
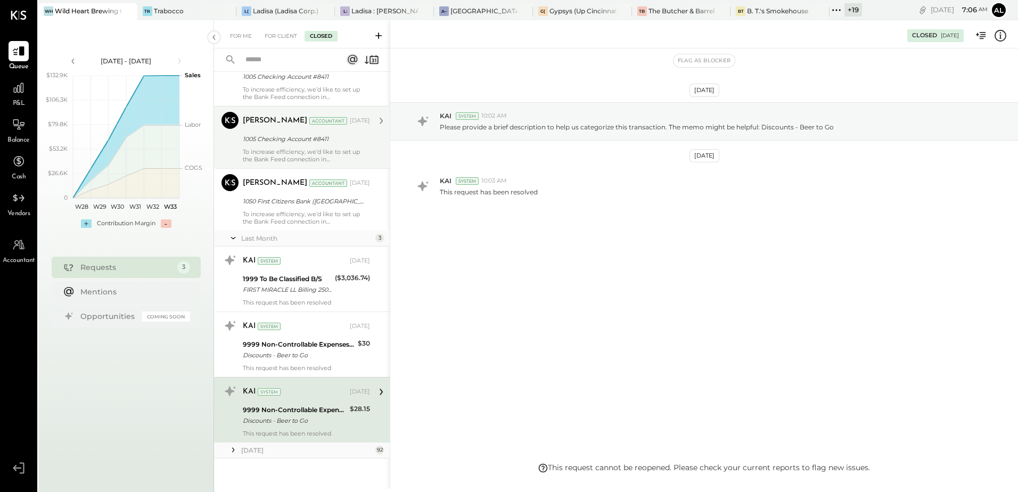
click at [276, 452] on div "[DATE]" at bounding box center [307, 450] width 132 height 9
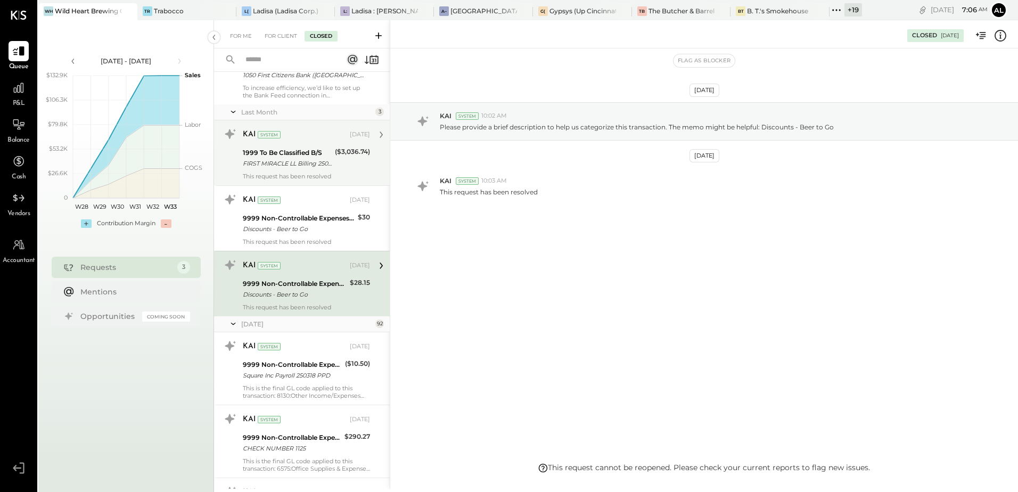
scroll to position [1689, 0]
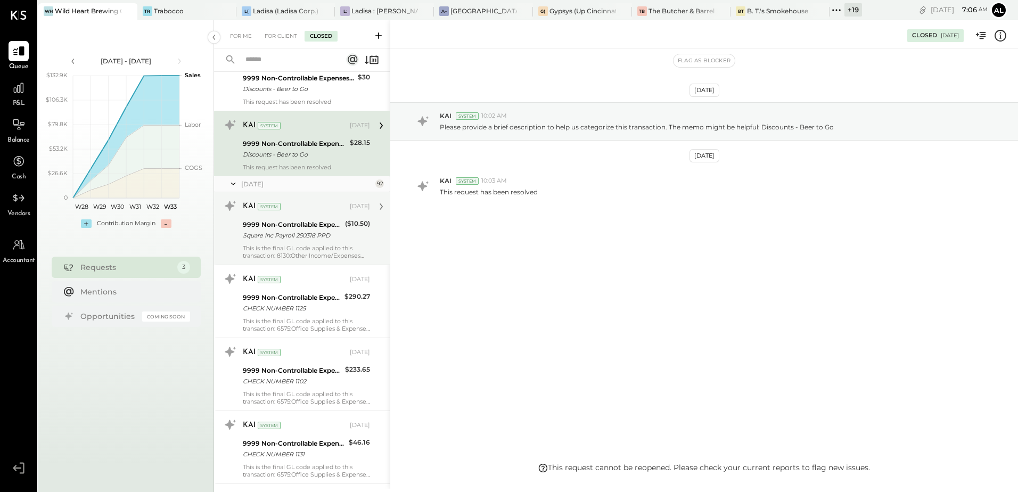
click at [301, 228] on div "9999 Non-Controllable Expenses:Other Income and Expenses:To Be Classified P&L" at bounding box center [292, 224] width 99 height 11
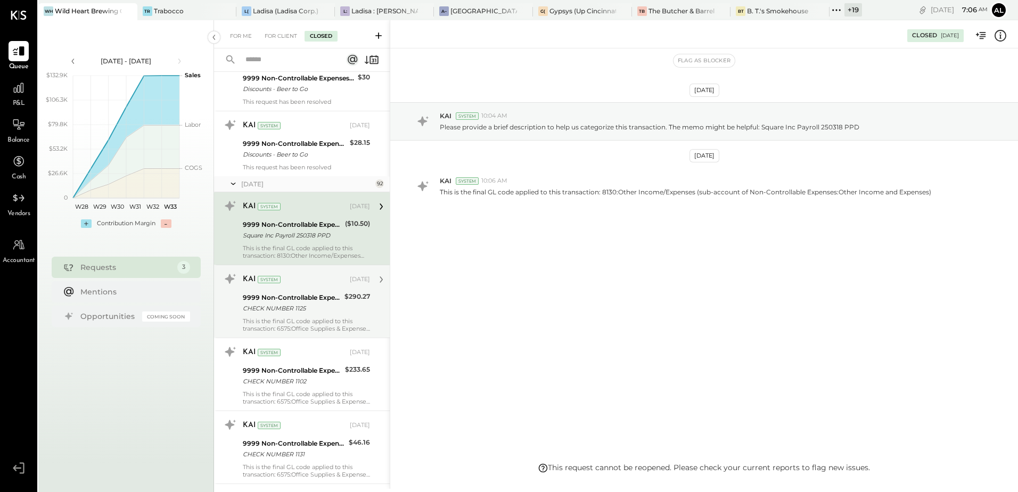
click at [309, 297] on div "9999 Non-Controllable Expenses:Other Income and Expenses:To Be Classified P&L" at bounding box center [292, 297] width 99 height 11
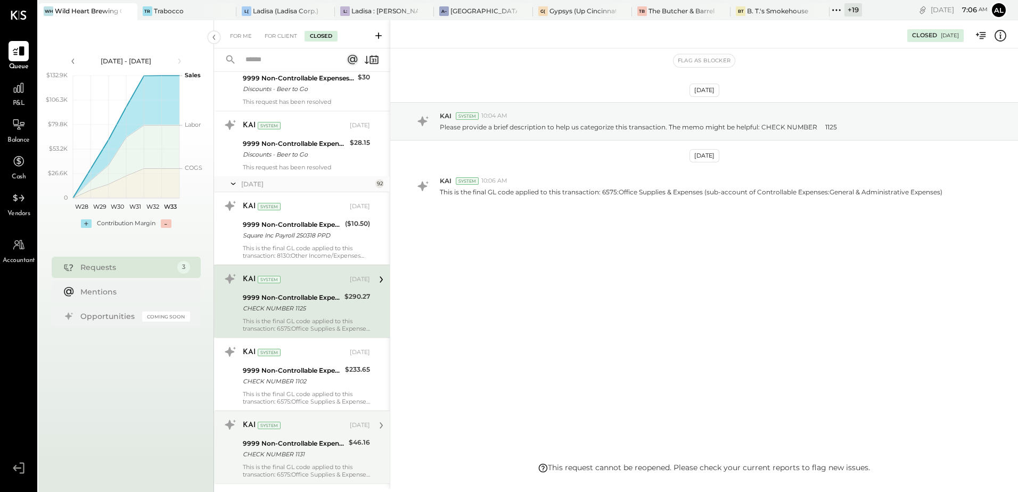
drag, startPoint x: 292, startPoint y: 366, endPoint x: 284, endPoint y: 445, distance: 78.6
click at [292, 367] on div "9999 Non-Controllable Expenses:Other Income and Expenses:To Be Classified P&L" at bounding box center [292, 370] width 99 height 11
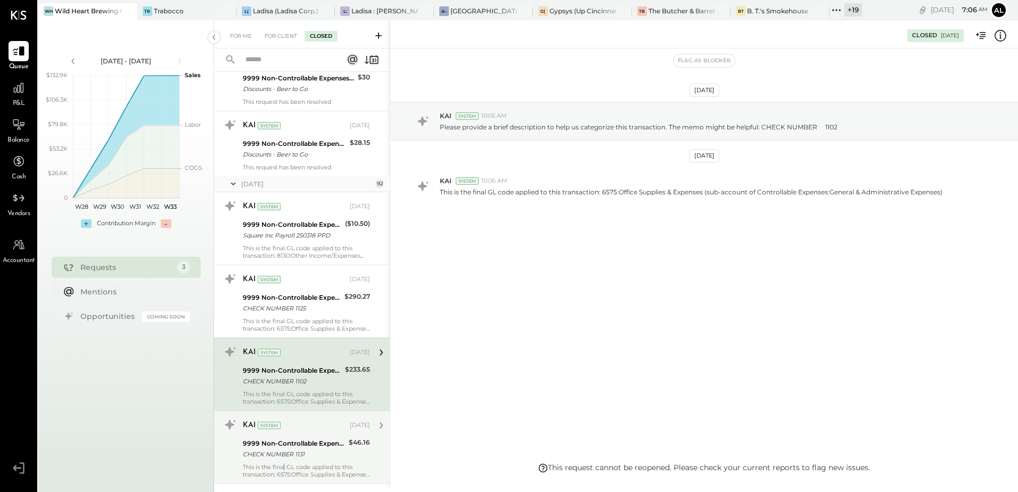
drag, startPoint x: 285, startPoint y: 464, endPoint x: 283, endPoint y: 292, distance: 172.6
click at [285, 464] on div "This is the final GL code applied to this transaction: 6575:Office Supplies & E…" at bounding box center [306, 470] width 127 height 15
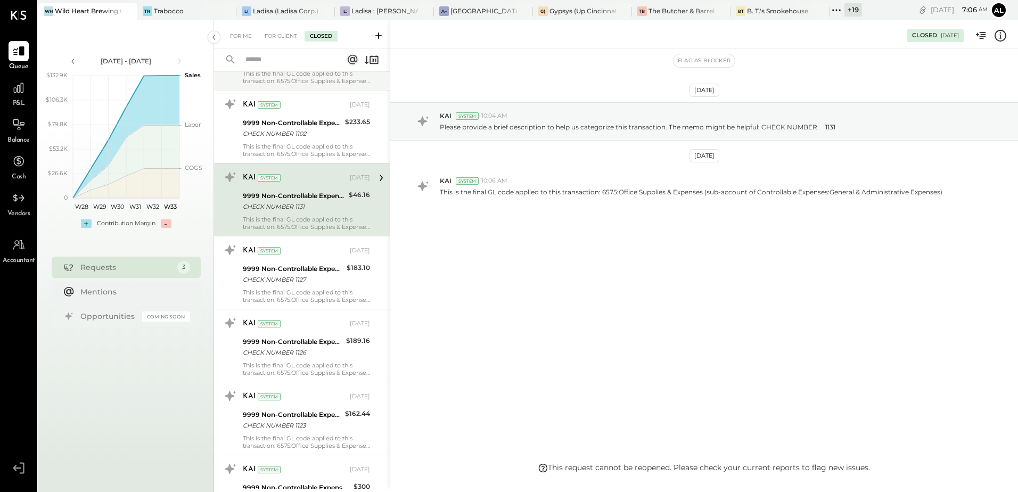
scroll to position [1956, 0]
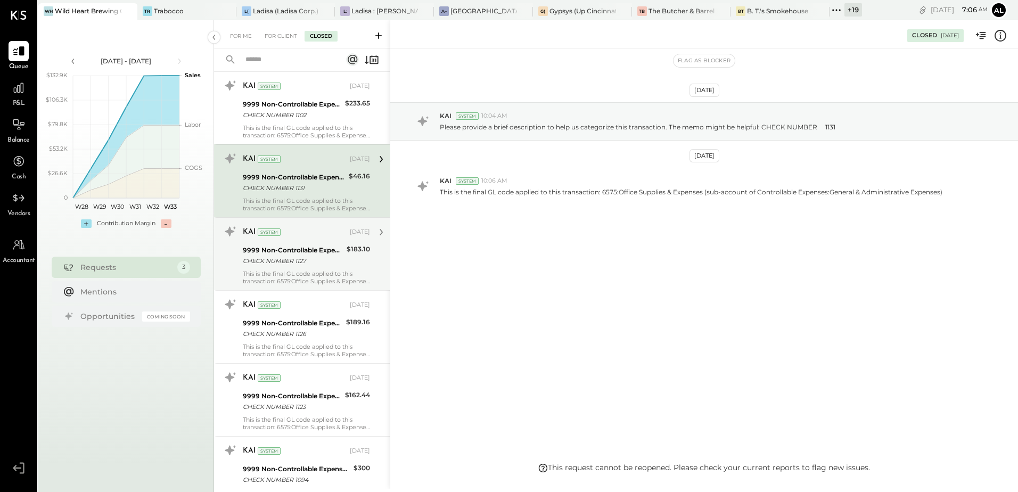
click at [282, 250] on div "9999 Non-Controllable Expenses:Other Income and Expenses:To Be Classified P&L" at bounding box center [293, 250] width 101 height 11
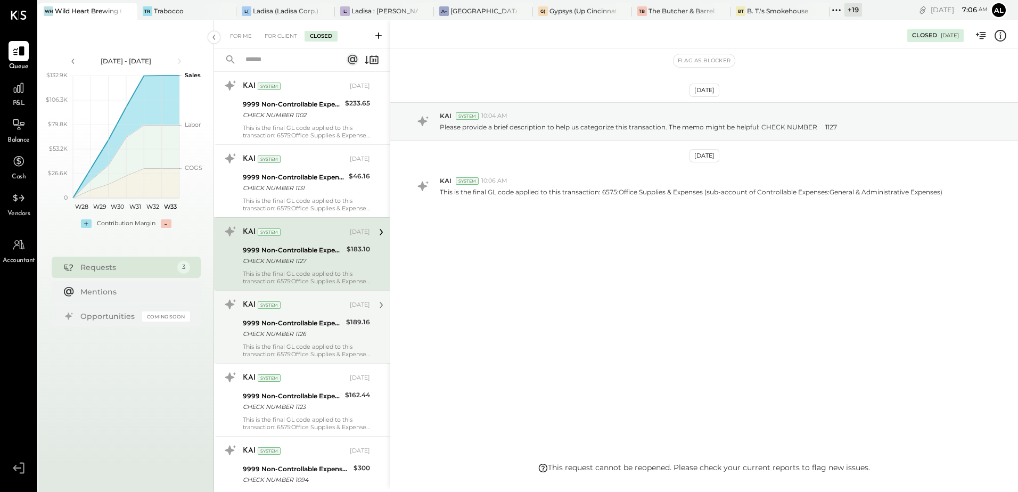
click at [282, 338] on div "CHECK NUMBER 1126" at bounding box center [293, 334] width 100 height 11
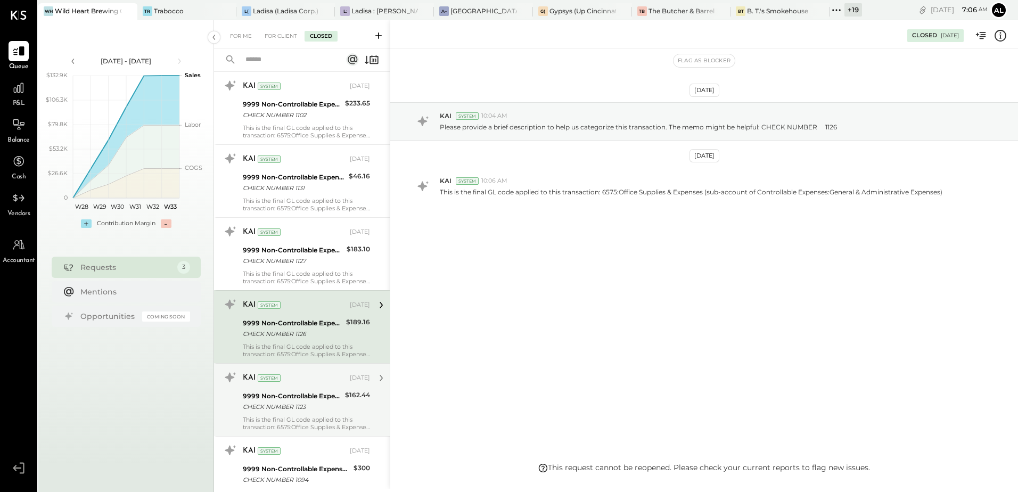
click at [276, 410] on div "CHECK NUMBER 1123" at bounding box center [292, 407] width 99 height 11
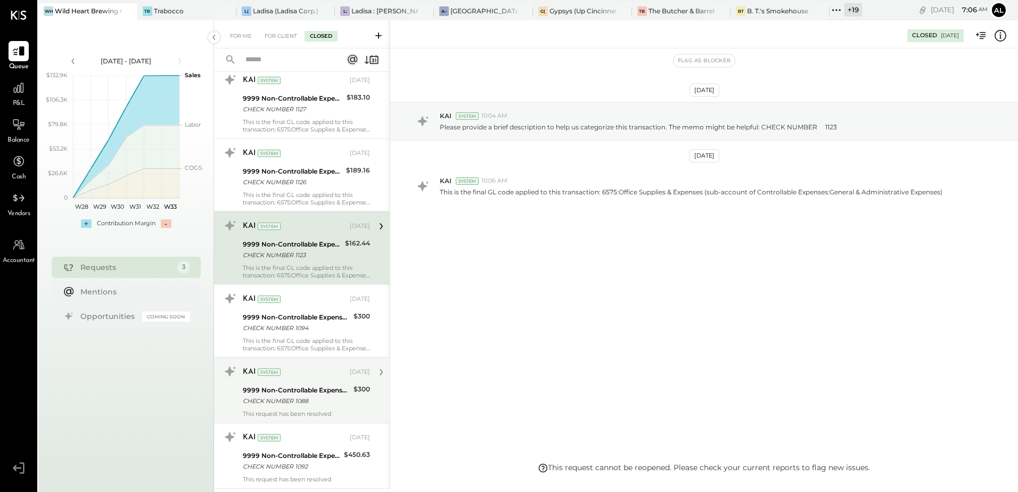
scroll to position [2222, 0]
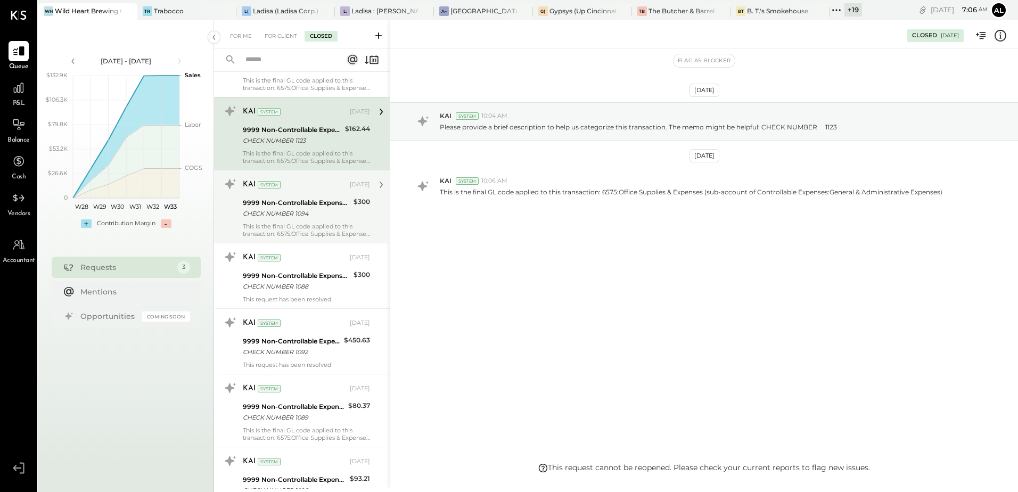
click at [297, 224] on div "This is the final GL code applied to this transaction: 6575:Office Supplies & E…" at bounding box center [306, 230] width 127 height 15
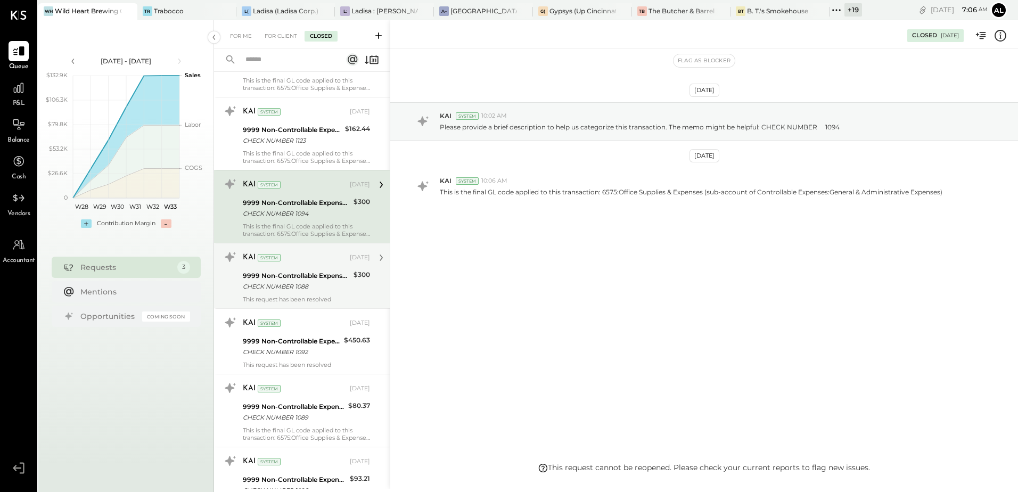
click at [296, 282] on div "CHECK NUMBER 1088" at bounding box center [297, 286] width 108 height 11
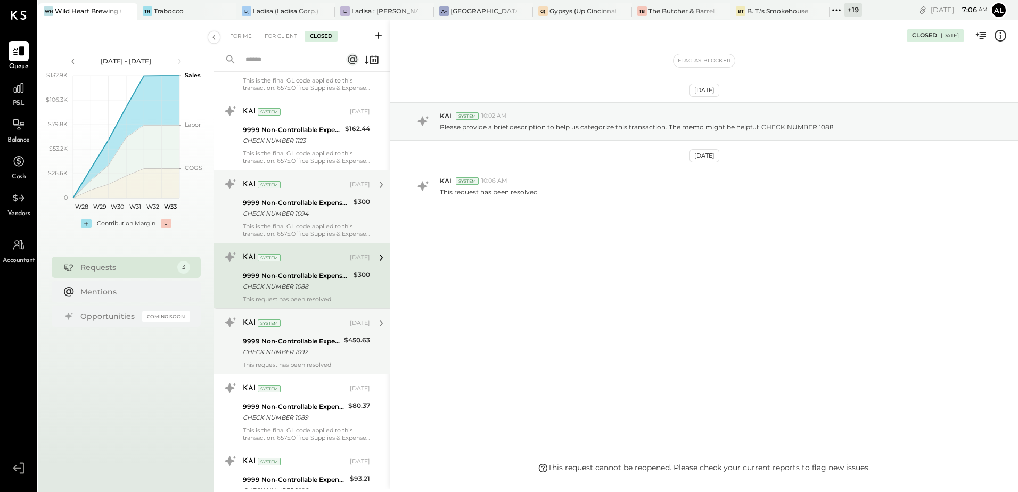
click at [297, 342] on div "9999 Non-Controllable Expenses:Other Income and Expenses:To Be Classified P&L" at bounding box center [292, 341] width 98 height 11
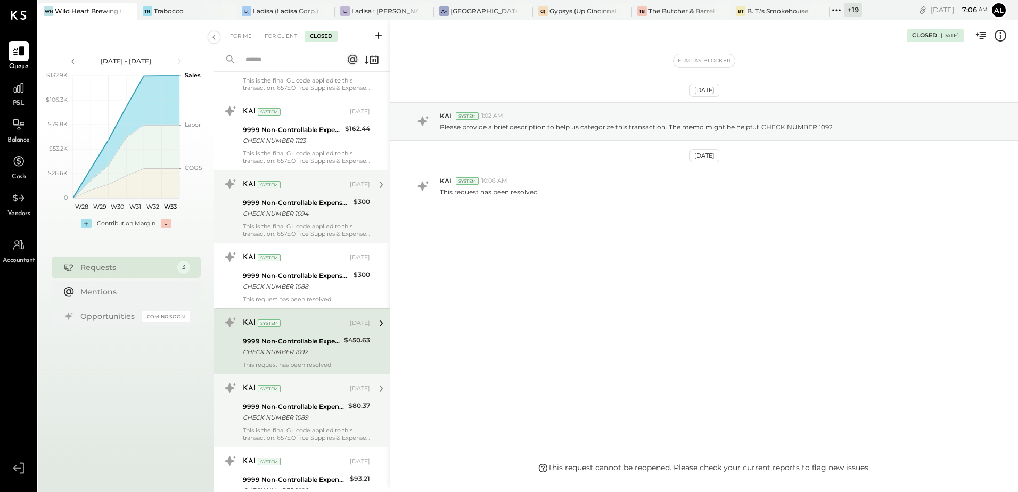
click at [297, 401] on div "9999 Non-Controllable Expenses:Other Income and Expenses:To Be Classified P&L C…" at bounding box center [294, 412] width 102 height 23
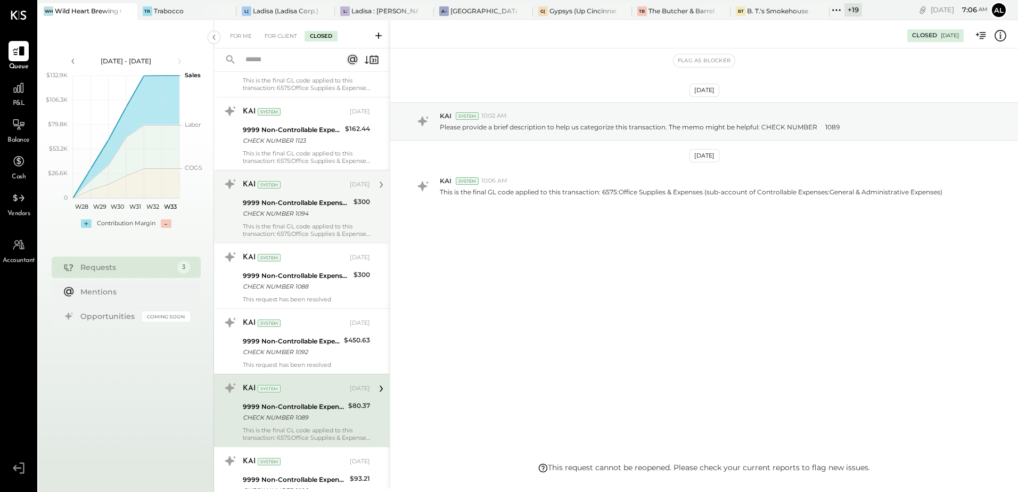
scroll to position [2542, 0]
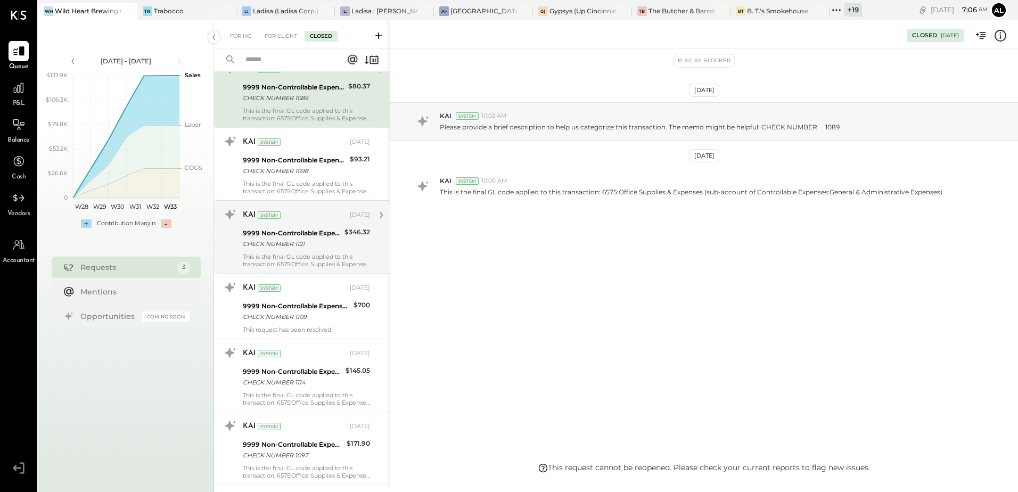
click at [300, 252] on div "KAI System Jun 18, 2025 9999 Non-Controllable Expenses:Other Income and Expense…" at bounding box center [306, 237] width 127 height 62
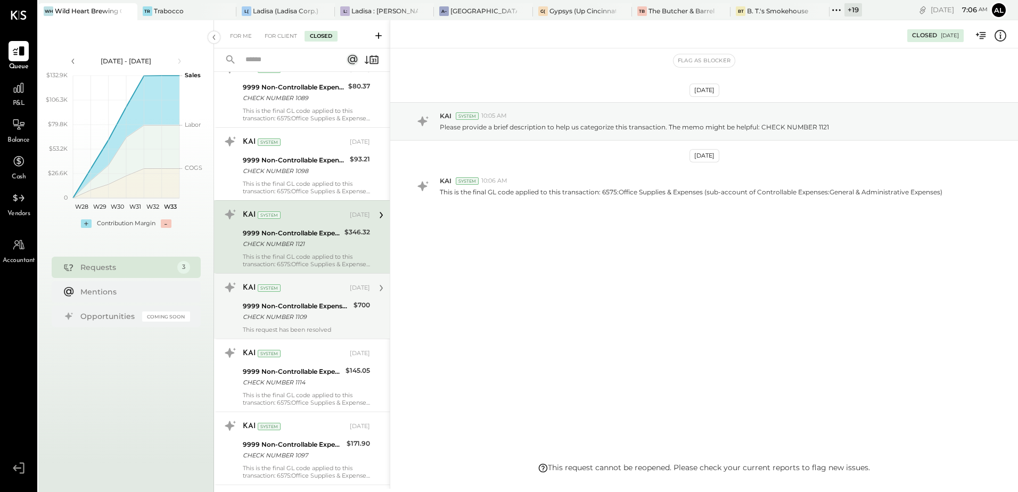
click at [286, 315] on div "CHECK NUMBER 1109" at bounding box center [297, 317] width 108 height 11
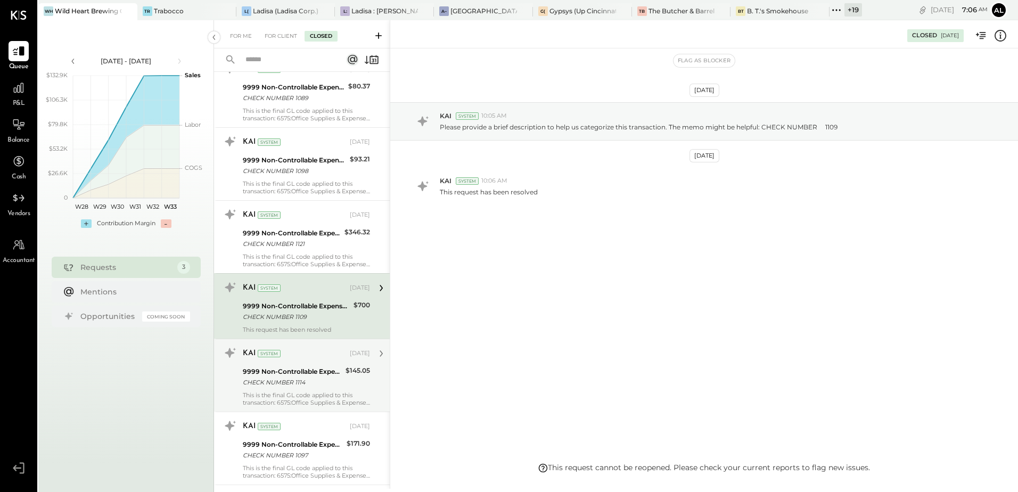
click at [283, 394] on div "This is the final GL code applied to this transaction: 6575:Office Supplies & E…" at bounding box center [306, 398] width 127 height 15
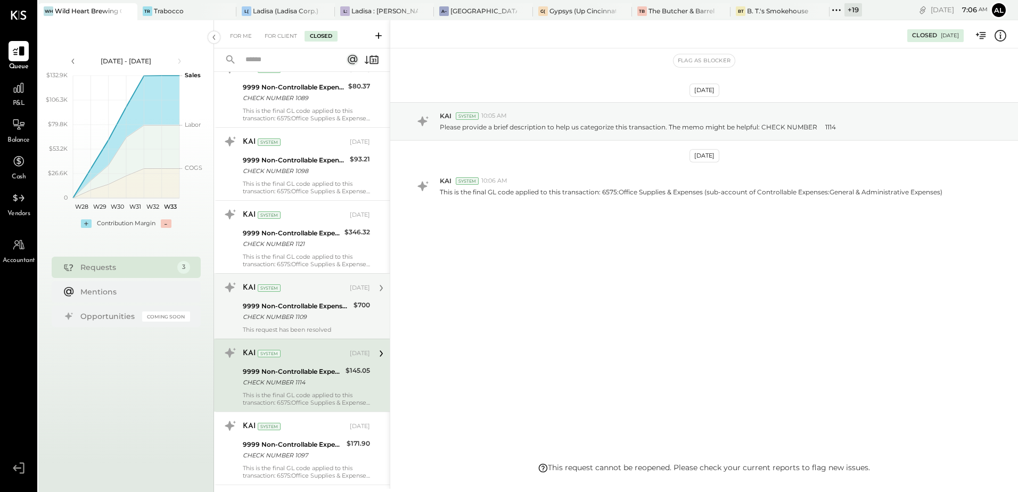
click at [284, 469] on div "This is the final GL code applied to this transaction: 6575:Office Supplies & E…" at bounding box center [306, 471] width 127 height 15
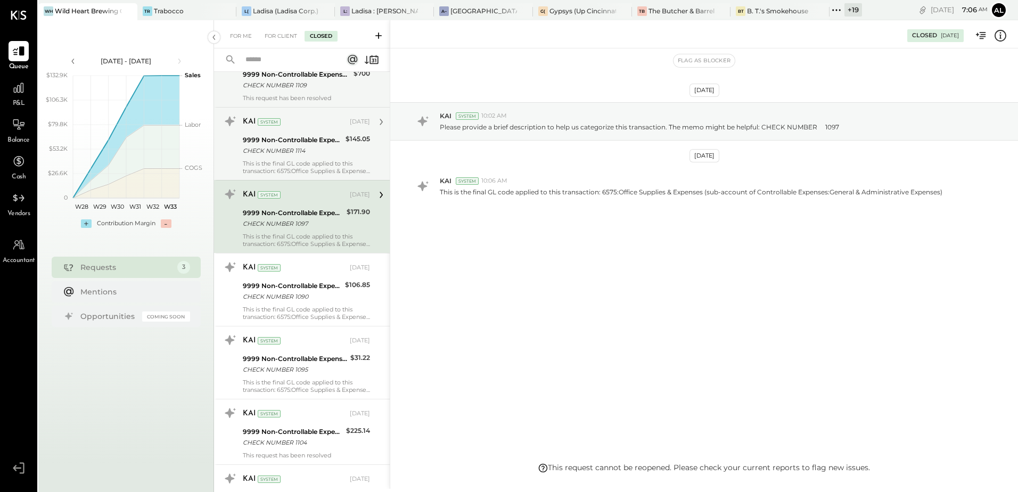
scroll to position [2808, 0]
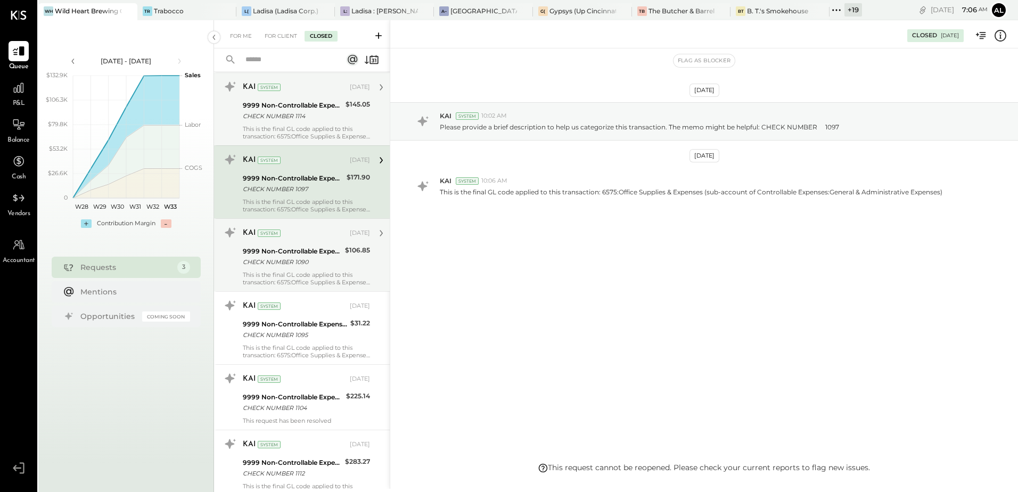
click at [295, 270] on div "KAI System Jun 18, 2025 9999 Non-Controllable Expenses:Other Income and Expense…" at bounding box center [306, 255] width 127 height 62
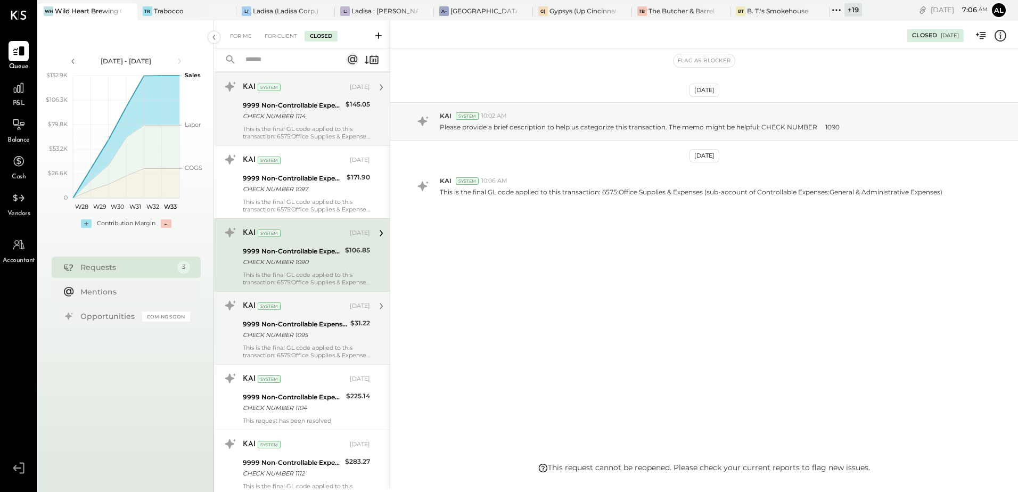
click at [290, 324] on div "9999 Non-Controllable Expenses:Other Income and Expenses:To Be Classified P&L" at bounding box center [295, 324] width 104 height 11
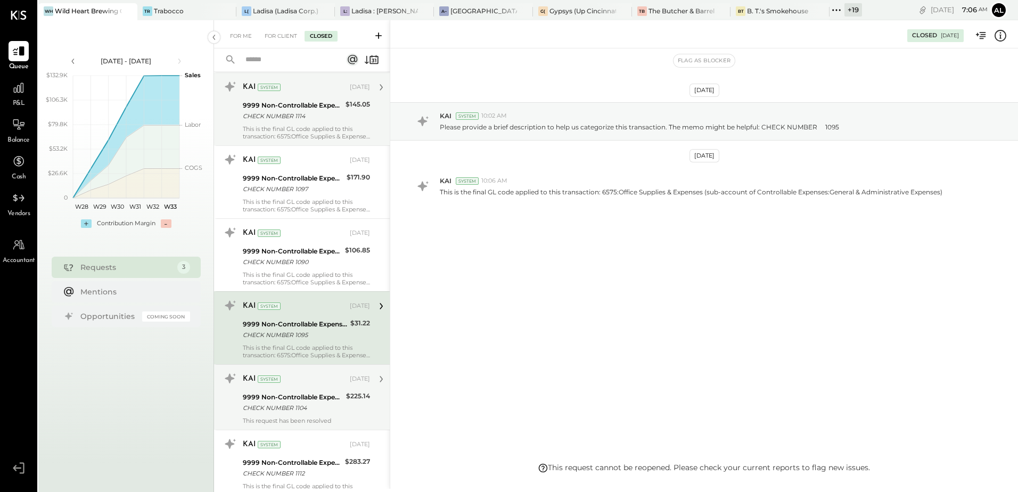
click at [283, 409] on div "CHECK NUMBER 1104" at bounding box center [293, 408] width 100 height 11
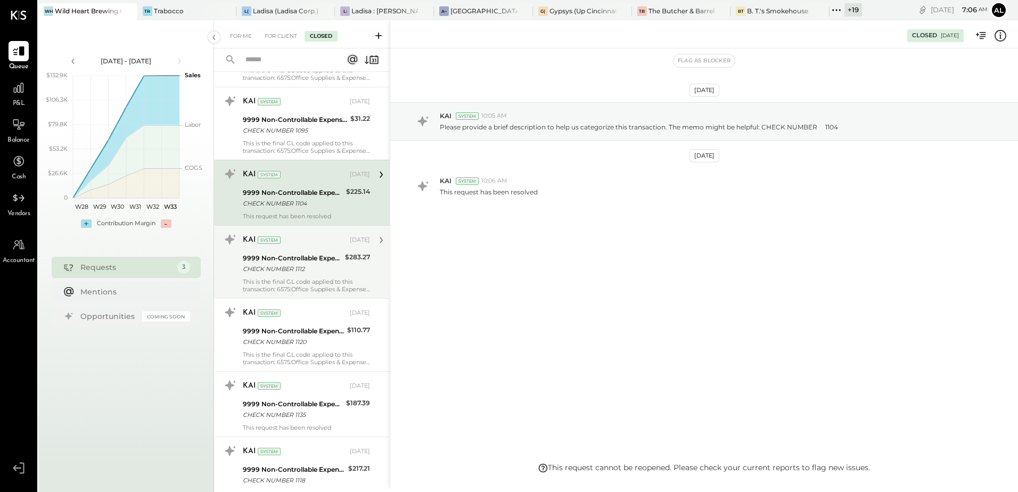
scroll to position [3021, 0]
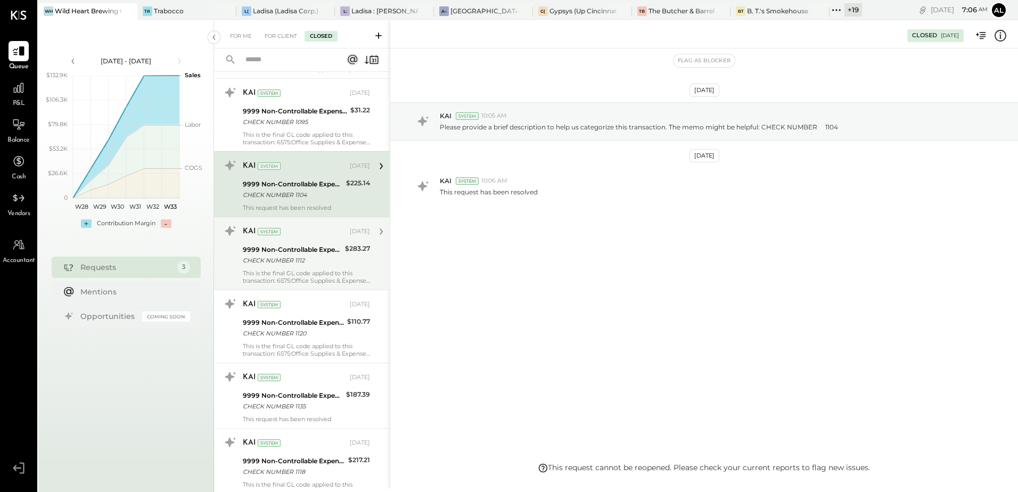
click at [301, 255] on div "CHECK NUMBER 1112" at bounding box center [292, 260] width 99 height 11
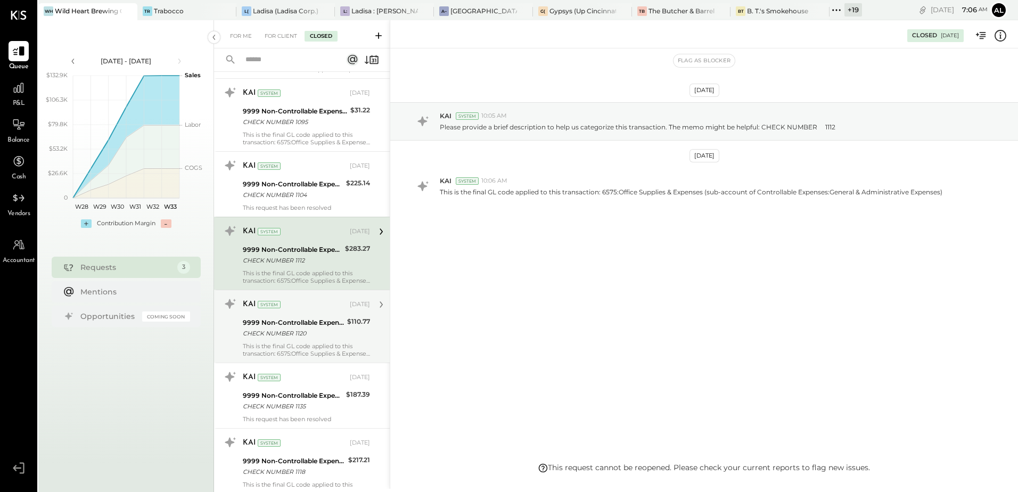
click at [308, 341] on div "KAI System Jun 18, 2025 9999 Non-Controllable Expenses:Other Income and Expense…" at bounding box center [306, 327] width 127 height 62
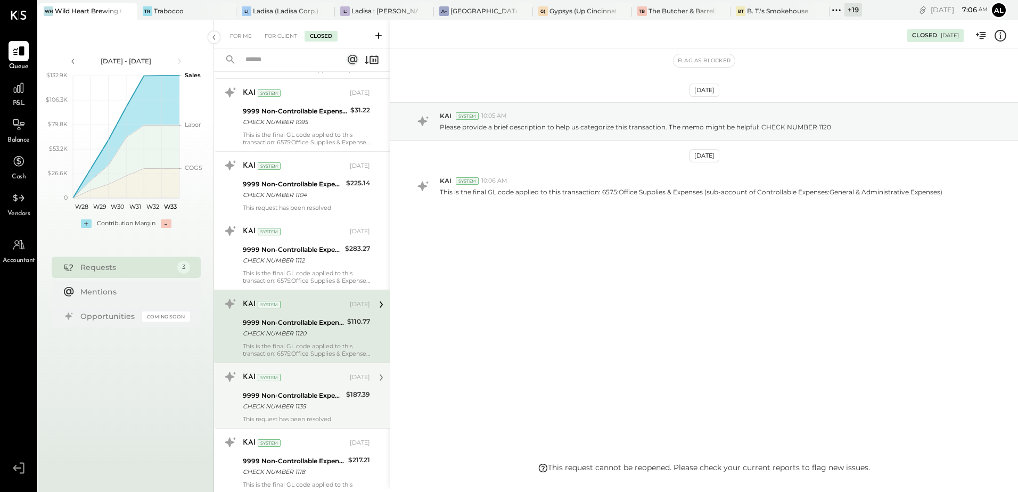
click at [296, 414] on div "KAI System Jun 18, 2025 9999 Non-Controllable Expenses:Other Income and Expense…" at bounding box center [306, 396] width 127 height 54
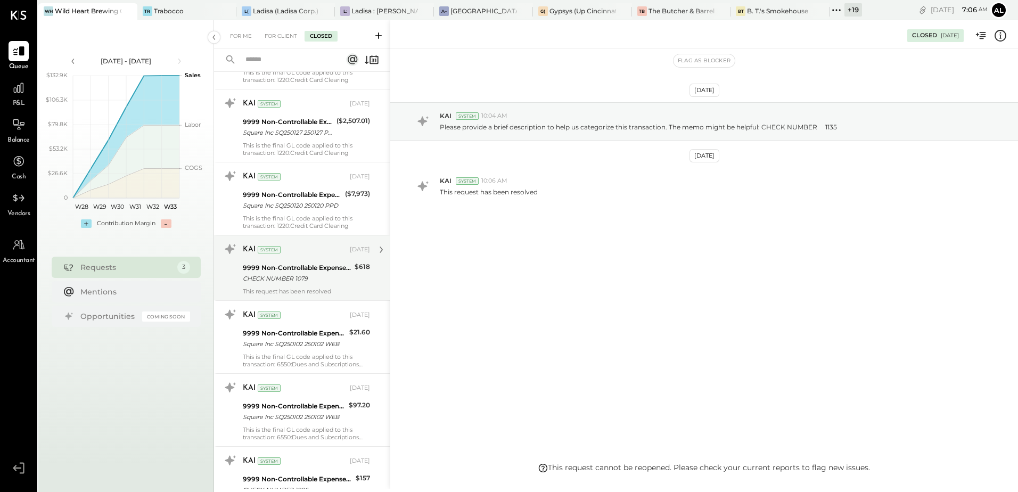
scroll to position [6483, 0]
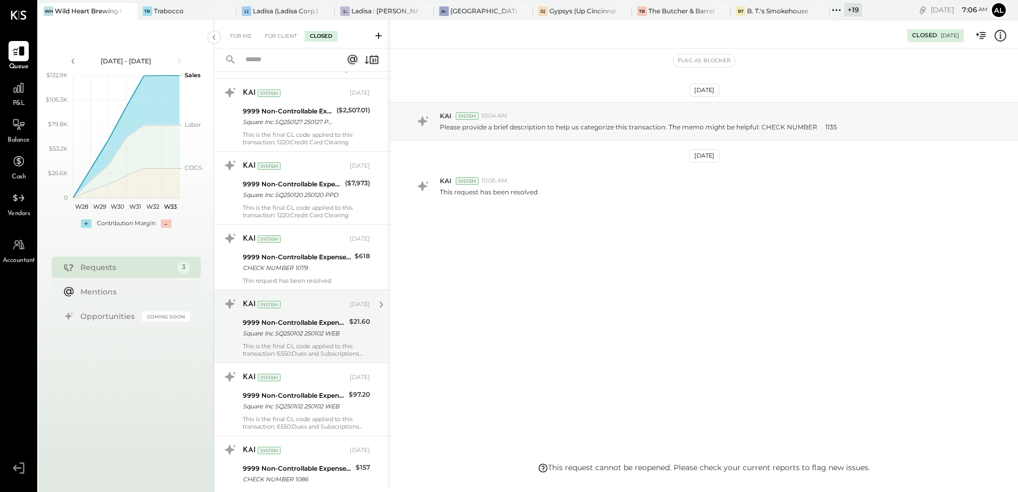
click at [296, 346] on div "This is the final GL code applied to this transaction: 6550:Dues and Subscripti…" at bounding box center [306, 349] width 127 height 15
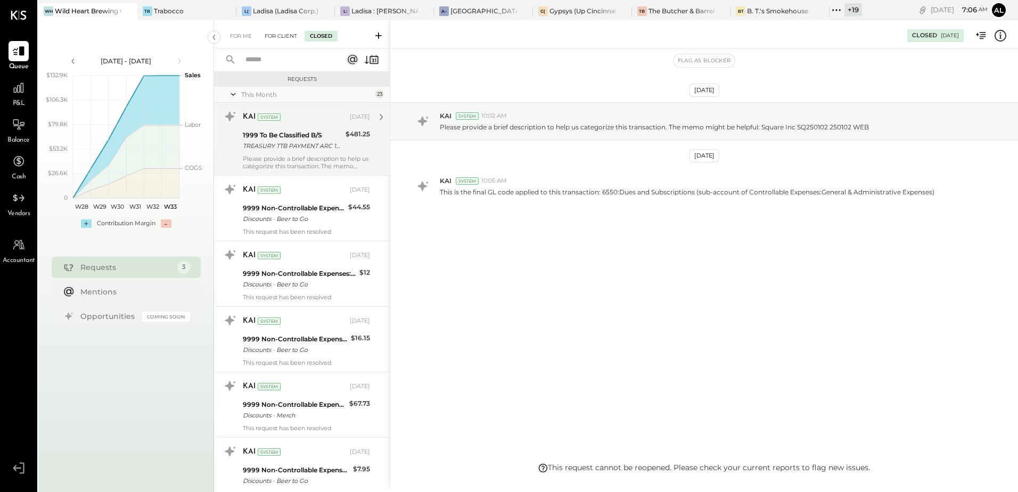
click at [284, 31] on div "For Client" at bounding box center [280, 36] width 43 height 11
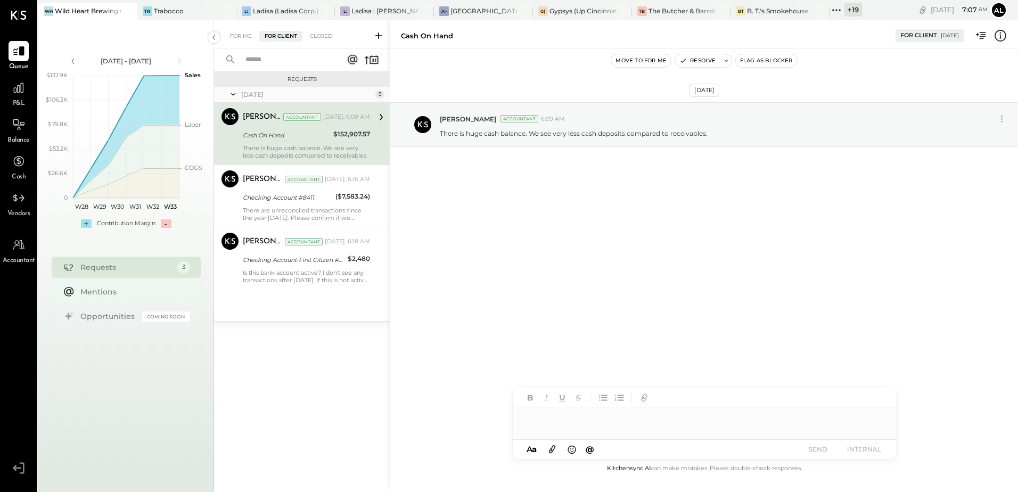
click at [108, 292] on div "Mentions" at bounding box center [132, 292] width 104 height 11
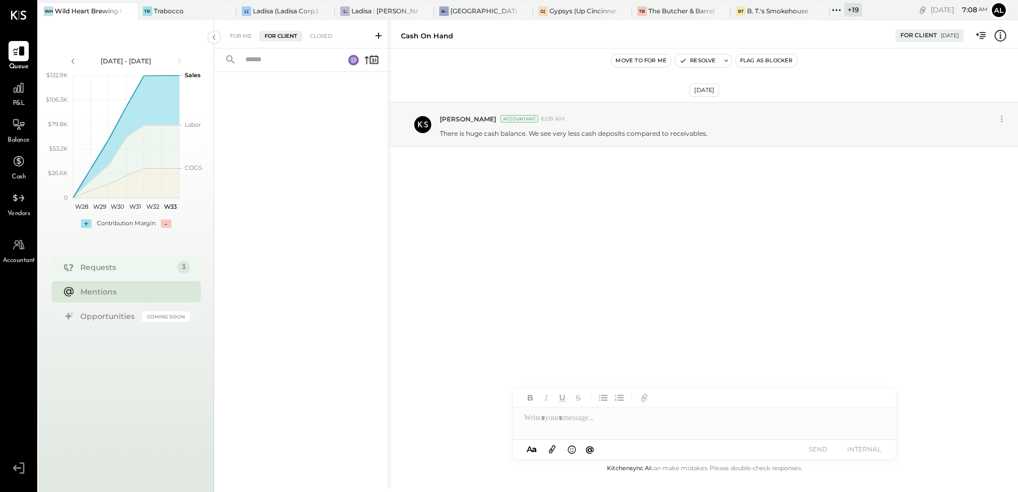
drag, startPoint x: 115, startPoint y: 267, endPoint x: 124, endPoint y: 267, distance: 8.5
click at [115, 267] on div "Requests" at bounding box center [126, 267] width 92 height 11
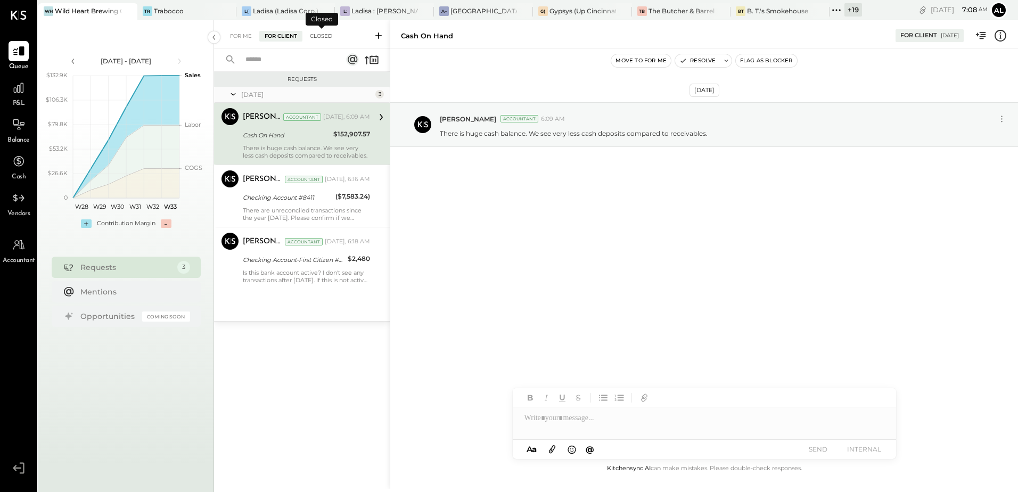
click at [318, 38] on div "Closed" at bounding box center [321, 36] width 33 height 11
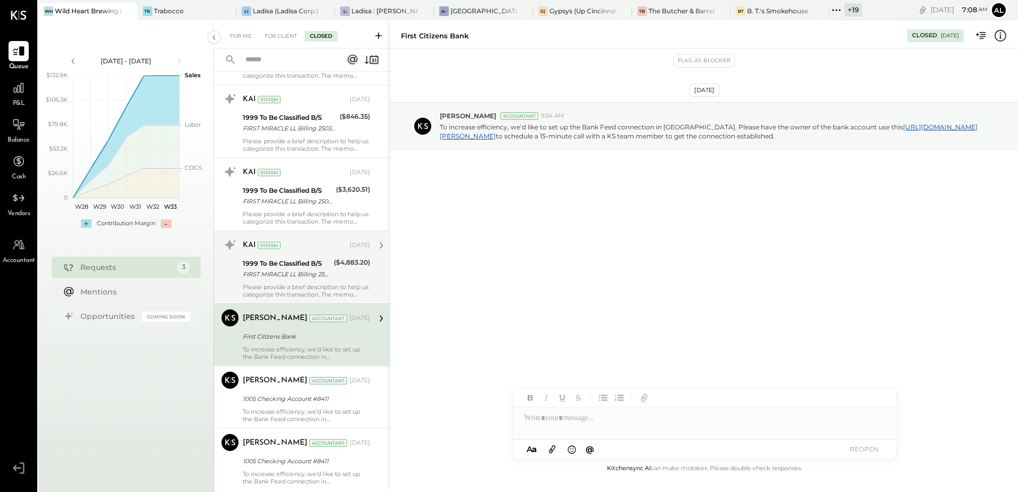
scroll to position [1367, 0]
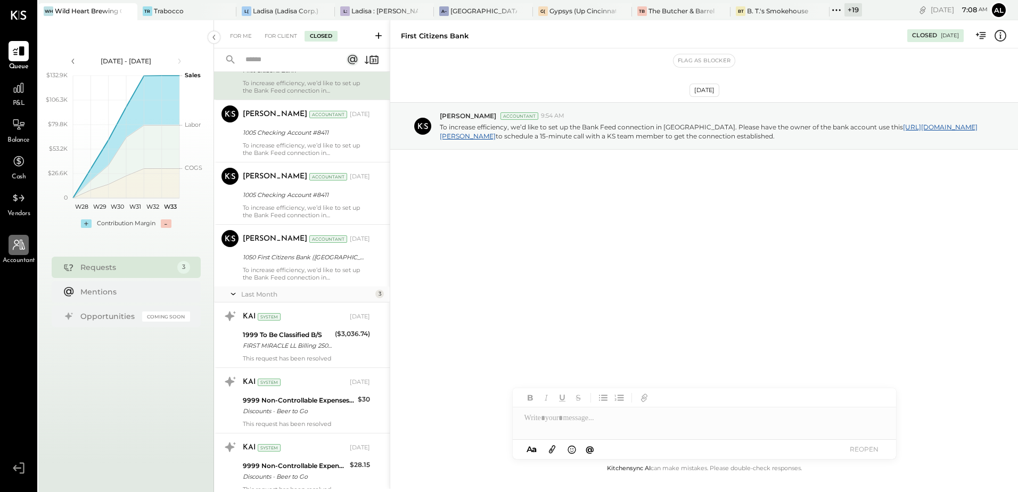
click at [24, 251] on icon at bounding box center [19, 245] width 14 height 14
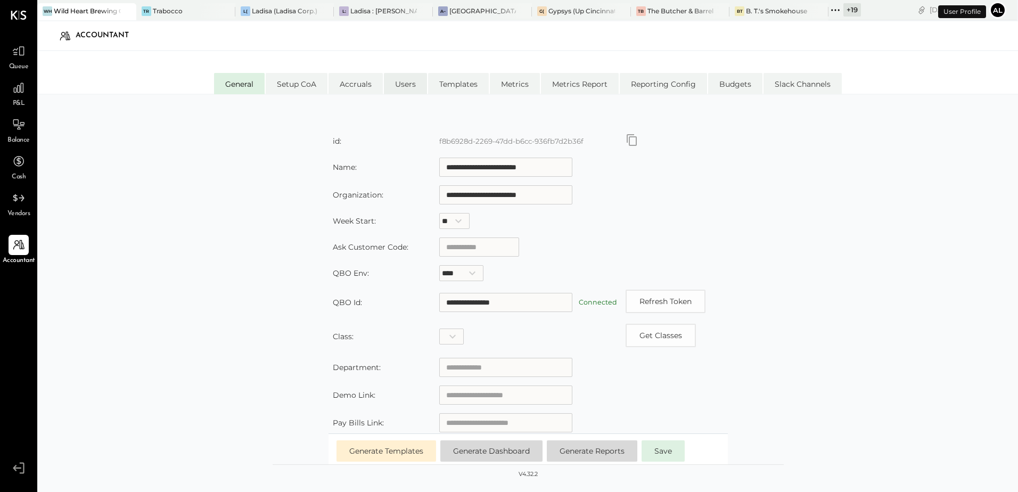
click at [415, 83] on li "Users" at bounding box center [405, 83] width 43 height 21
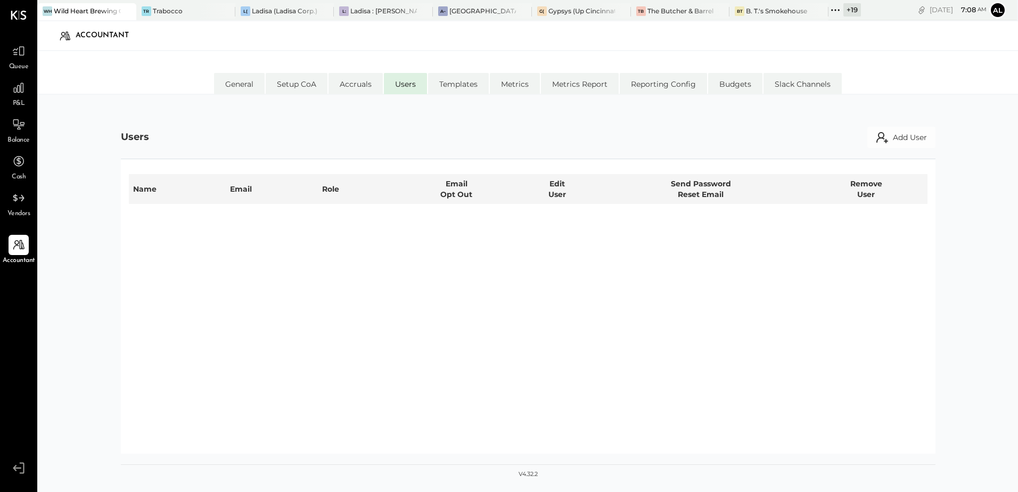
select select "**********"
select select "*****"
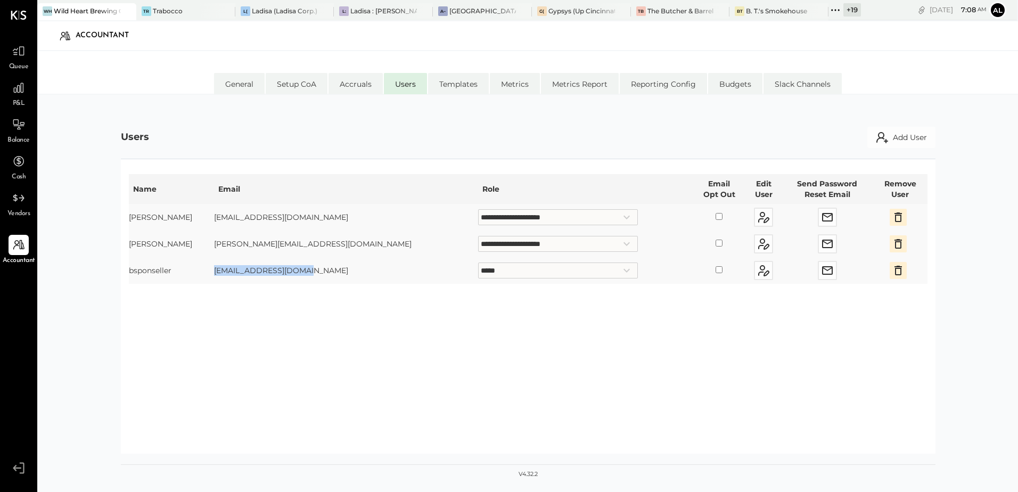
drag, startPoint x: 258, startPoint y: 272, endPoint x: 352, endPoint y: 272, distance: 94.3
click at [352, 272] on td "bsponseller@gmail.com" at bounding box center [346, 270] width 265 height 27
copy td "bsponseller@gmail.com"
click at [623, 115] on div "**********" at bounding box center [528, 284] width 815 height 359
click at [17, 88] on icon at bounding box center [18, 88] width 11 height 11
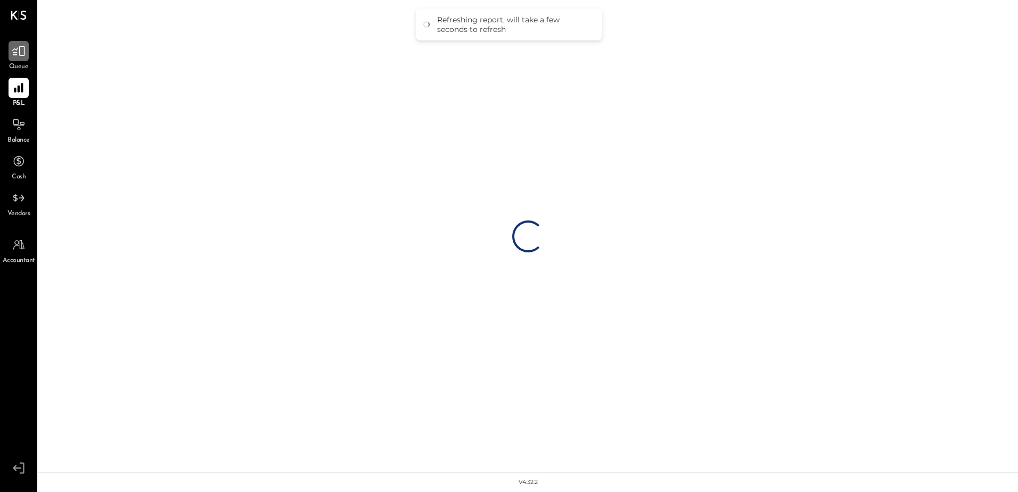
click at [26, 55] on icon at bounding box center [19, 51] width 14 height 14
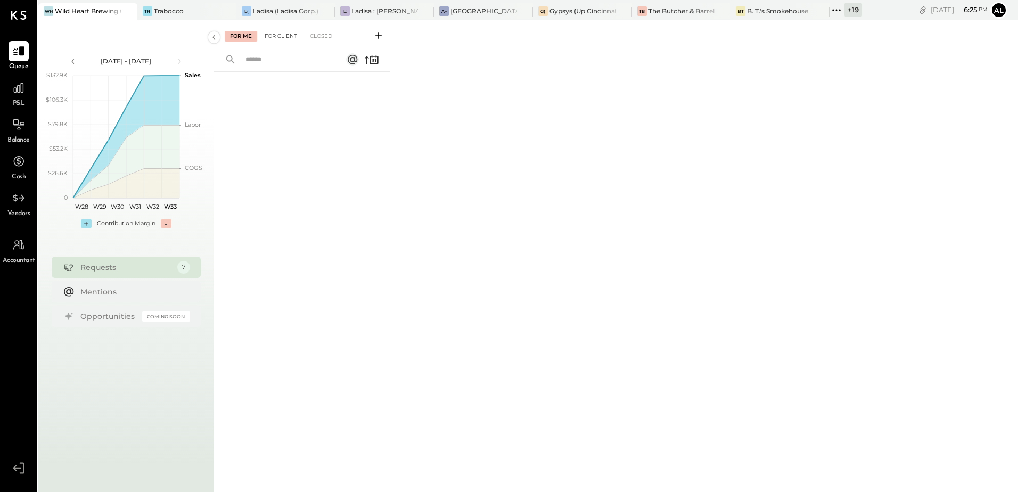
click at [290, 36] on div "For Client" at bounding box center [280, 36] width 43 height 11
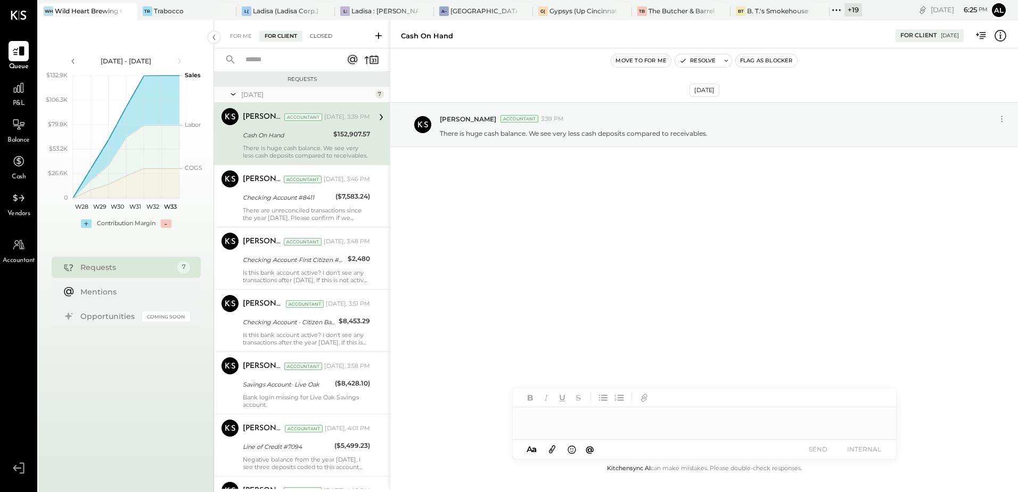
click at [321, 41] on div "Closed" at bounding box center [321, 36] width 33 height 11
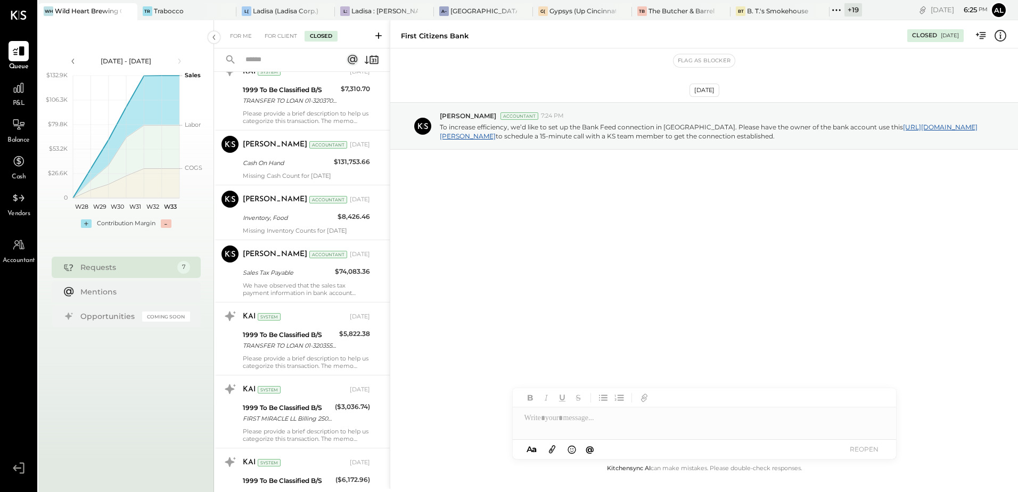
scroll to position [586, 0]
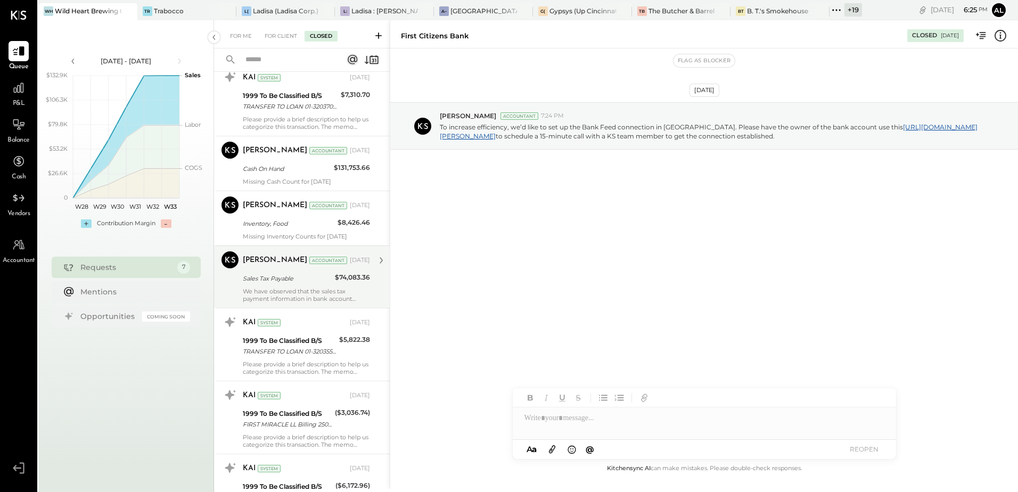
click at [287, 283] on div "Sales Tax Payable" at bounding box center [287, 278] width 89 height 11
